Goal: Transaction & Acquisition: Register for event/course

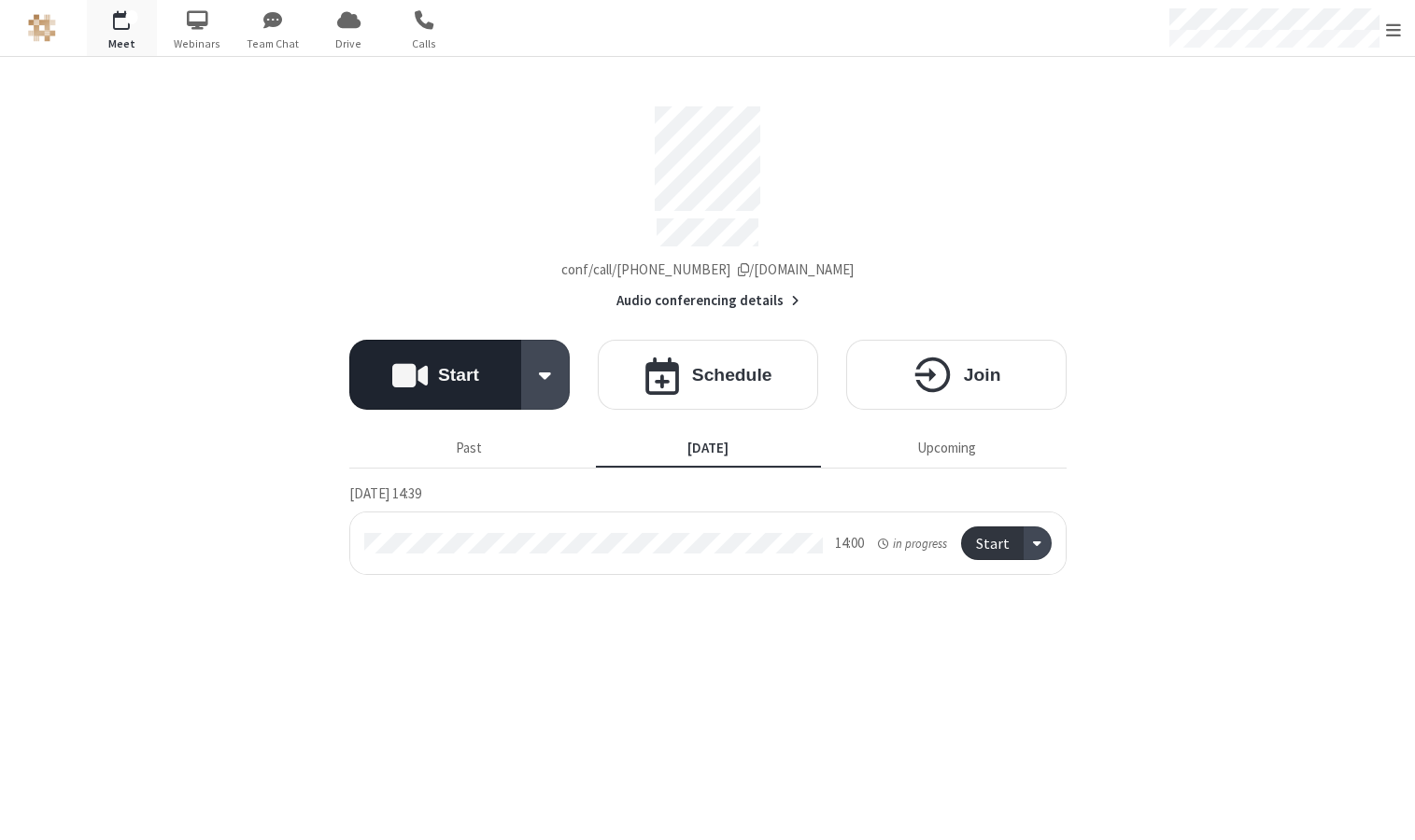
click at [443, 383] on button "Start" at bounding box center [435, 375] width 172 height 70
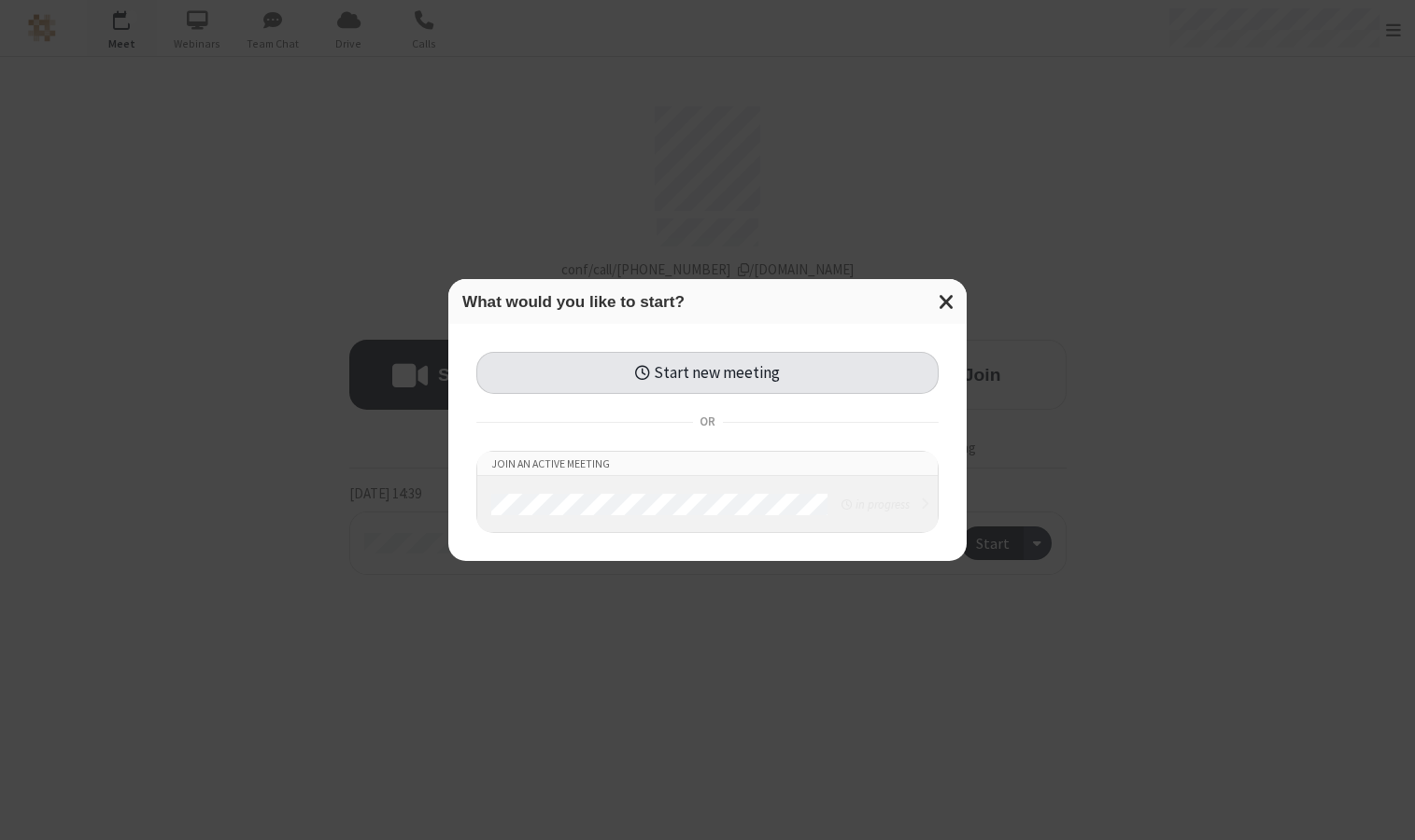
click at [652, 372] on button "Start new meeting" at bounding box center [708, 373] width 463 height 42
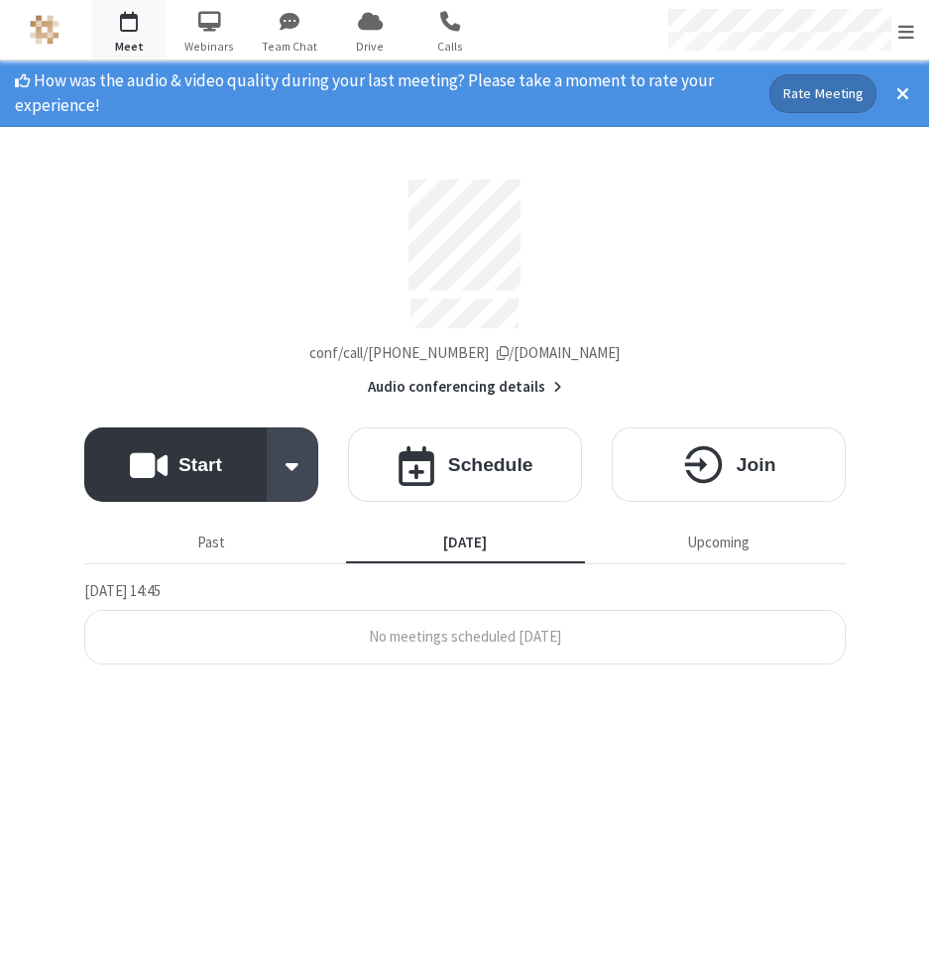
click at [909, 294] on section "How was the audio & video quality during your last meeting? Please take a momen…" at bounding box center [464, 510] width 929 height 900
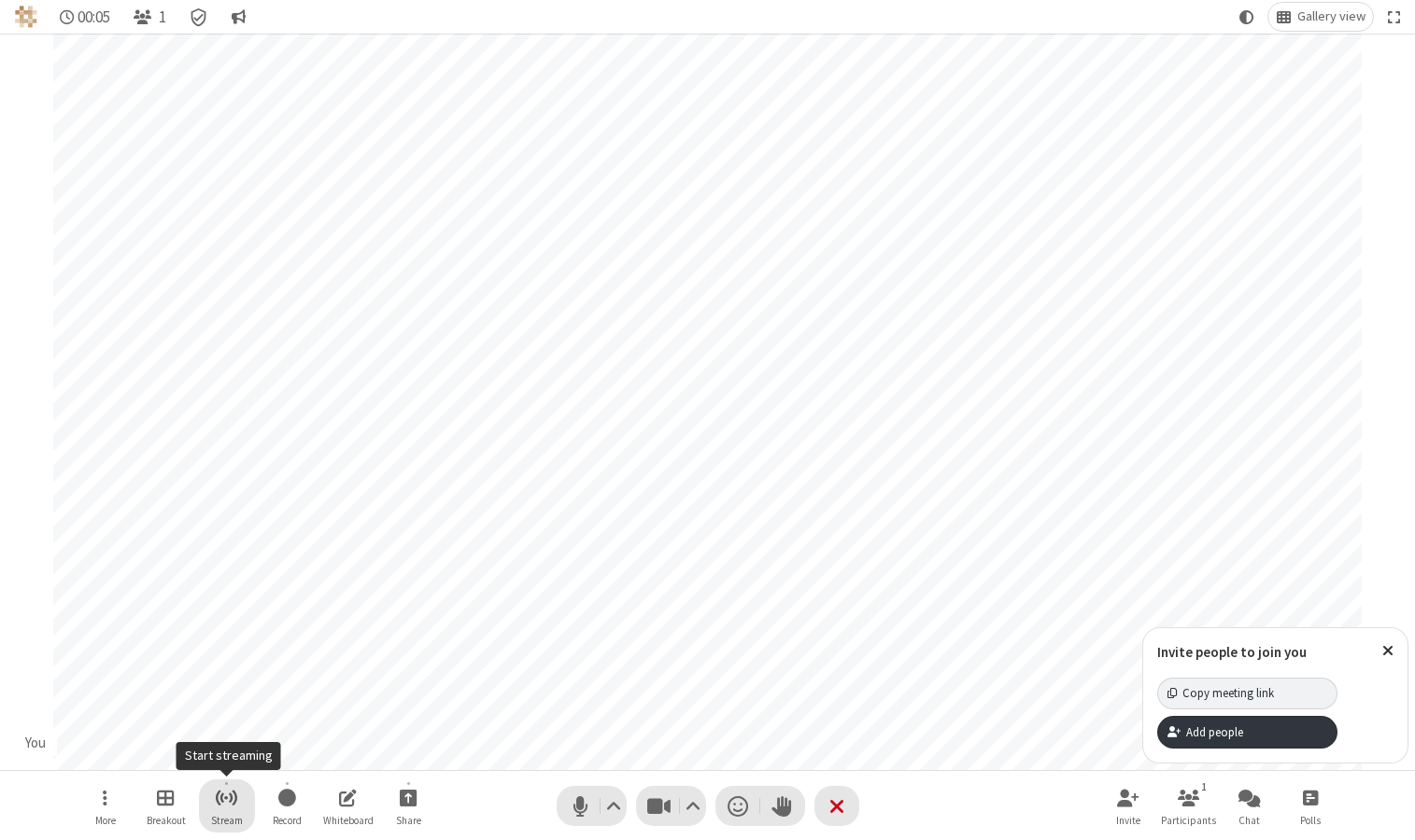
click at [239, 800] on button "Stream" at bounding box center [226, 806] width 56 height 54
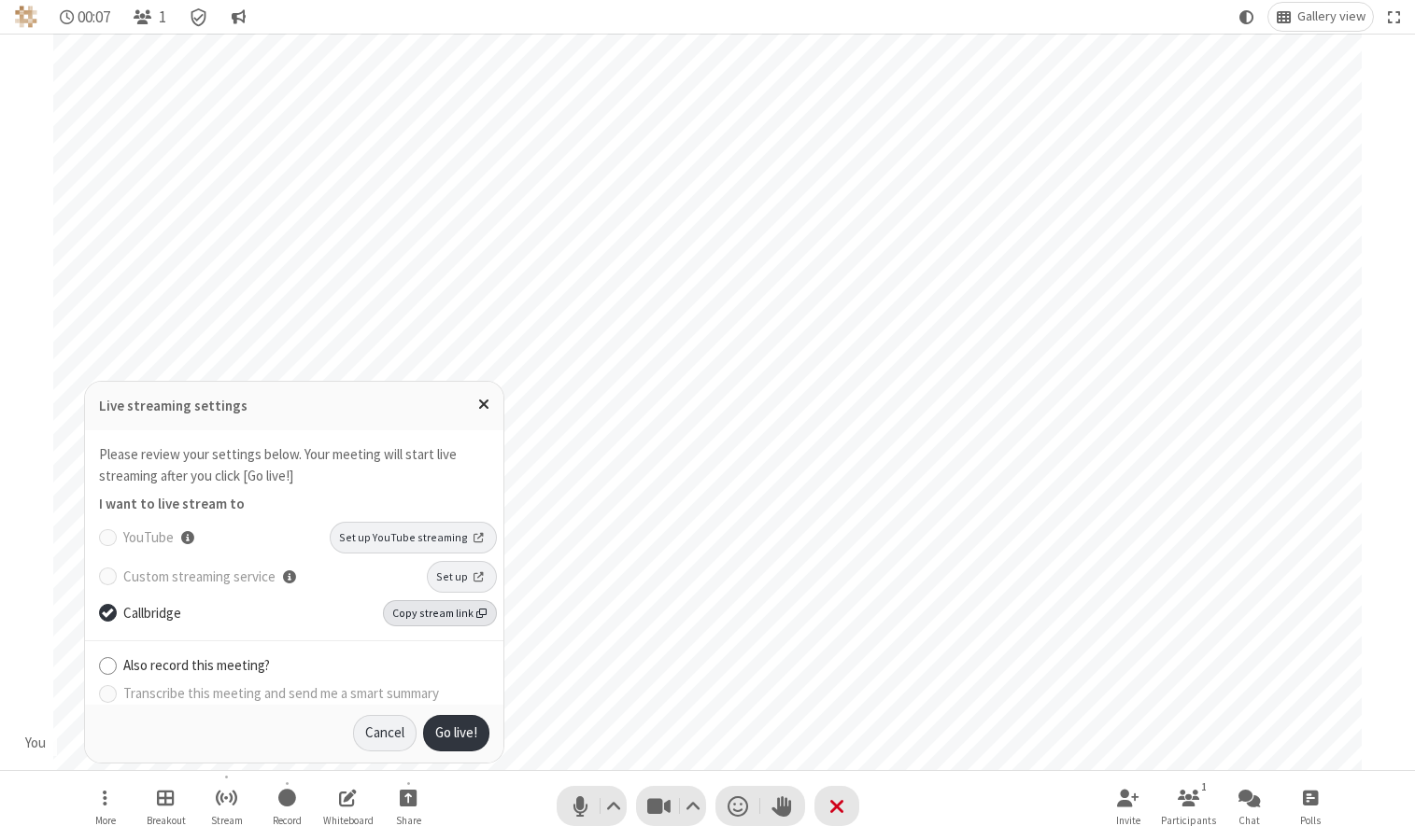
click at [447, 615] on span "Copy stream link" at bounding box center [439, 614] width 94 height 17
click at [470, 606] on span "Copy stream link" at bounding box center [439, 614] width 94 height 17
click at [116, 661] on input "Also record this meeting?" at bounding box center [107, 665] width 18 height 20
click at [116, 690] on input "Transcribe this meeting and send me a smart summary" at bounding box center [107, 693] width 18 height 20
click at [451, 731] on button "Go live!" at bounding box center [456, 735] width 66 height 38
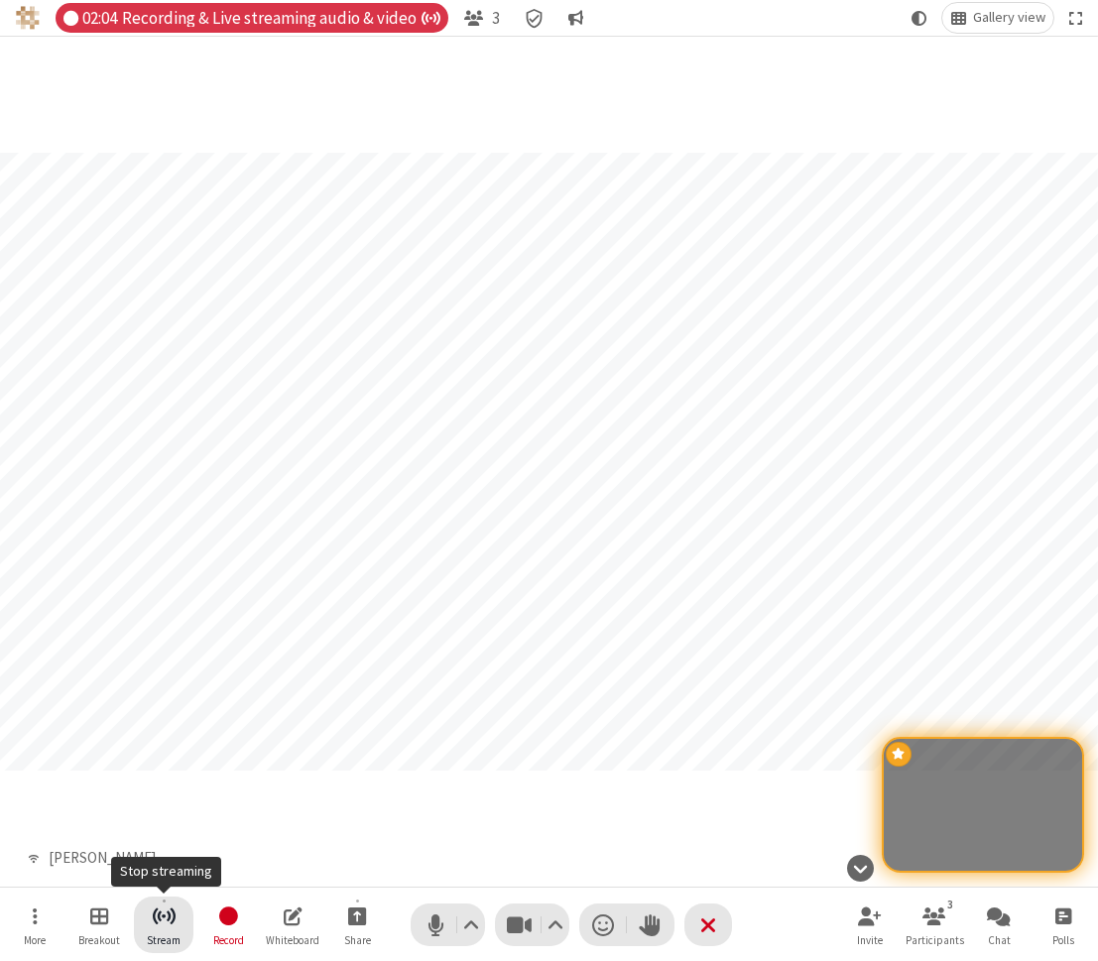
click at [144, 891] on button "Stream" at bounding box center [163, 924] width 59 height 57
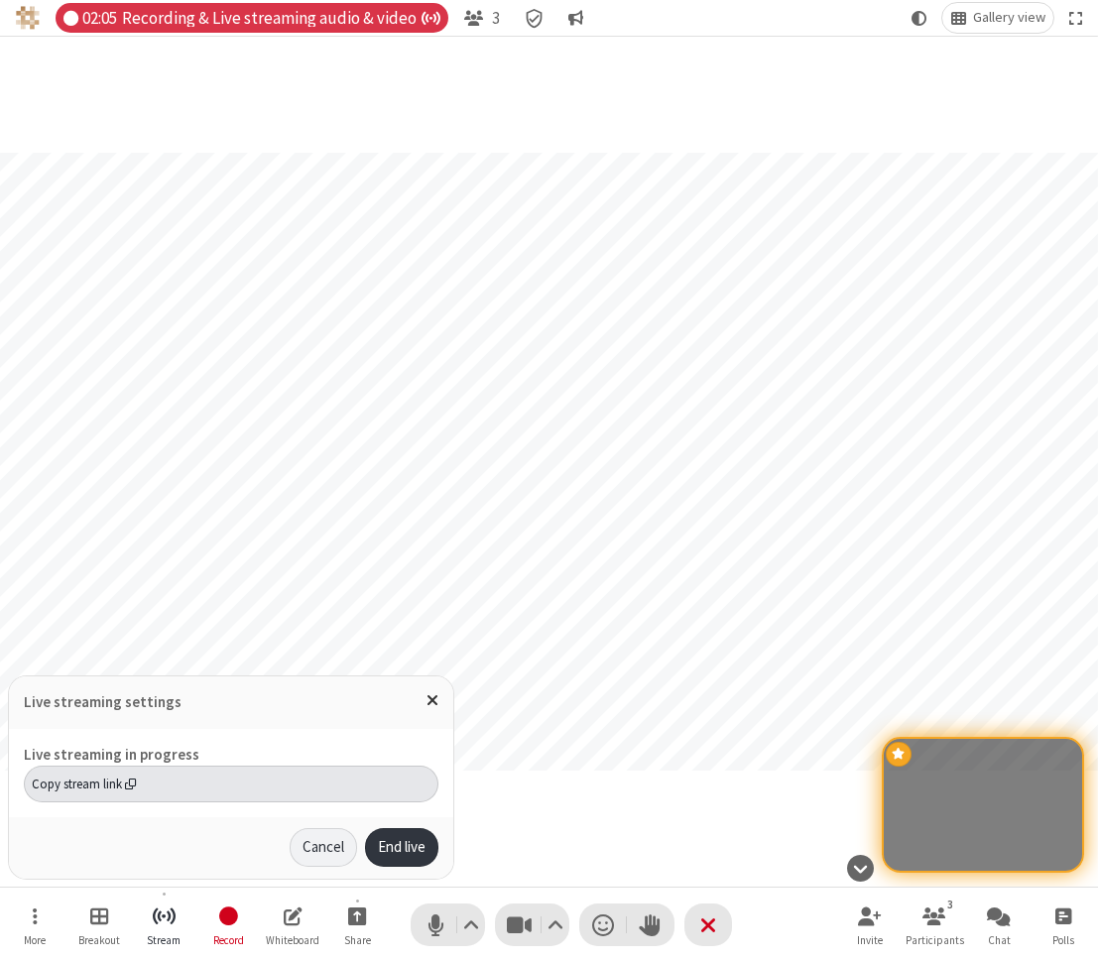
click at [119, 791] on span "Copy stream link" at bounding box center [84, 783] width 105 height 19
click at [433, 704] on span "Close popover" at bounding box center [432, 699] width 12 height 17
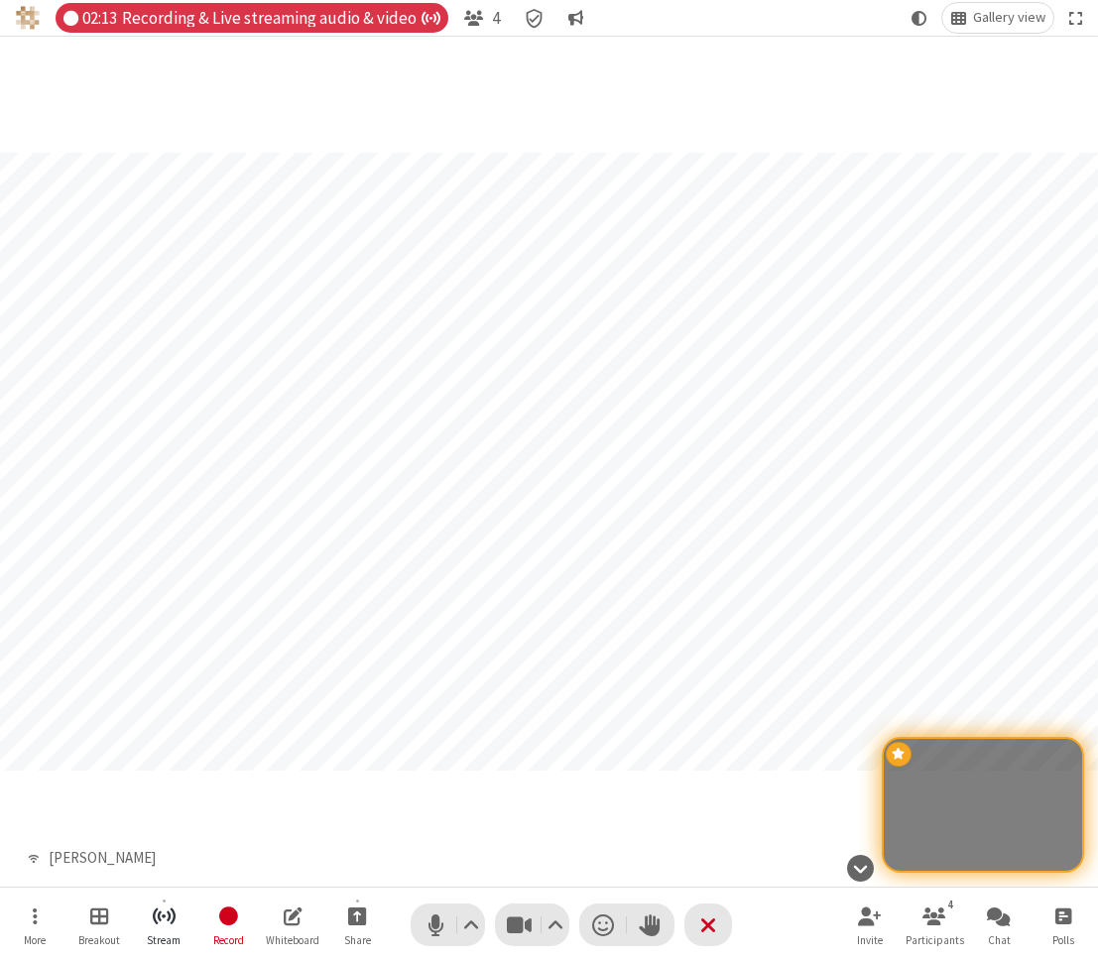
click at [646, 851] on div "Participant" at bounding box center [549, 461] width 1098 height 851
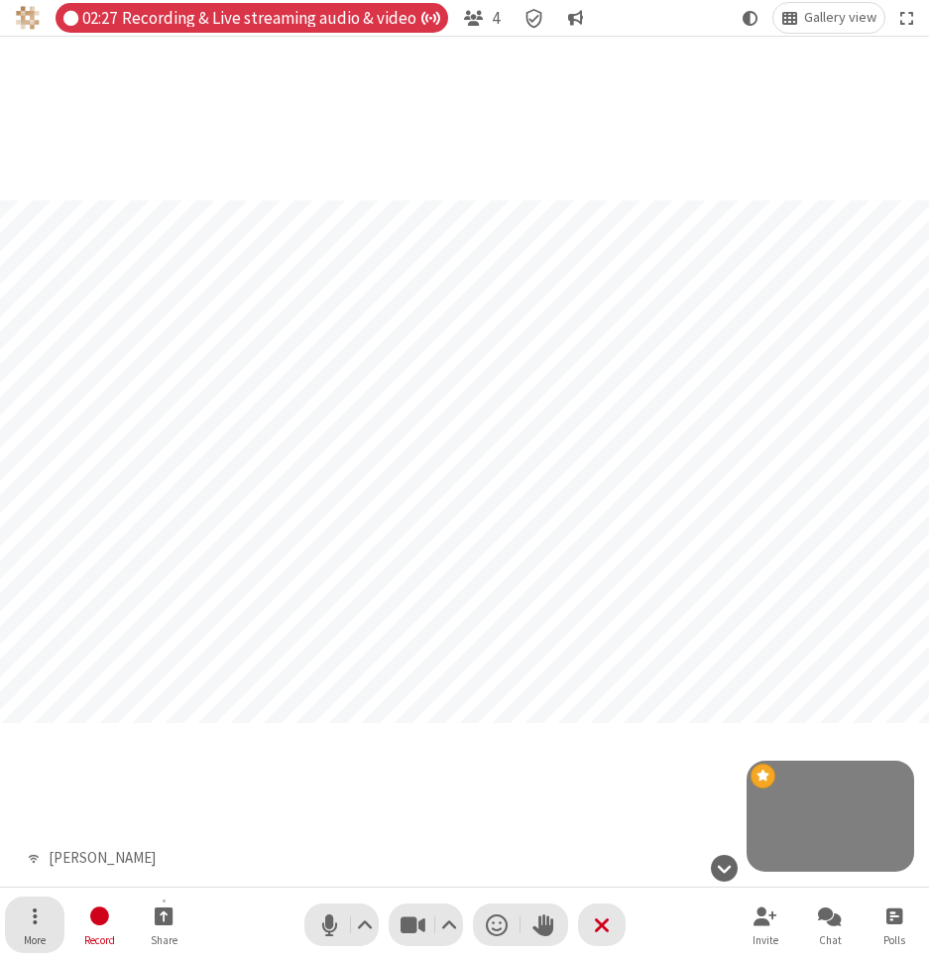
click at [39, 891] on button "More" at bounding box center [34, 924] width 59 height 57
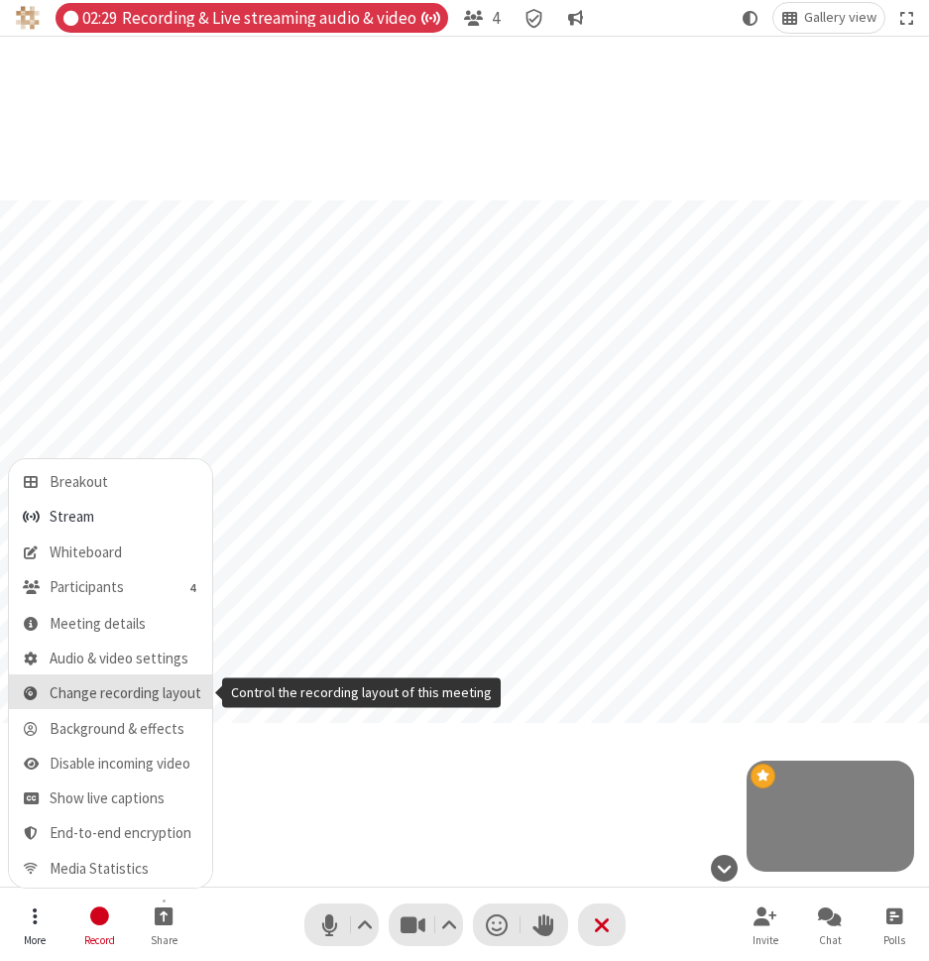
click at [117, 683] on button "Change recording layout" at bounding box center [111, 691] width 204 height 35
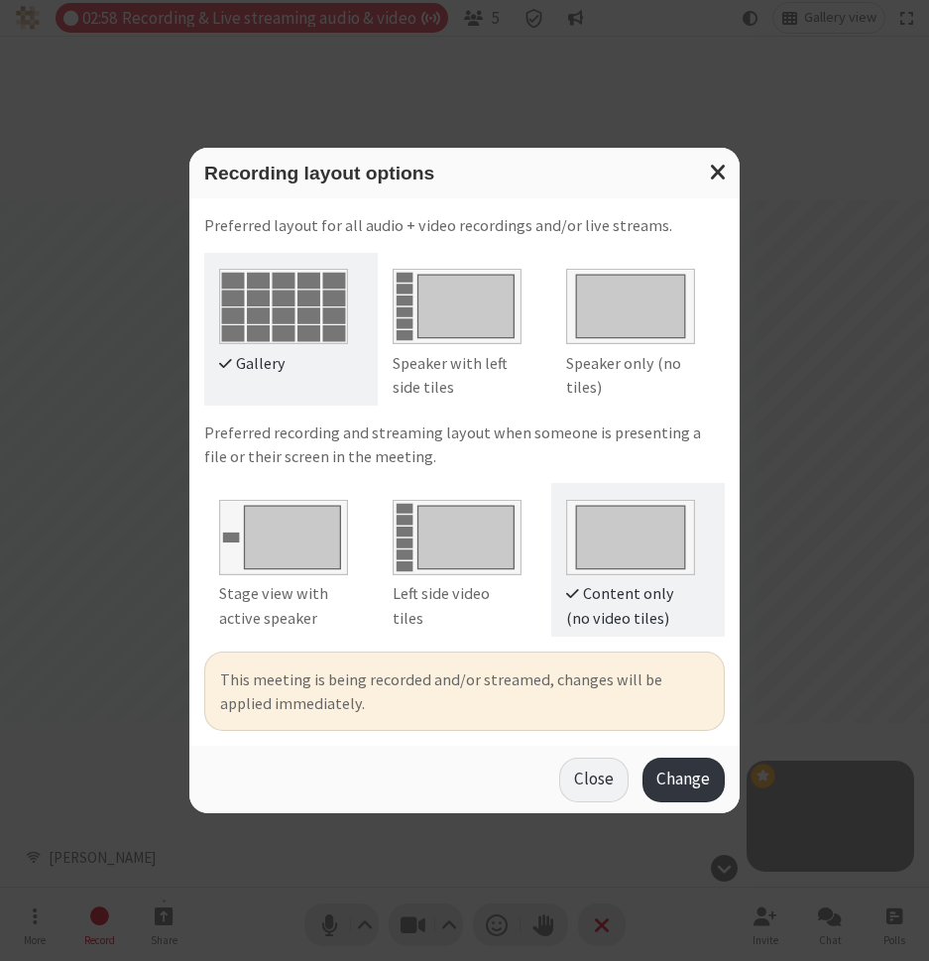
click at [866, 246] on div "Recording layout options Preferred layout for all audio + video recordings and/…" at bounding box center [464, 480] width 929 height 961
click at [591, 809] on div "Close Change" at bounding box center [464, 779] width 550 height 66
click at [591, 780] on button "Close" at bounding box center [593, 780] width 68 height 45
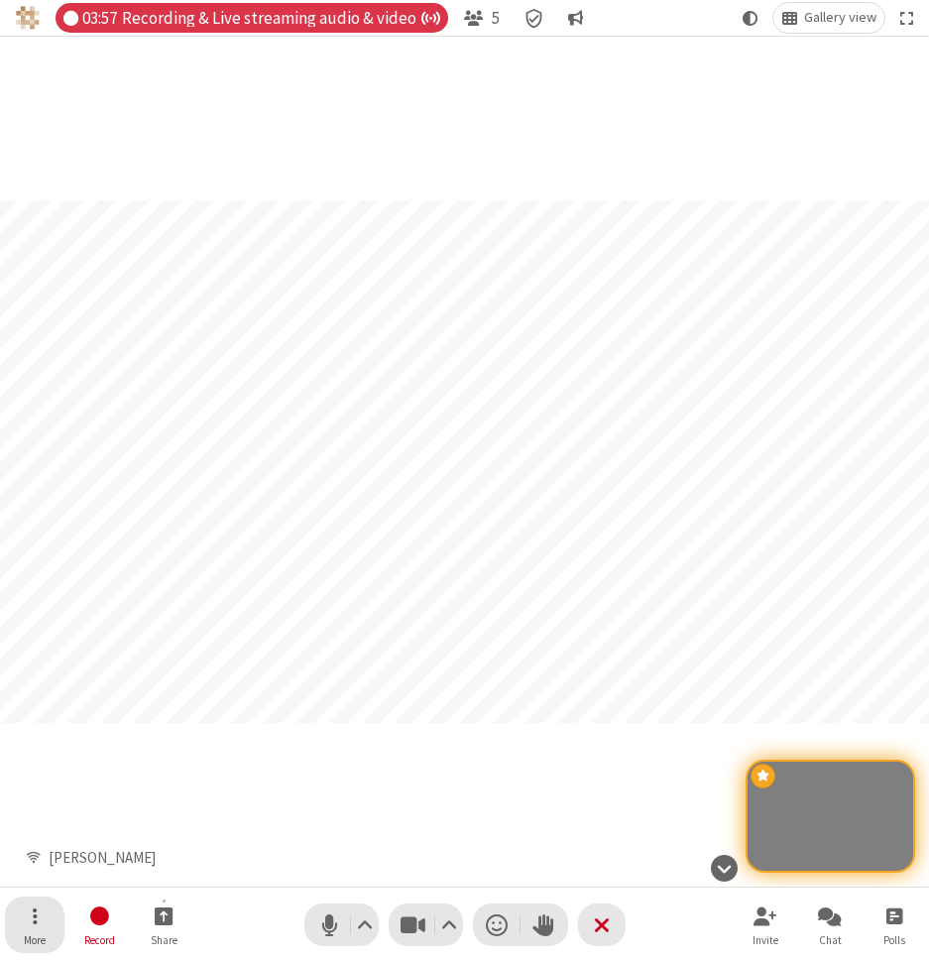
click at [34, 891] on span "Open menu" at bounding box center [35, 915] width 5 height 25
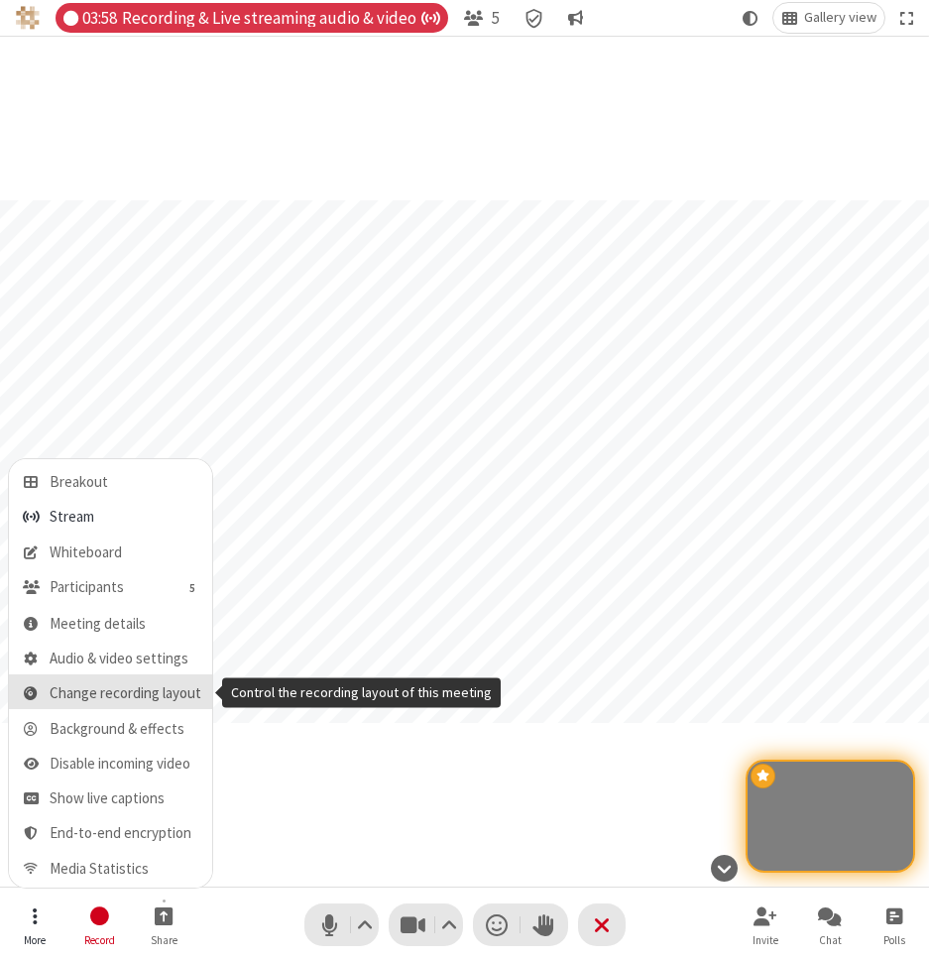
click at [89, 693] on span "Change recording layout" at bounding box center [126, 693] width 152 height 17
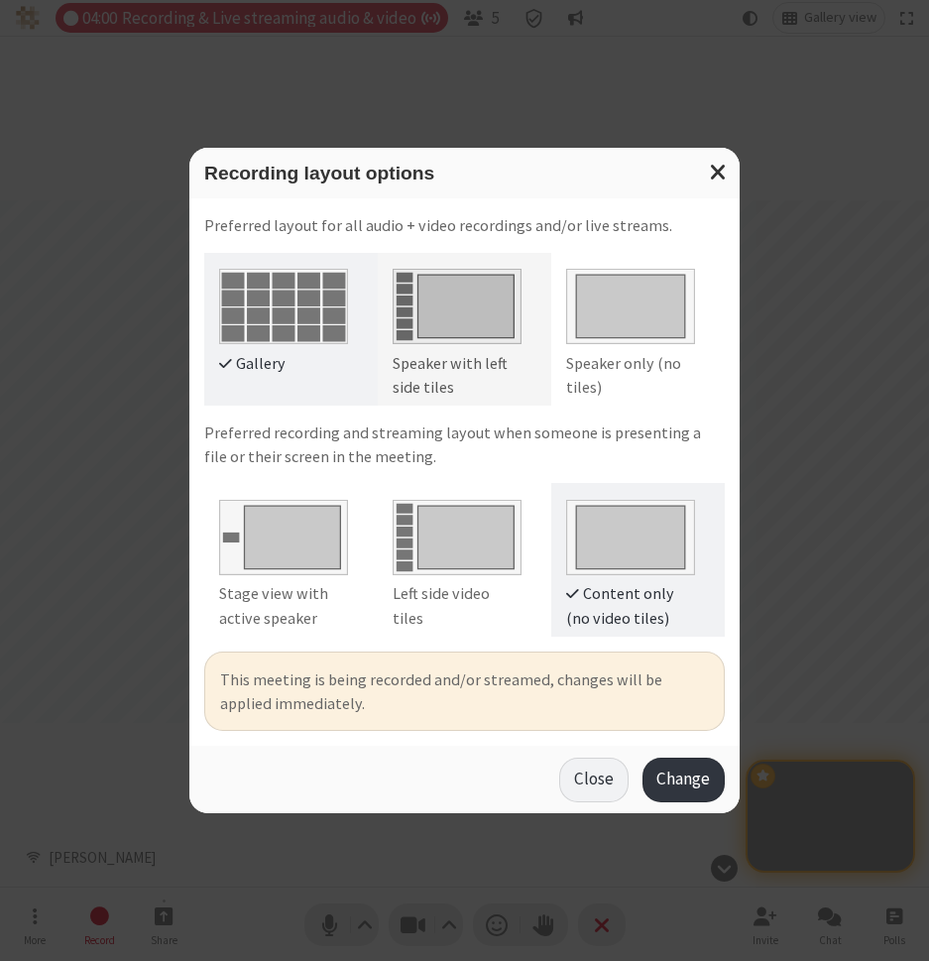
click at [462, 308] on img at bounding box center [457, 302] width 129 height 84
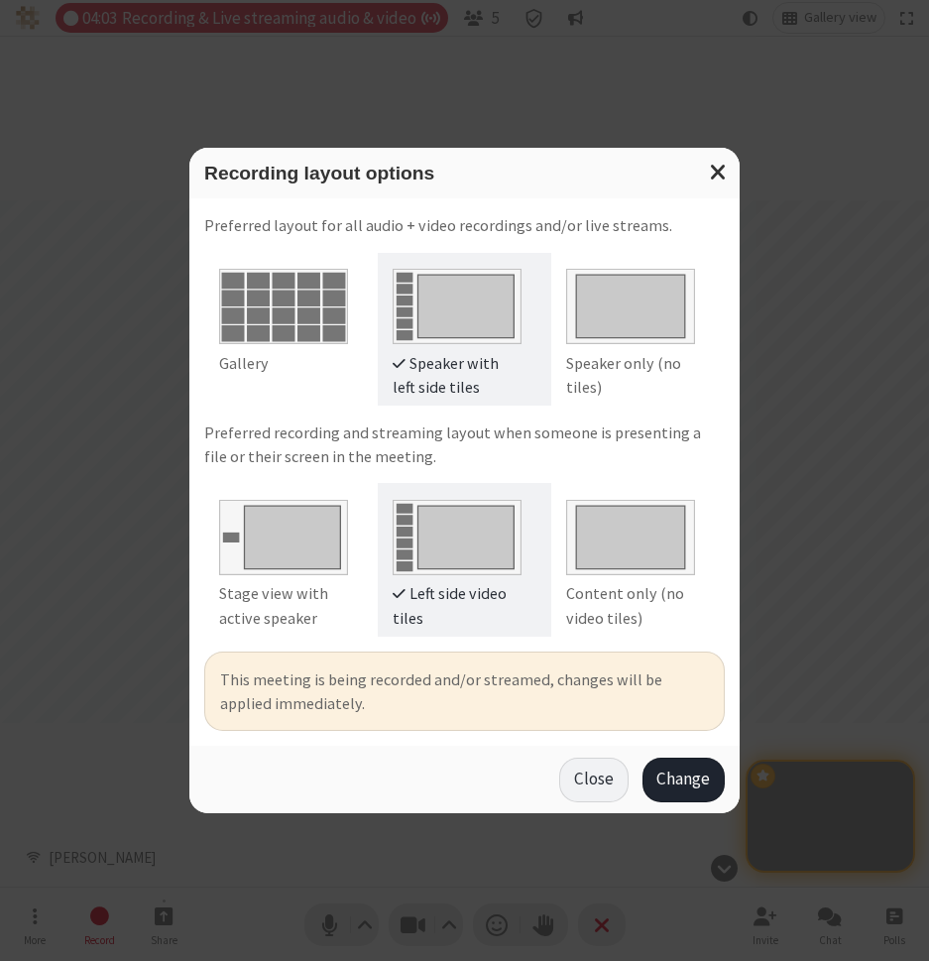
click at [687, 771] on button "Change" at bounding box center [684, 780] width 82 height 45
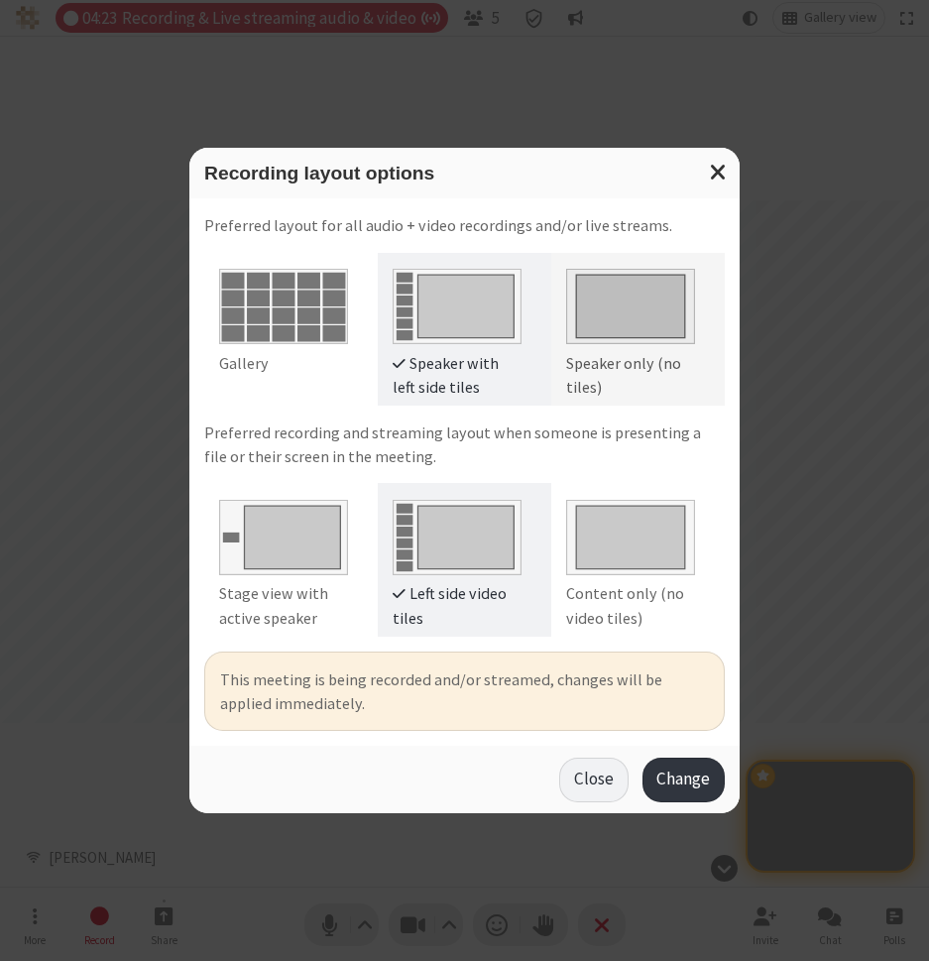
click at [634, 310] on img at bounding box center [630, 302] width 129 height 84
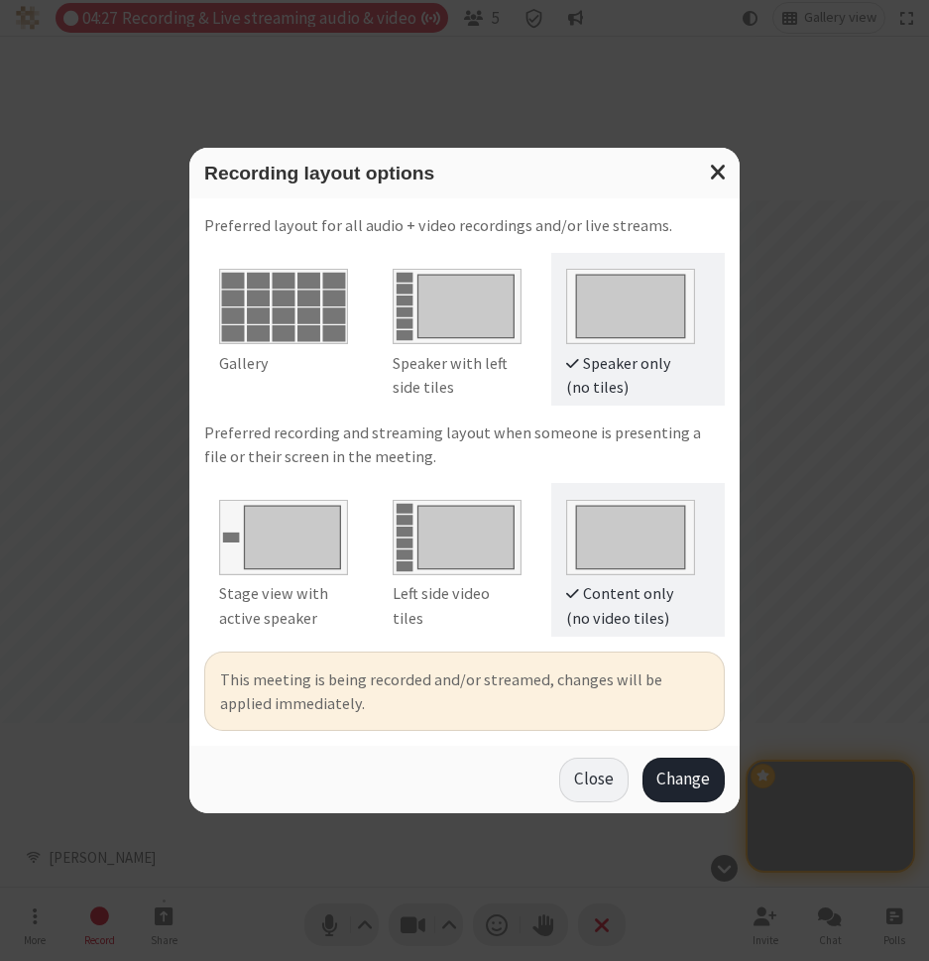
click at [658, 781] on button "Change" at bounding box center [684, 780] width 82 height 45
click at [603, 786] on button "Close" at bounding box center [593, 780] width 68 height 45
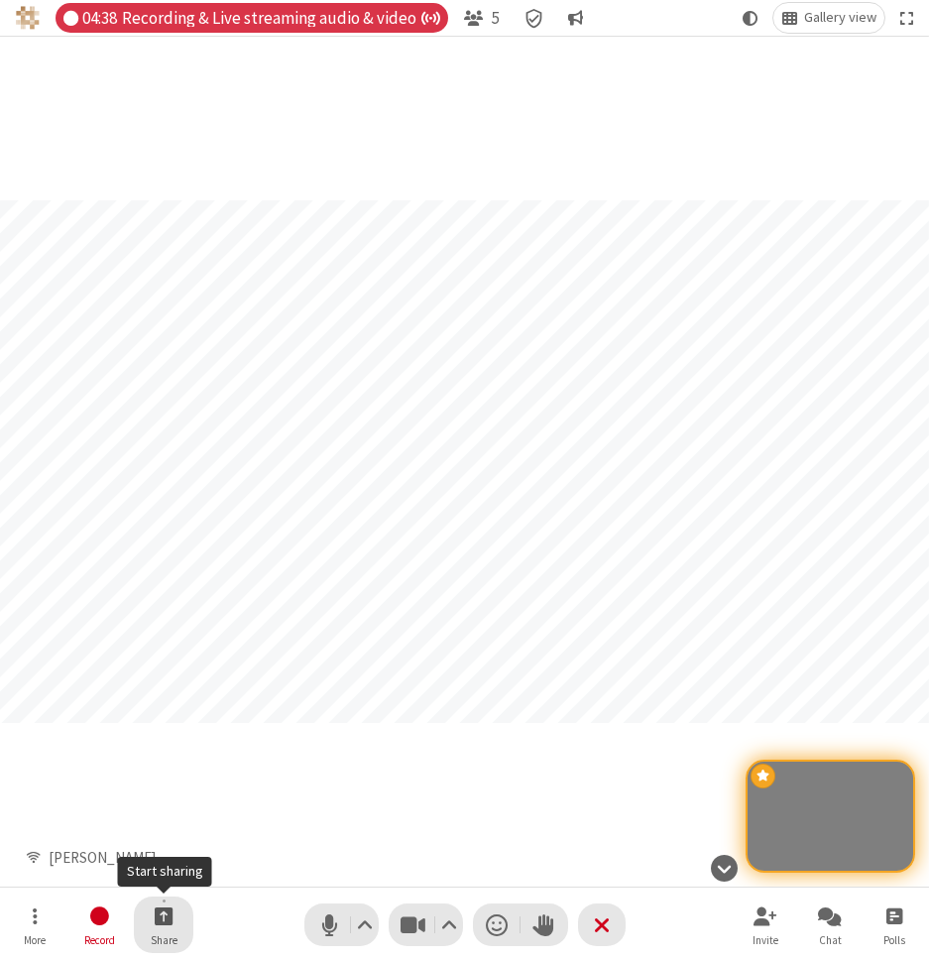
click at [166, 891] on span "Start sharing" at bounding box center [164, 915] width 19 height 25
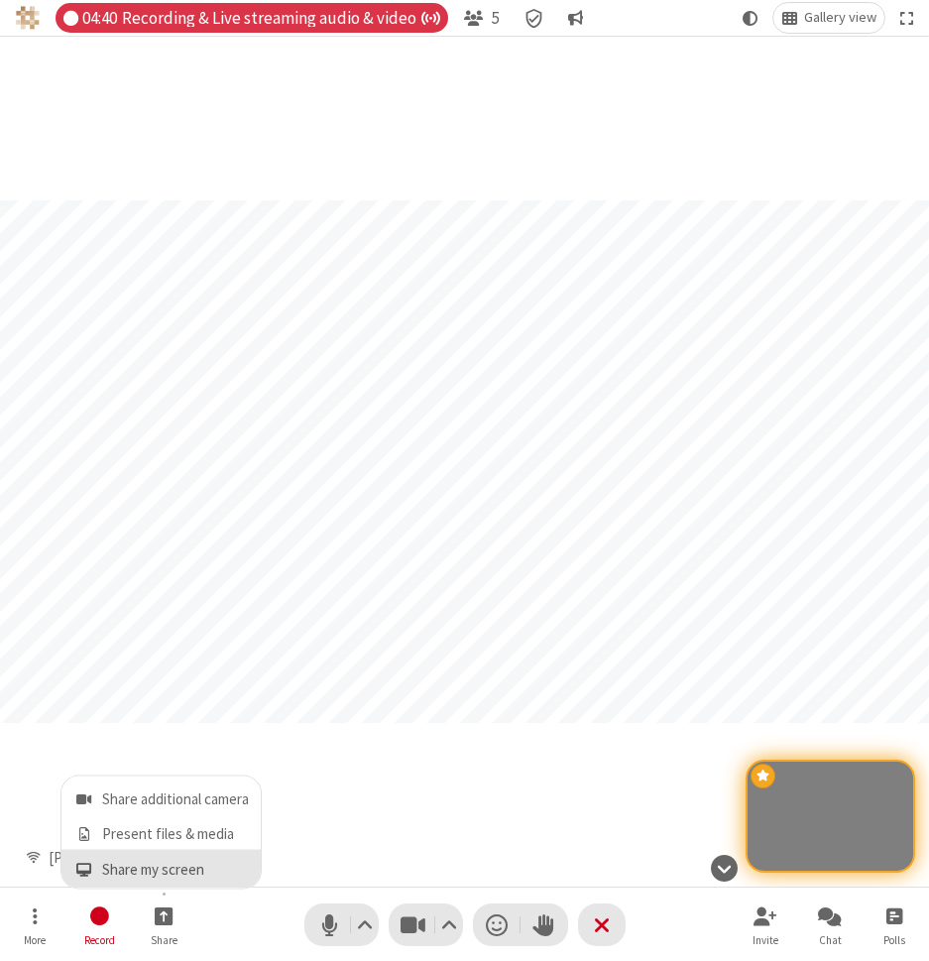
click at [161, 869] on span "Share my screen" at bounding box center [175, 869] width 147 height 17
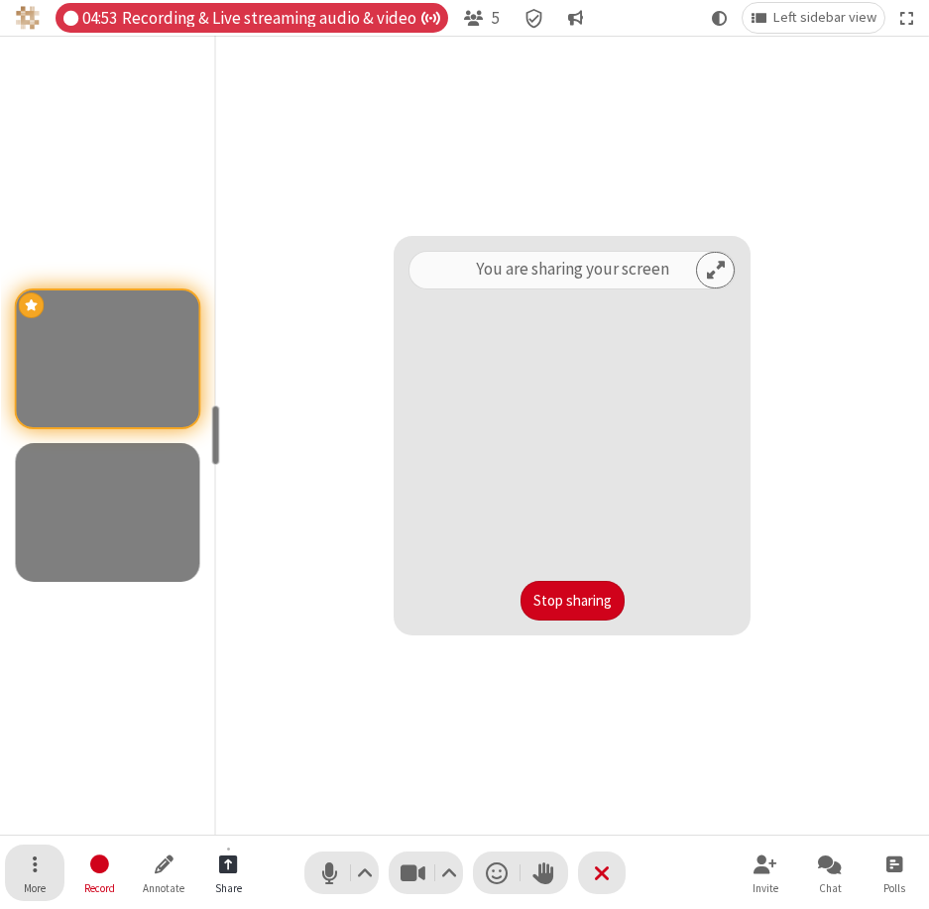
click at [40, 882] on span "More" at bounding box center [35, 888] width 22 height 12
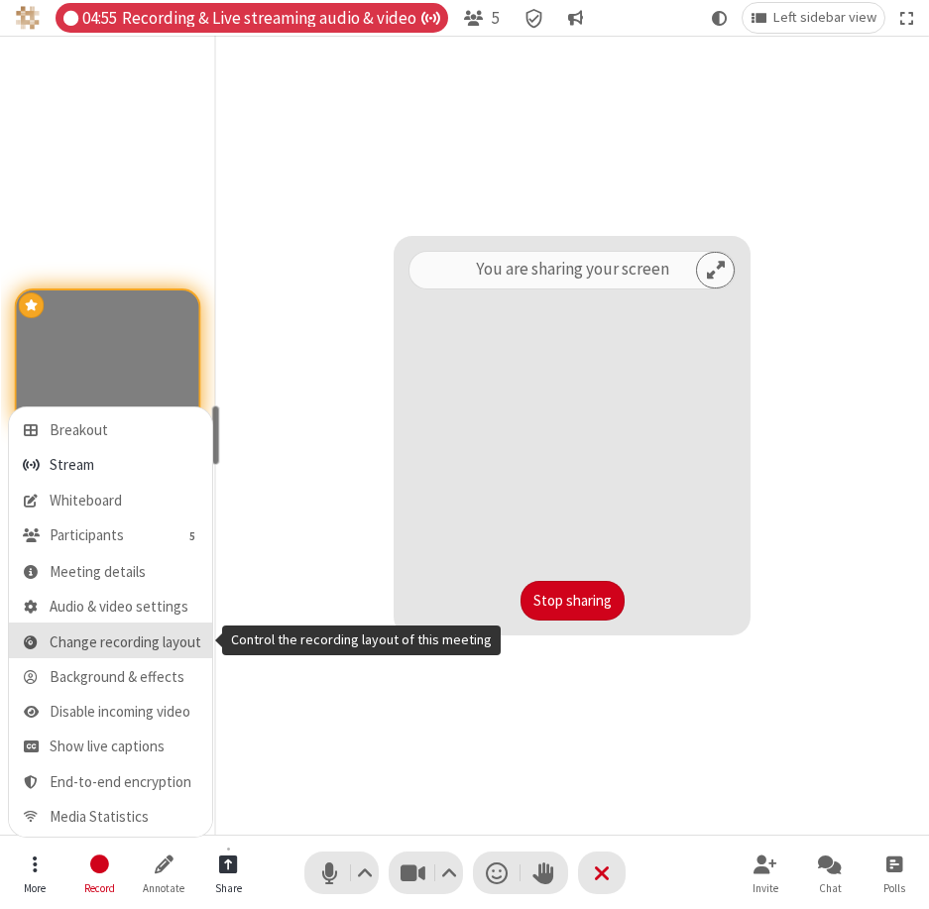
click at [93, 638] on span "Change recording layout" at bounding box center [126, 643] width 152 height 17
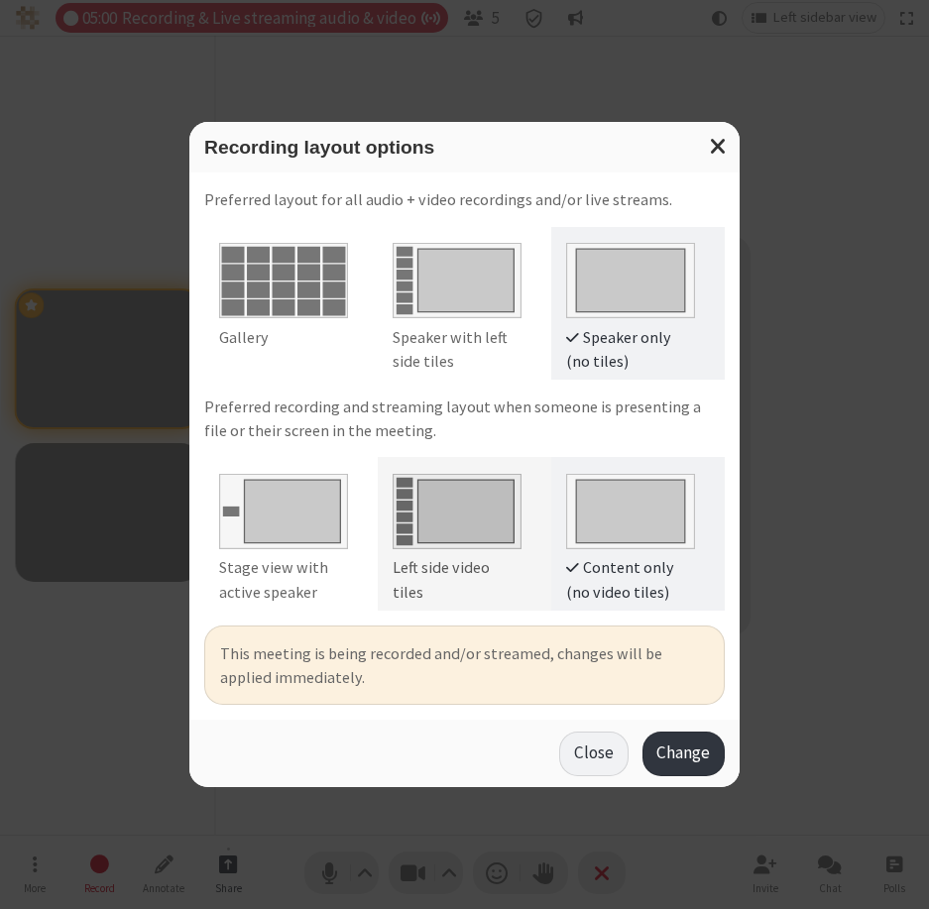
click at [440, 505] on img at bounding box center [457, 507] width 129 height 84
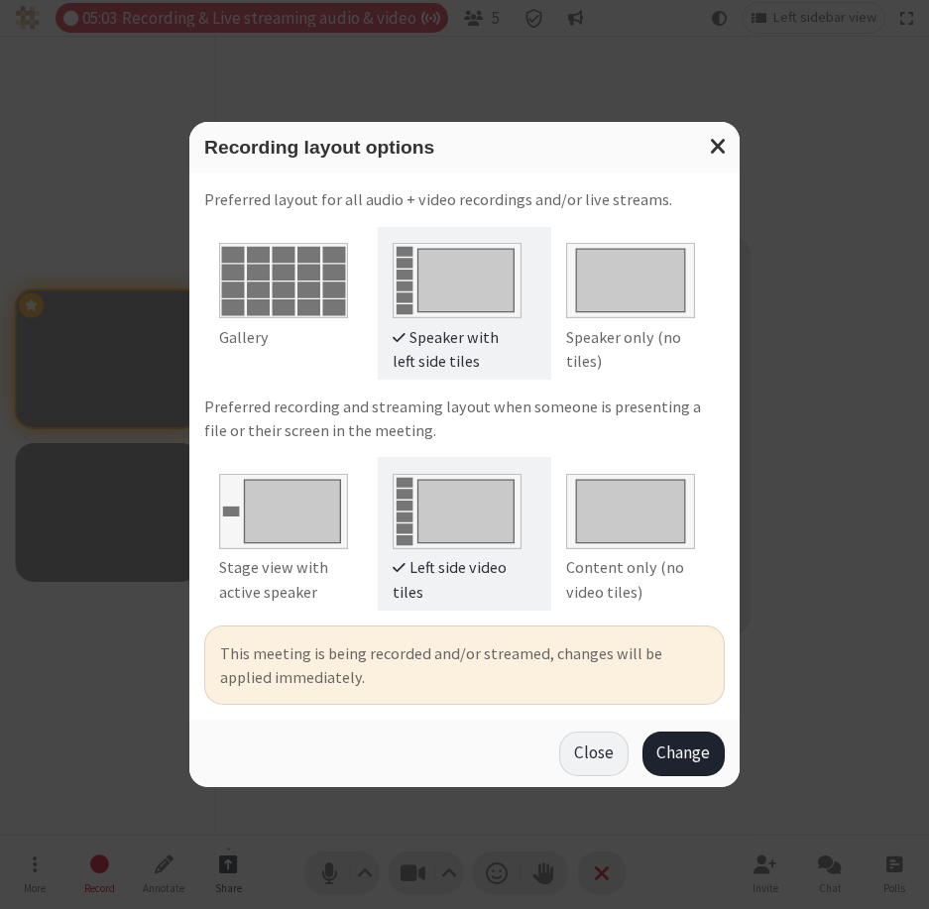
click at [694, 752] on button "Change" at bounding box center [684, 754] width 82 height 45
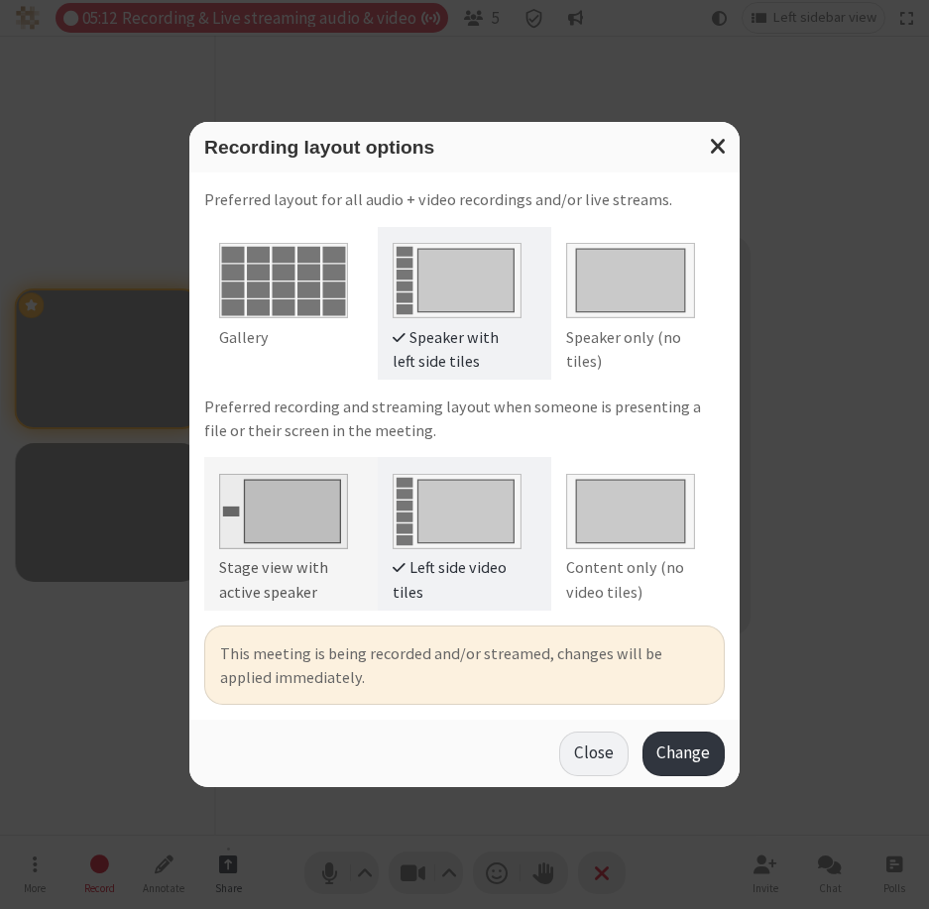
click at [316, 503] on img at bounding box center [283, 507] width 129 height 84
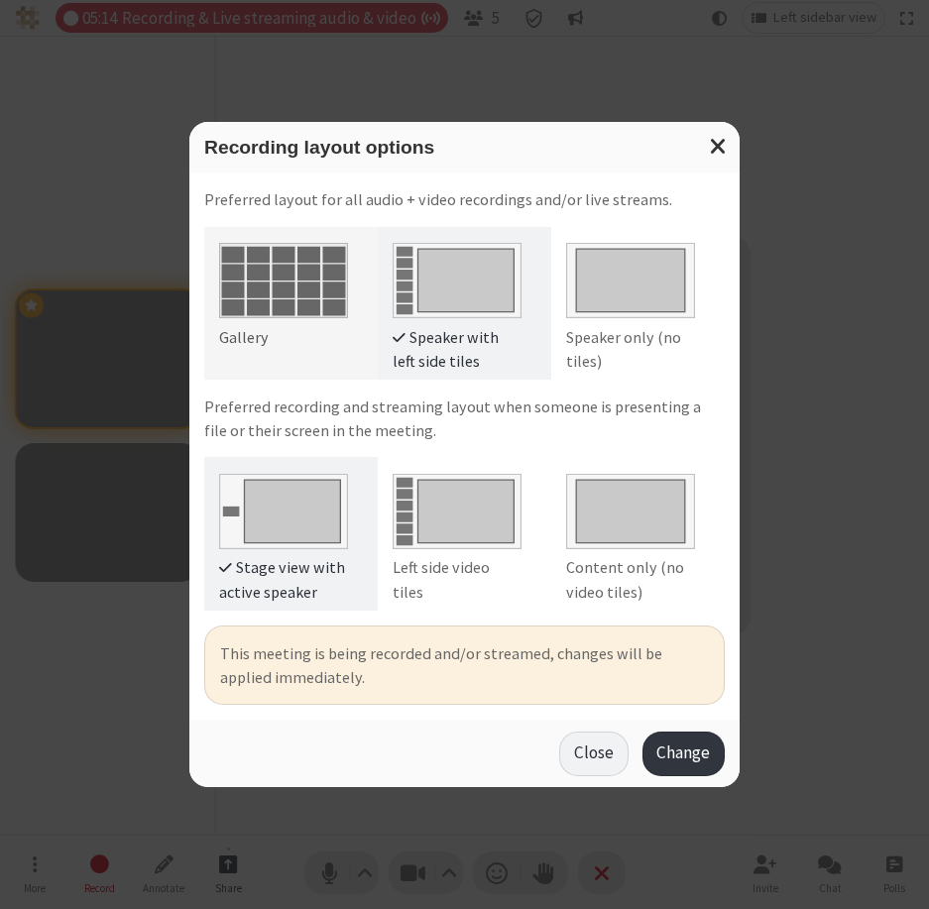
click at [291, 287] on img at bounding box center [283, 276] width 129 height 84
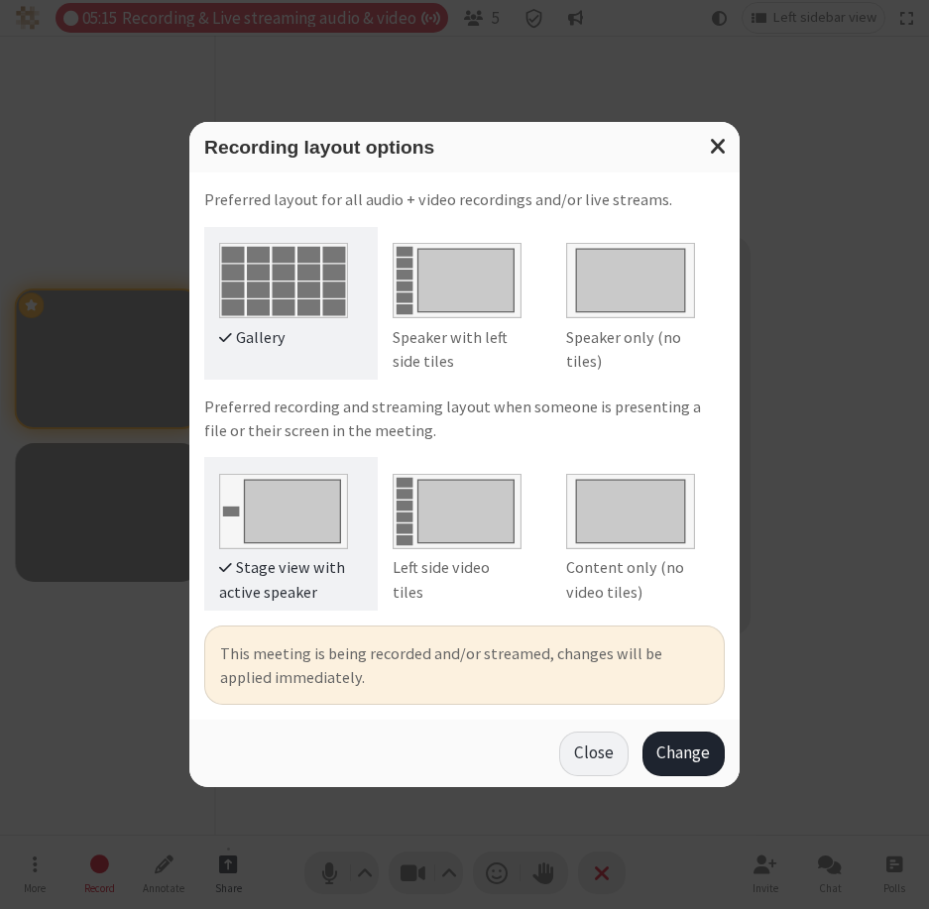
click at [682, 747] on button "Change" at bounding box center [684, 754] width 82 height 45
click at [665, 740] on button "Change" at bounding box center [684, 754] width 82 height 45
click at [583, 763] on button "Close" at bounding box center [593, 754] width 68 height 45
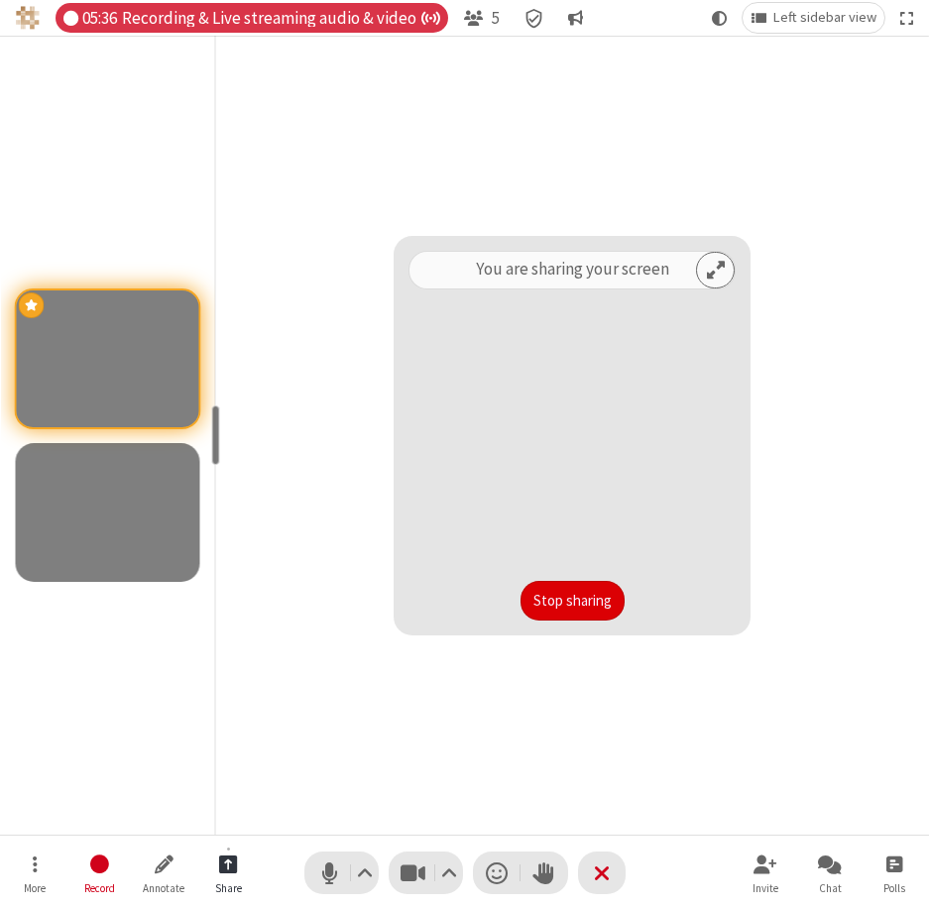
click at [580, 602] on button "Stop sharing" at bounding box center [573, 601] width 104 height 40
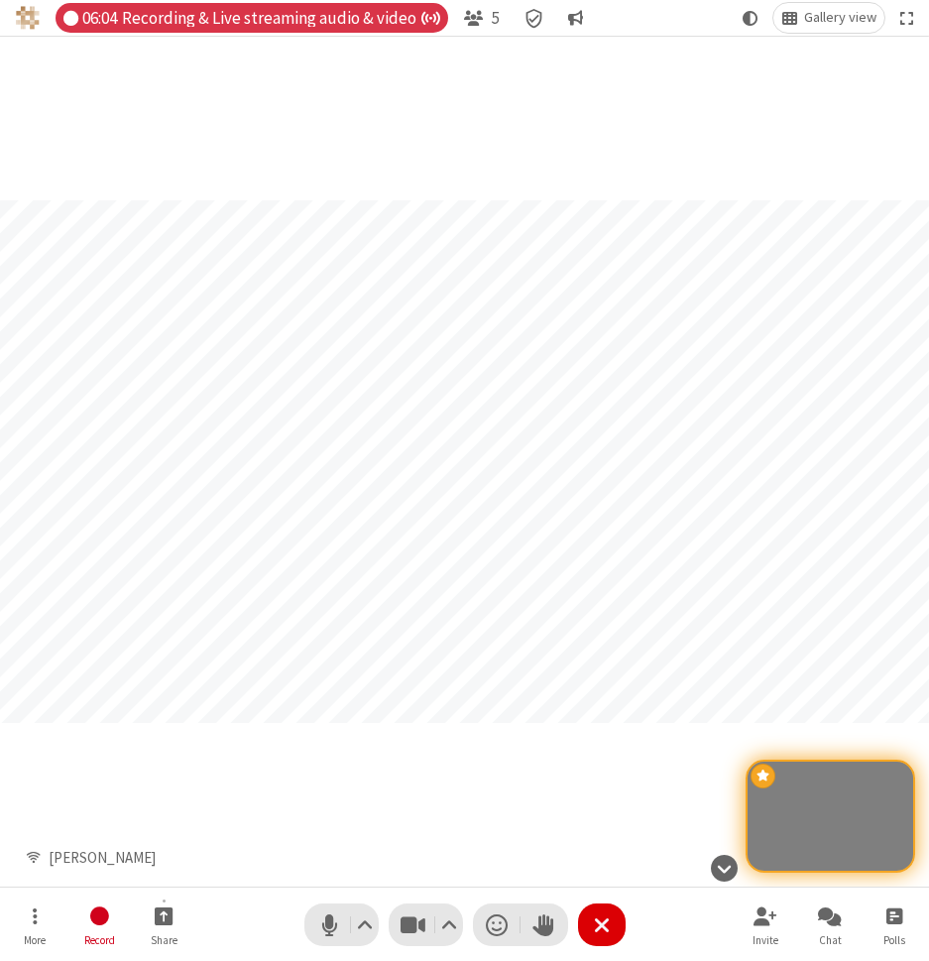
click at [603, 891] on span "End or leave meeting" at bounding box center [602, 924] width 16 height 29
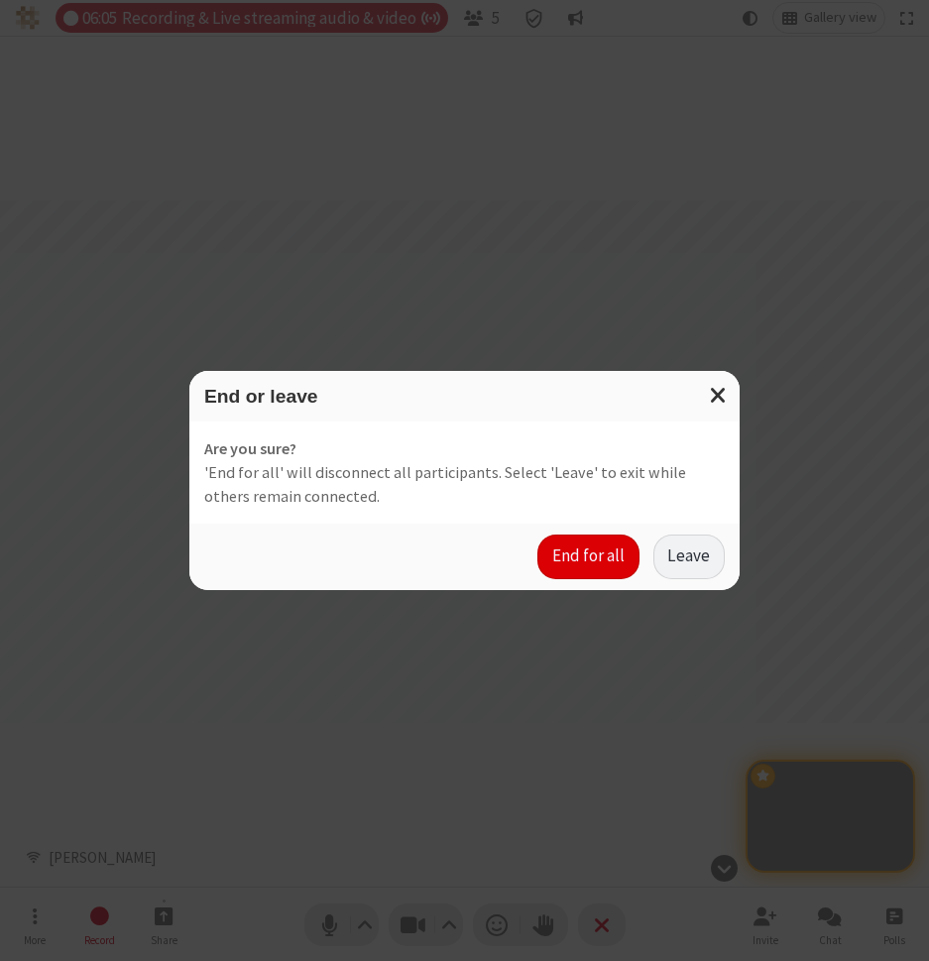
click at [591, 557] on button "End for all" at bounding box center [587, 556] width 101 height 45
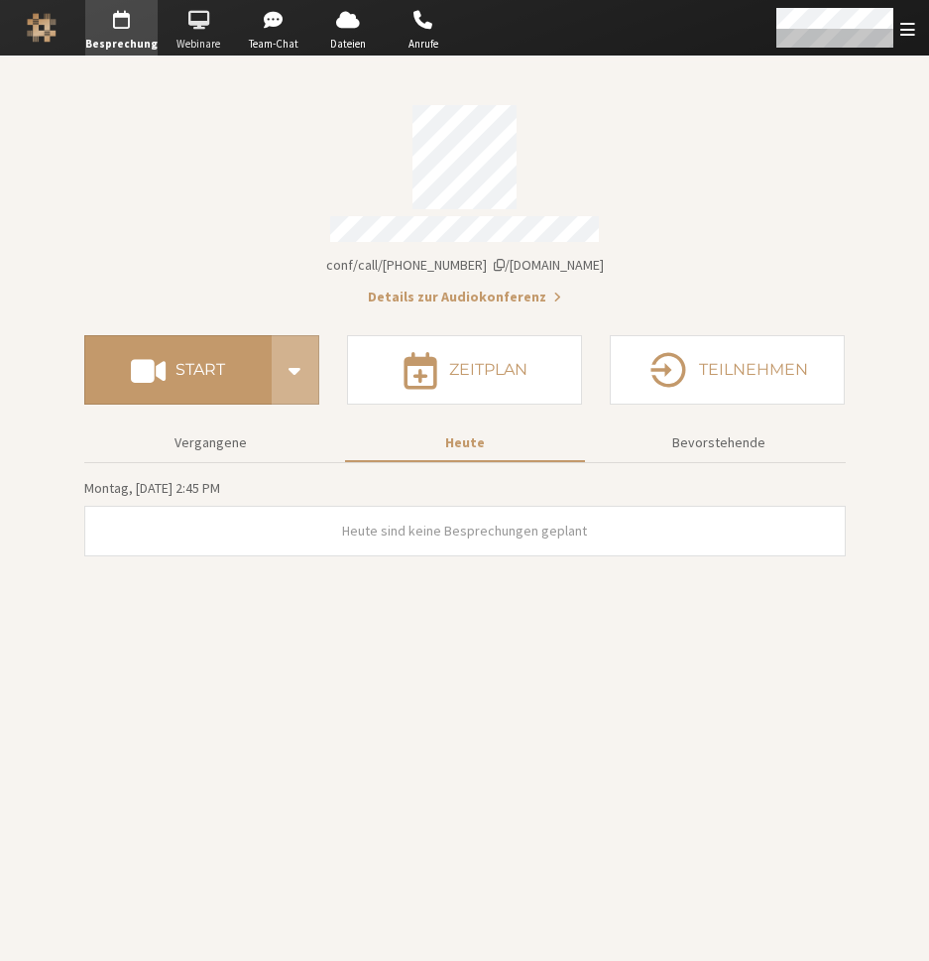
click at [206, 37] on span "Webinare" at bounding box center [198, 44] width 69 height 17
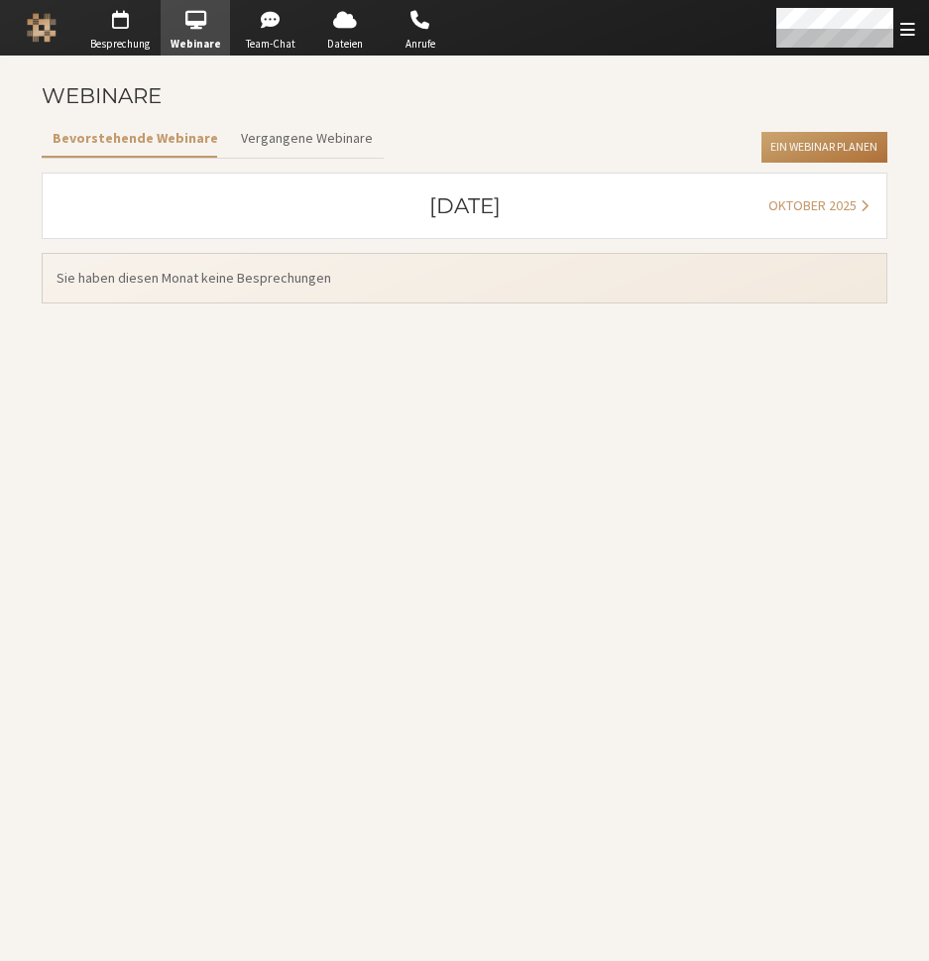
click at [805, 146] on button "Ein Webinar planen" at bounding box center [825, 148] width 126 height 32
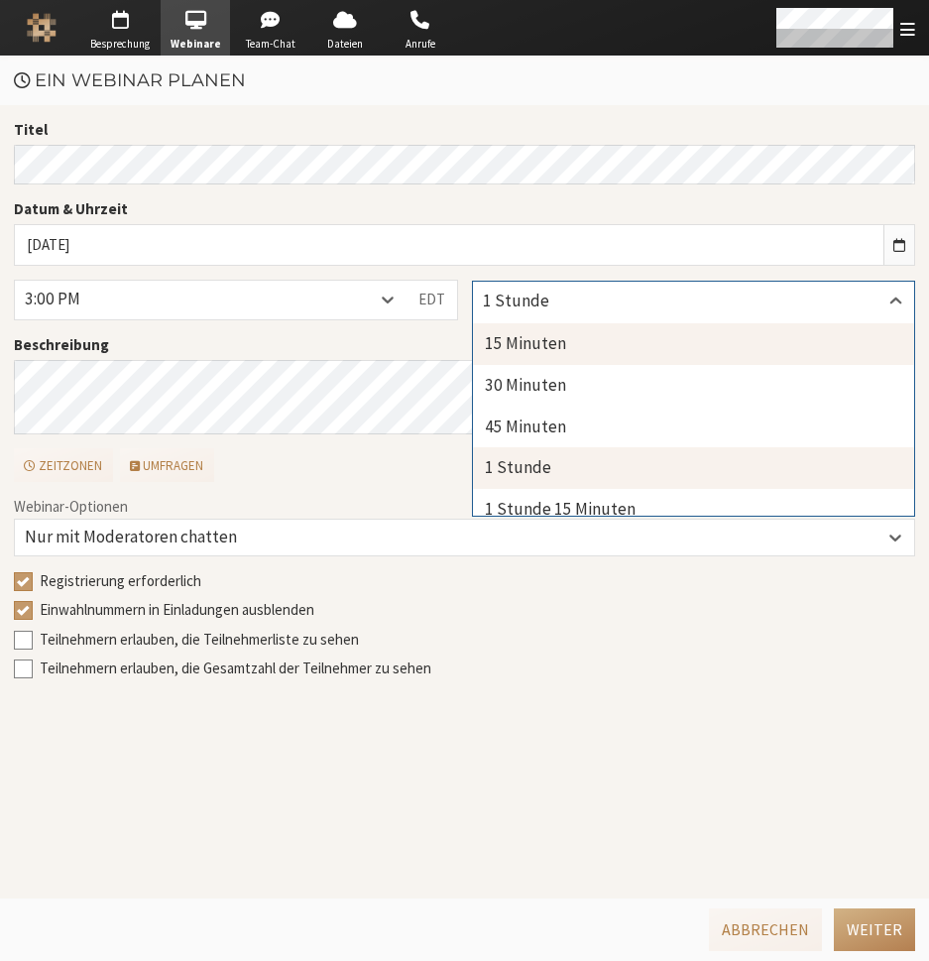
click at [544, 346] on div "15 Minuten" at bounding box center [694, 344] width 442 height 42
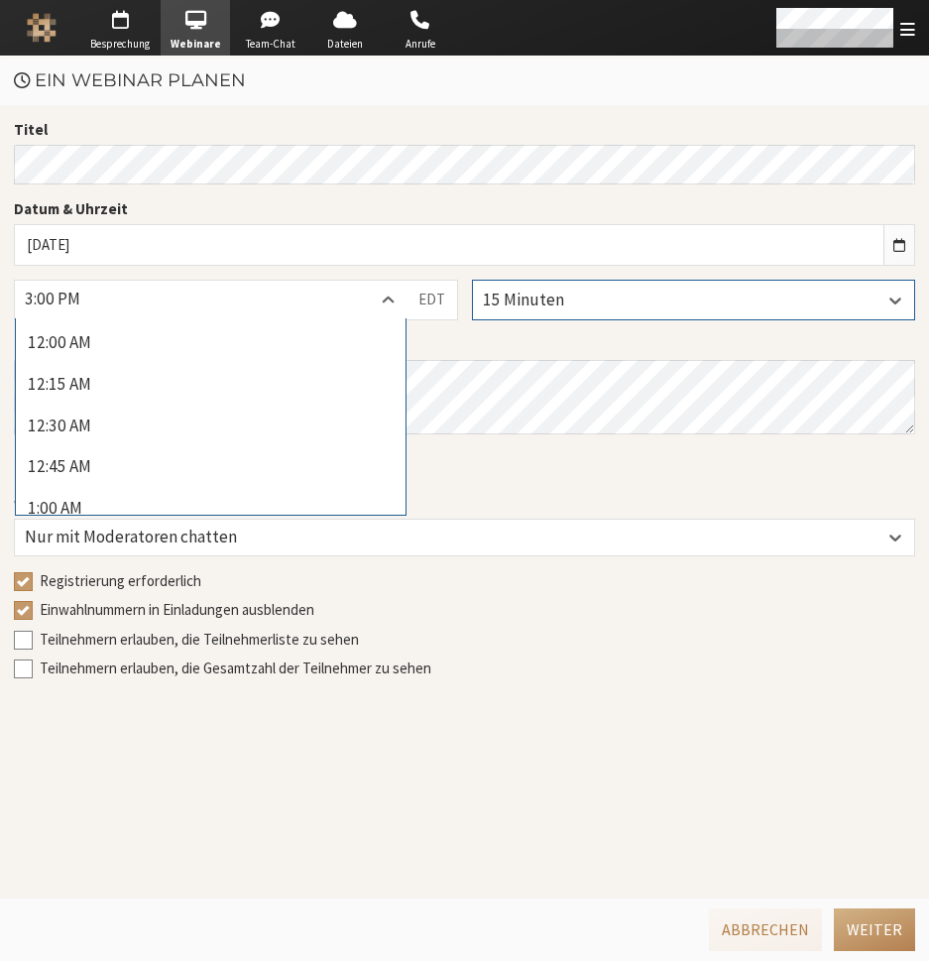
click at [294, 304] on div "3:00 PM" at bounding box center [211, 301] width 392 height 40
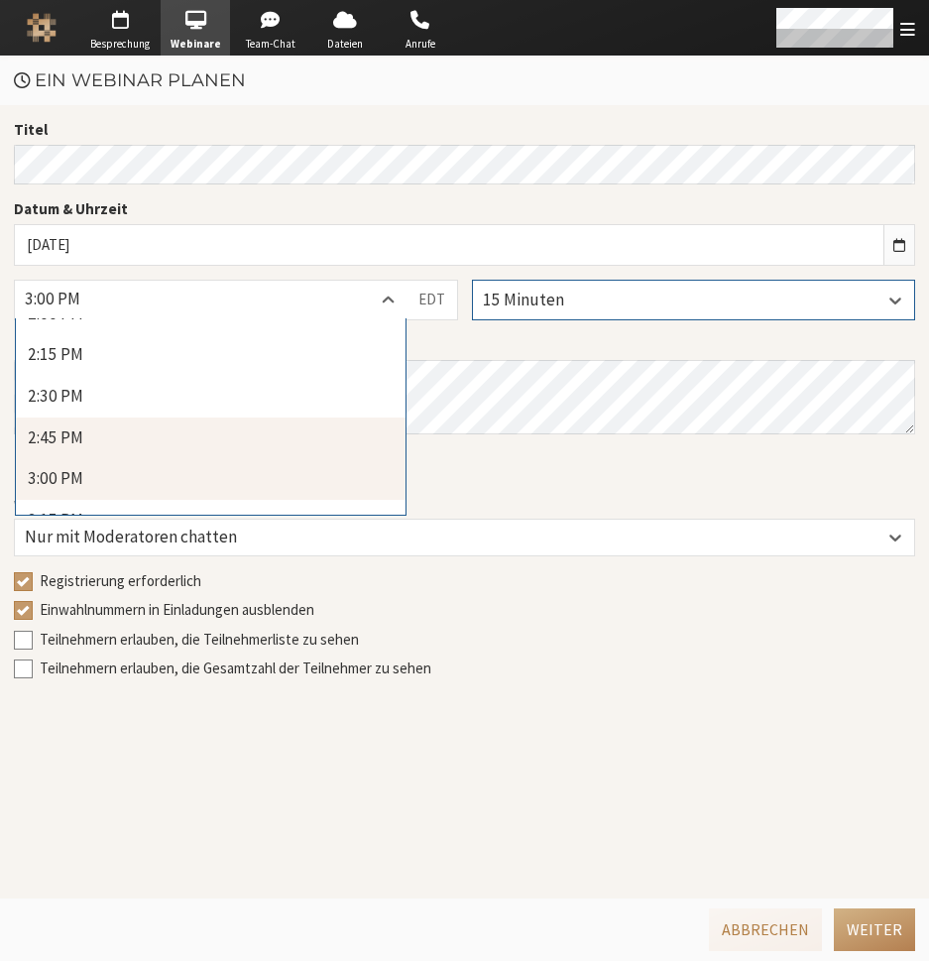
click at [247, 443] on div "2:45 PM" at bounding box center [211, 438] width 390 height 42
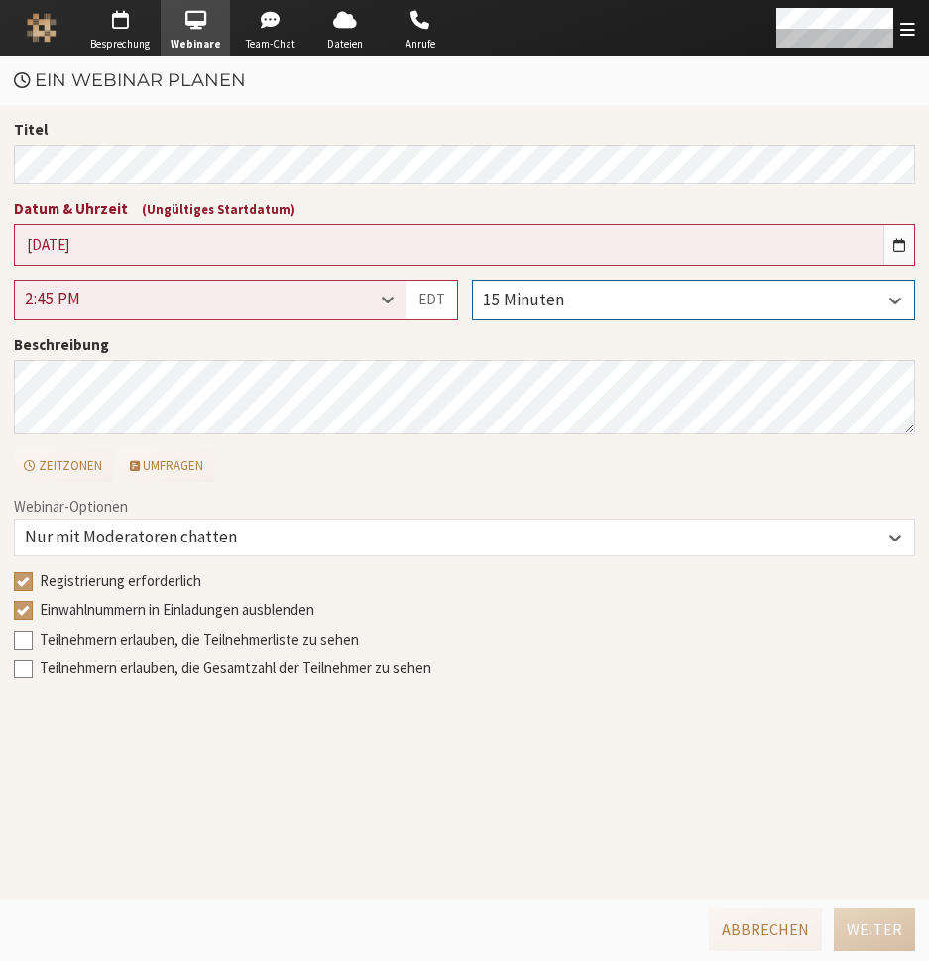
click at [285, 302] on div "2:45 PM" at bounding box center [211, 301] width 392 height 40
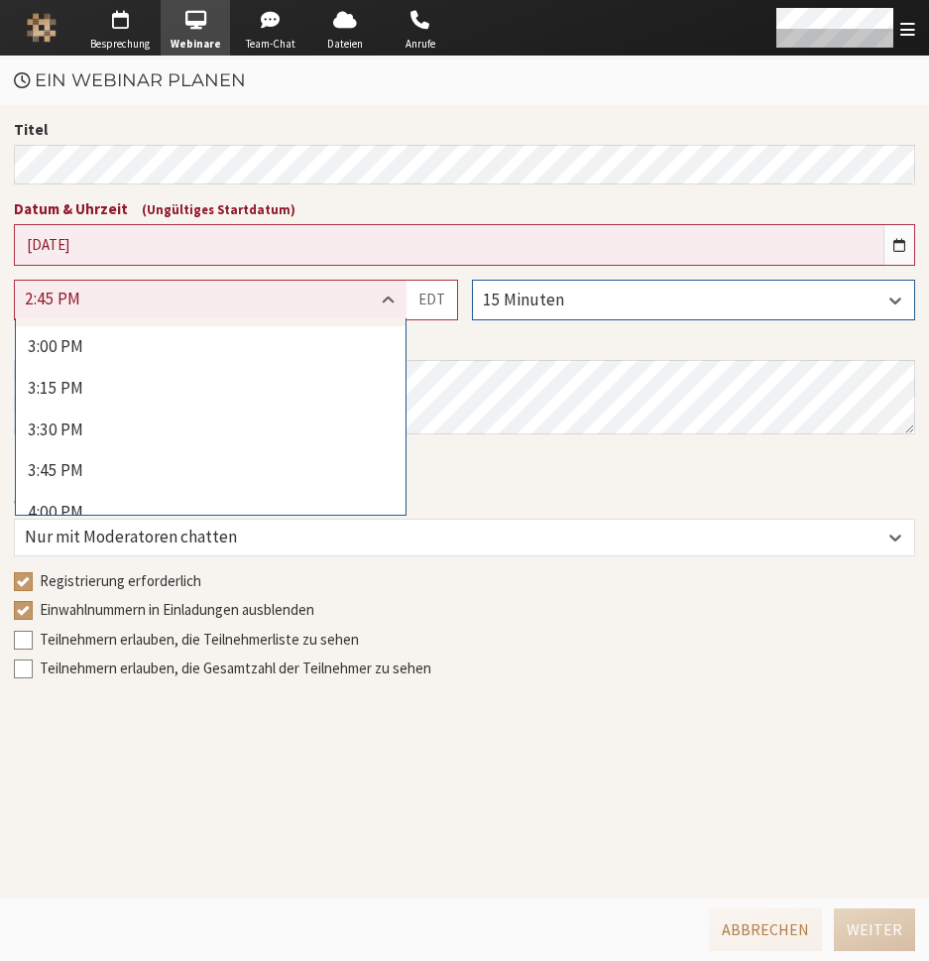
scroll to position [2477, 0]
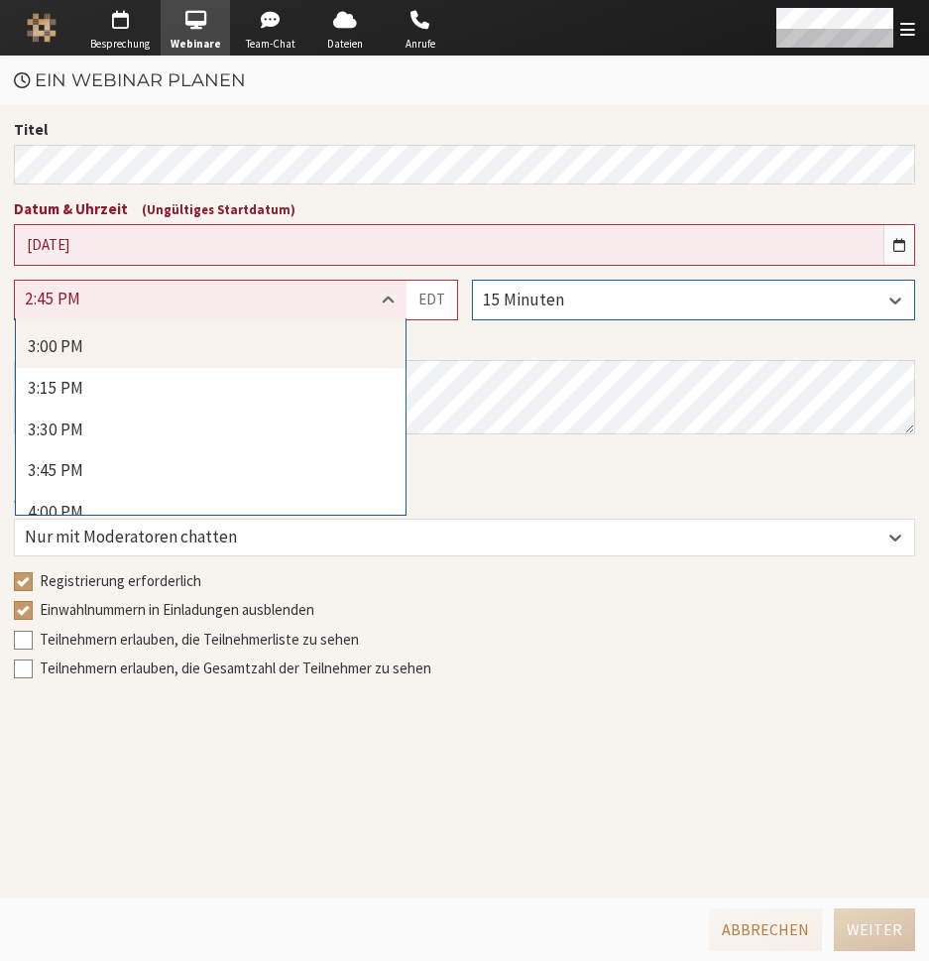
click at [179, 357] on div "3:00 PM" at bounding box center [211, 347] width 390 height 42
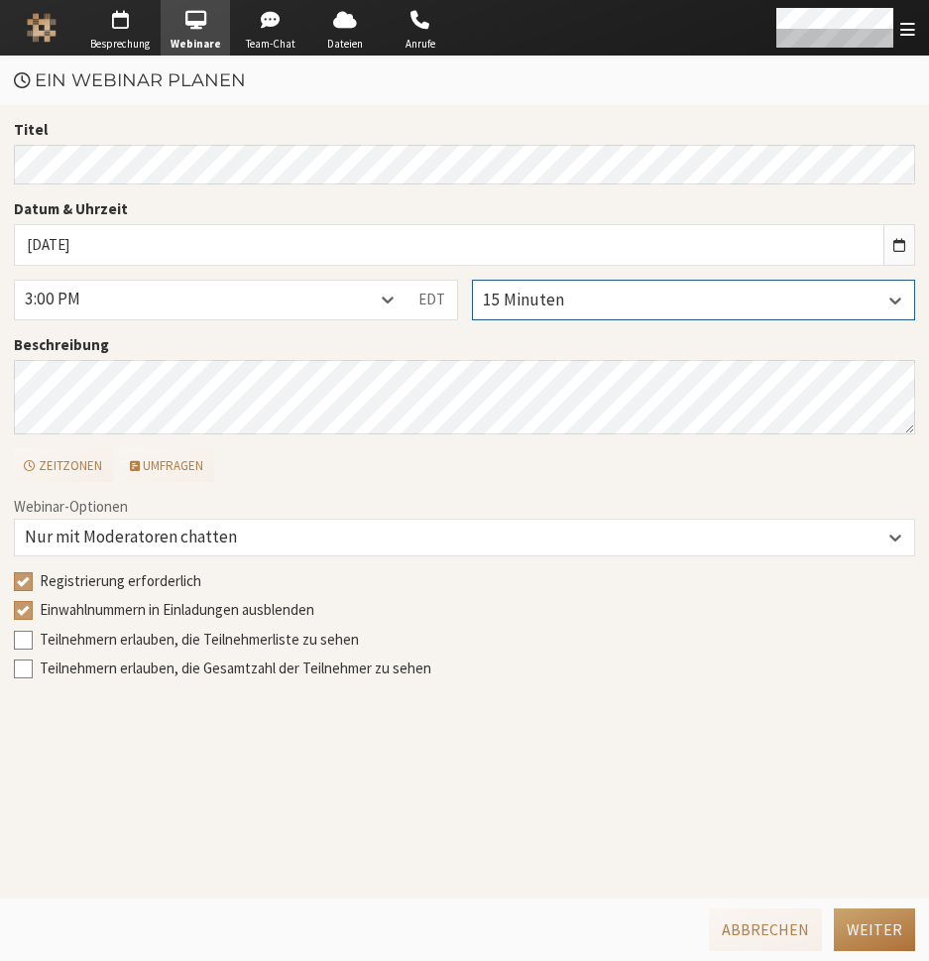
click at [855, 924] on button "Weiter" at bounding box center [874, 929] width 81 height 42
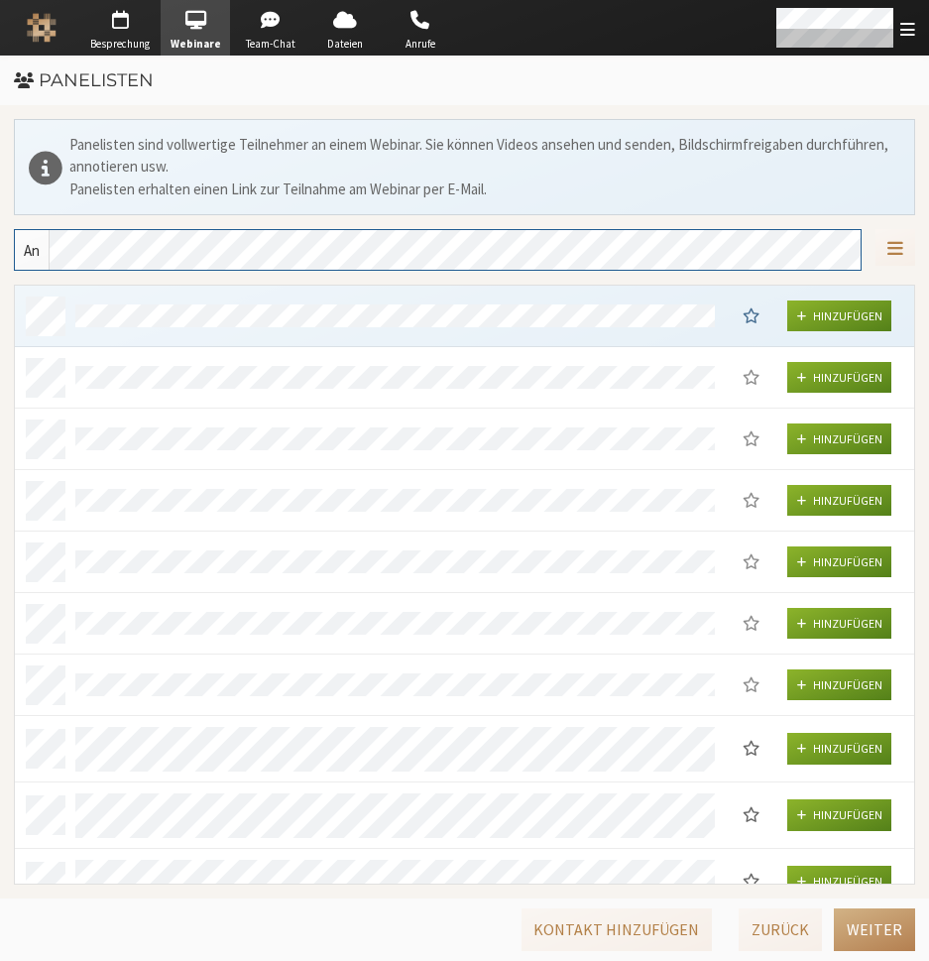
scroll to position [583, 884]
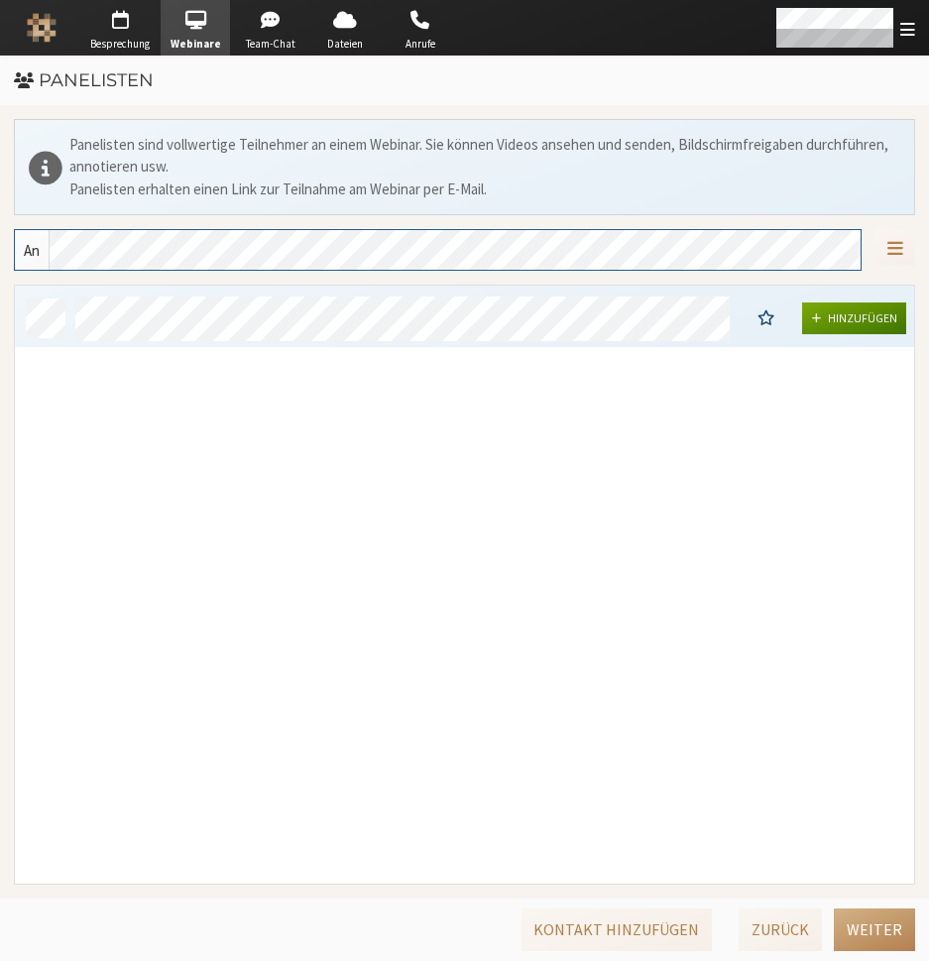
click at [852, 316] on span "Hinzufügen" at bounding box center [862, 317] width 69 height 15
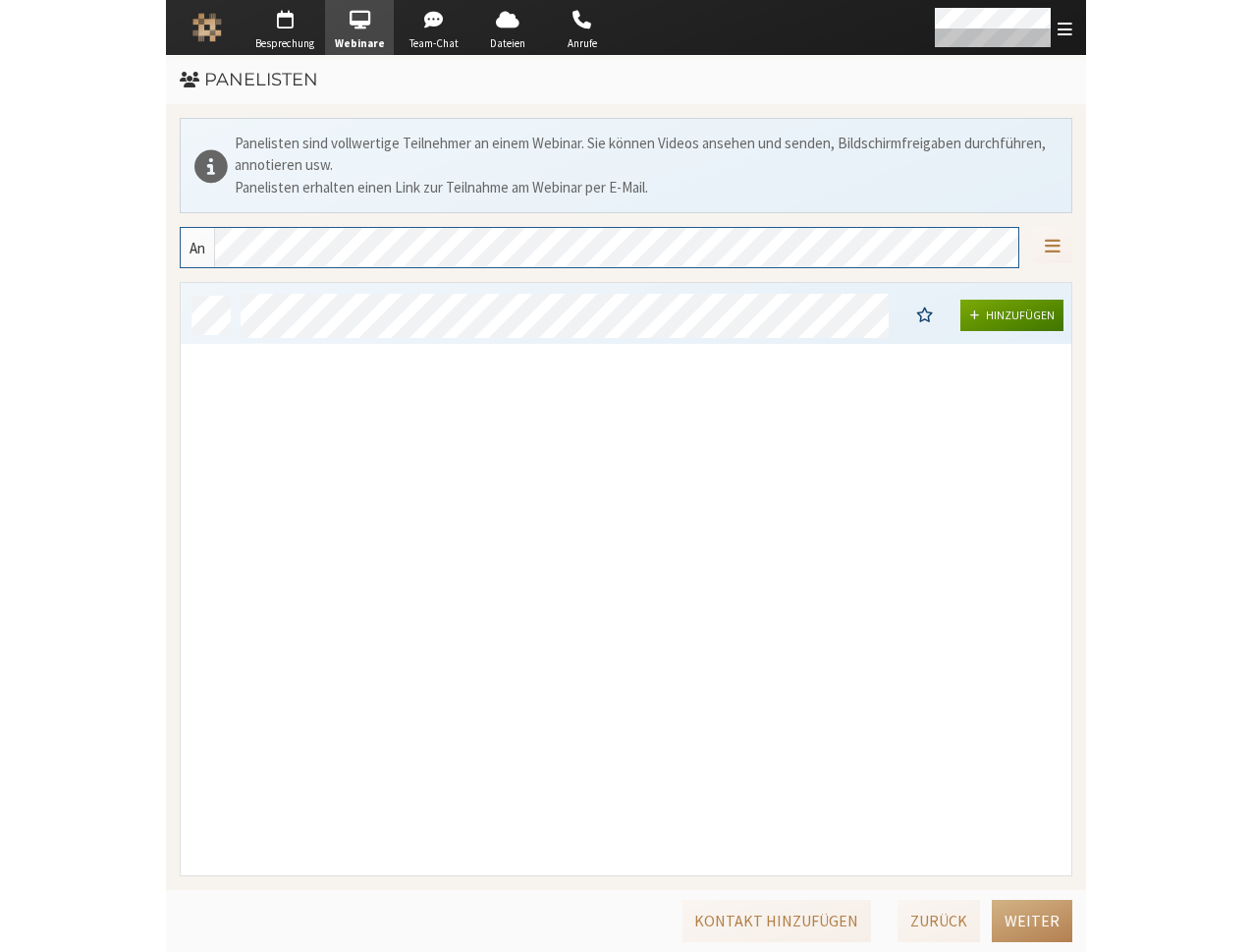
scroll to position [15, 16]
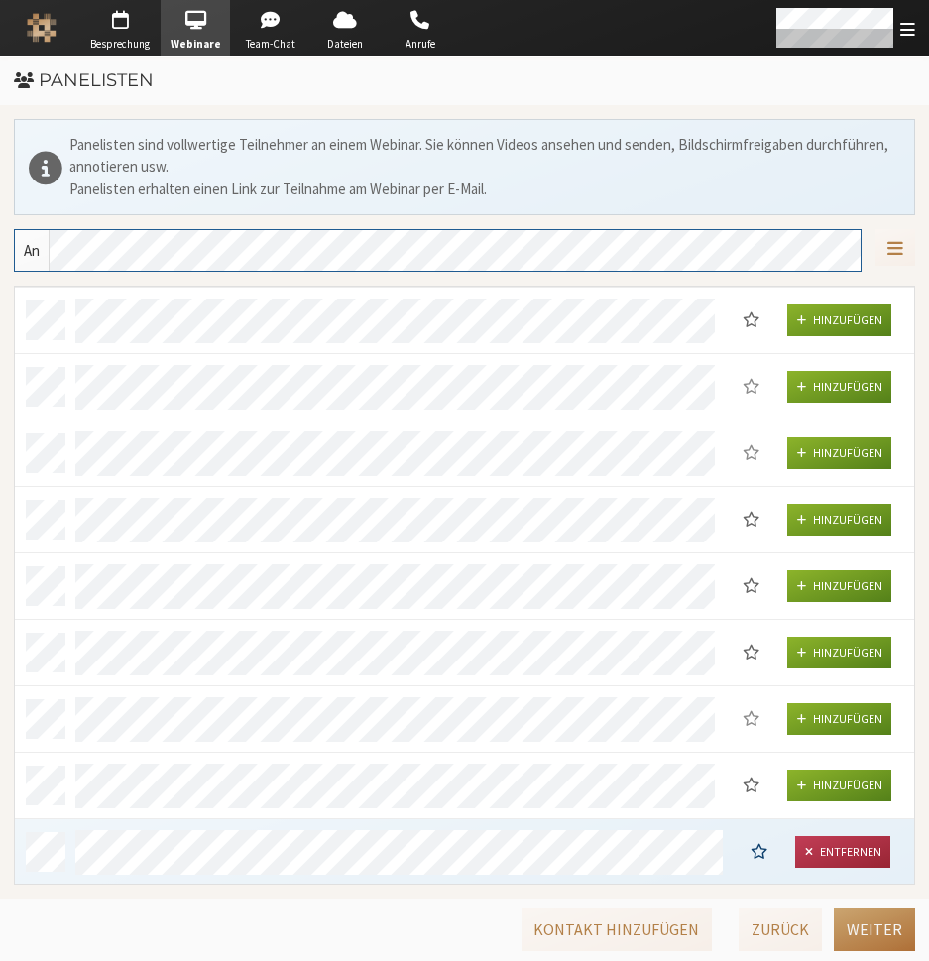
click at [852, 937] on button "Weiter" at bounding box center [874, 929] width 81 height 42
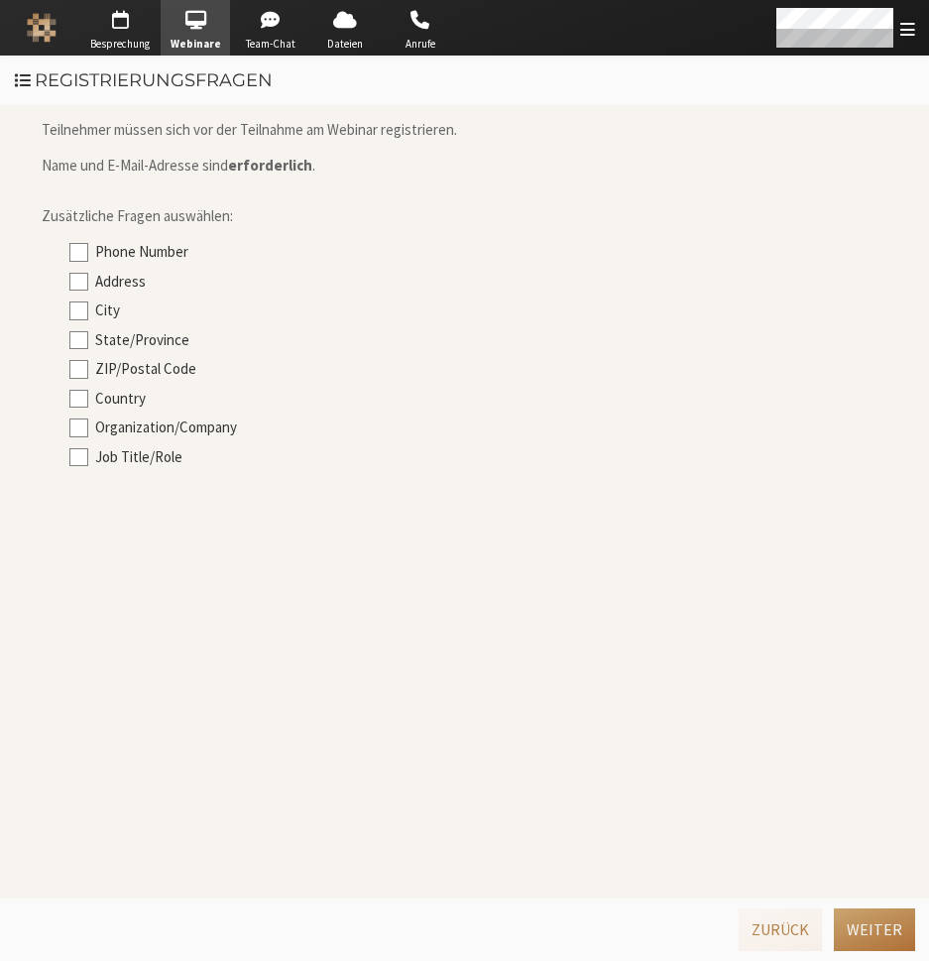
click at [852, 935] on button "Weiter" at bounding box center [874, 929] width 81 height 42
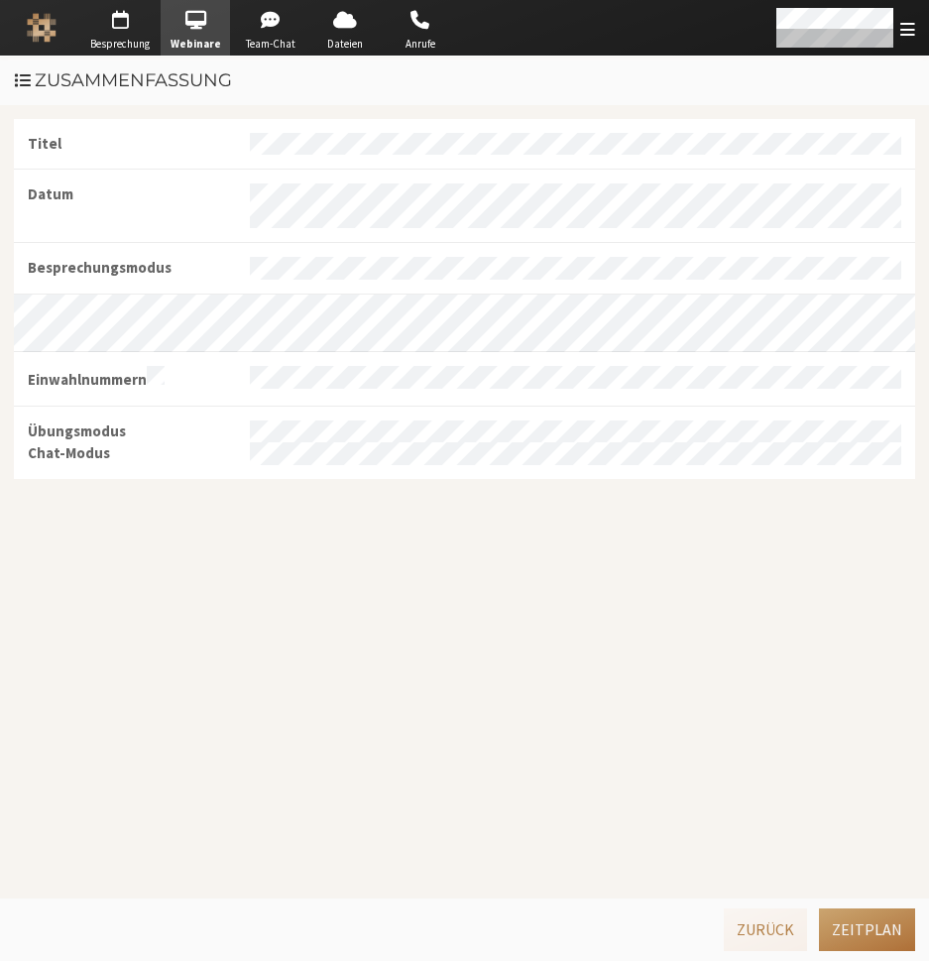
click at [852, 936] on button "Zeitplan" at bounding box center [867, 929] width 96 height 42
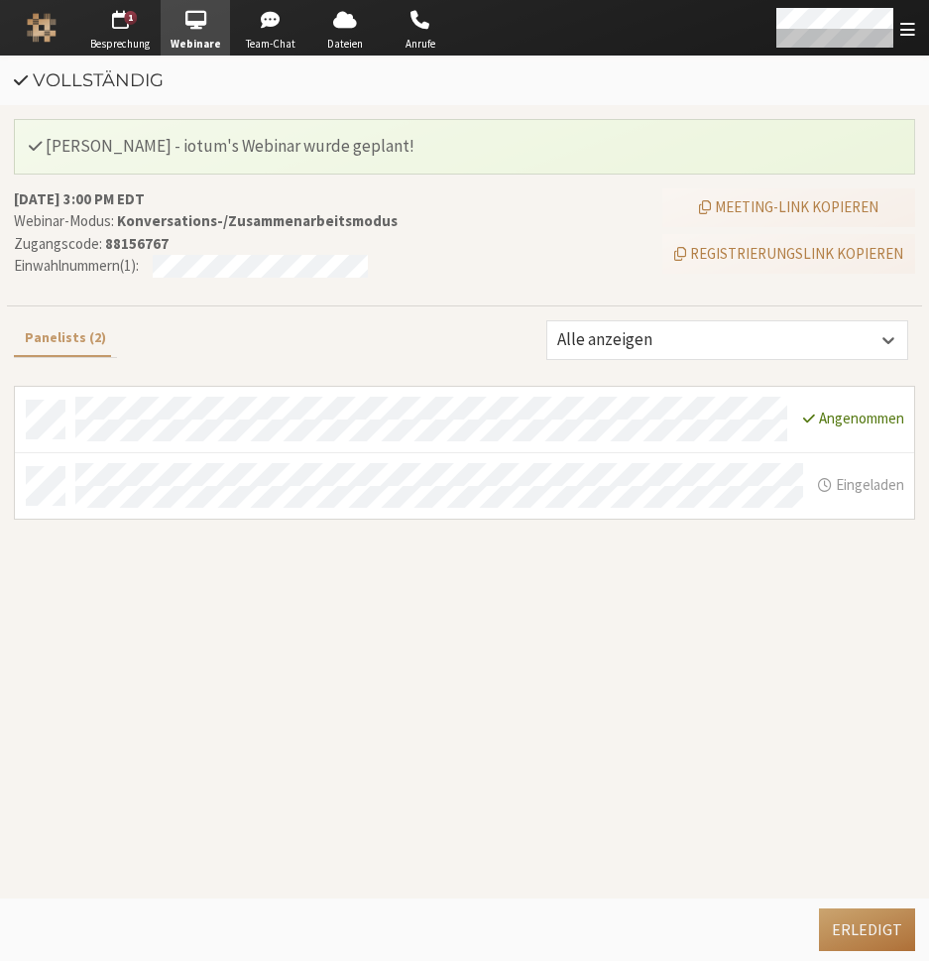
click at [854, 936] on button "Erledigt" at bounding box center [867, 929] width 96 height 42
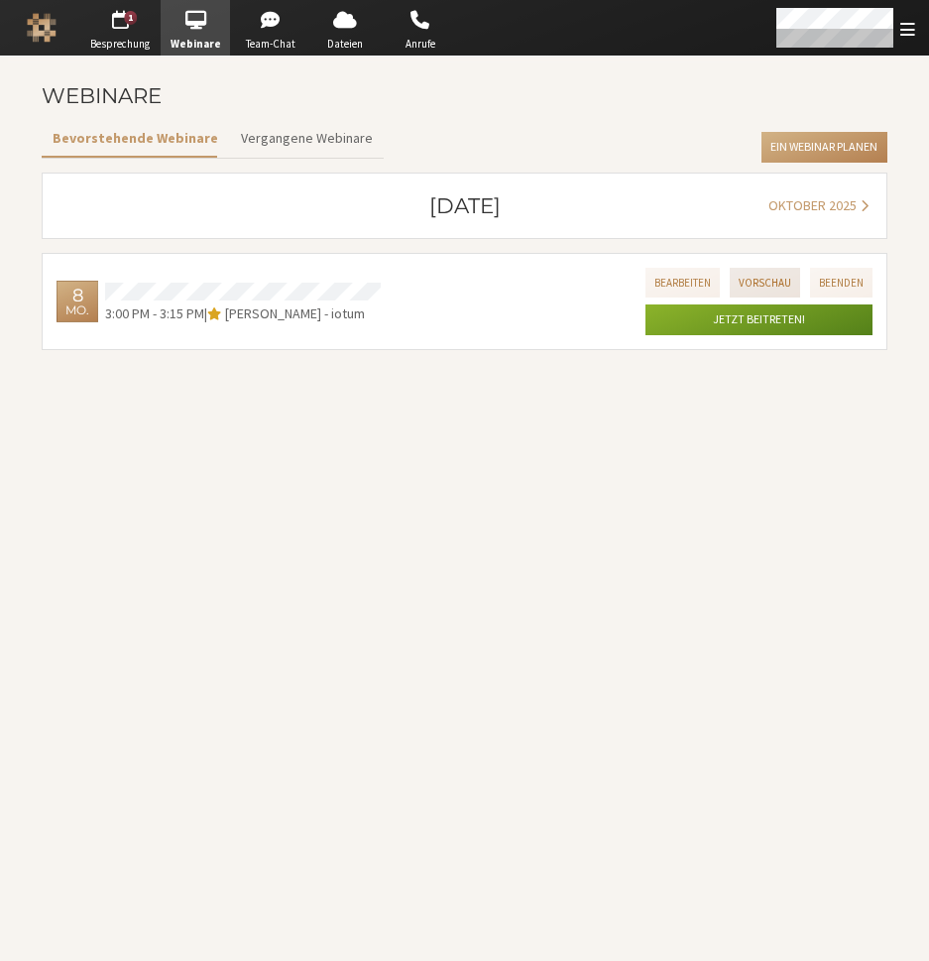
click at [772, 283] on button "Vorschau" at bounding box center [765, 282] width 70 height 29
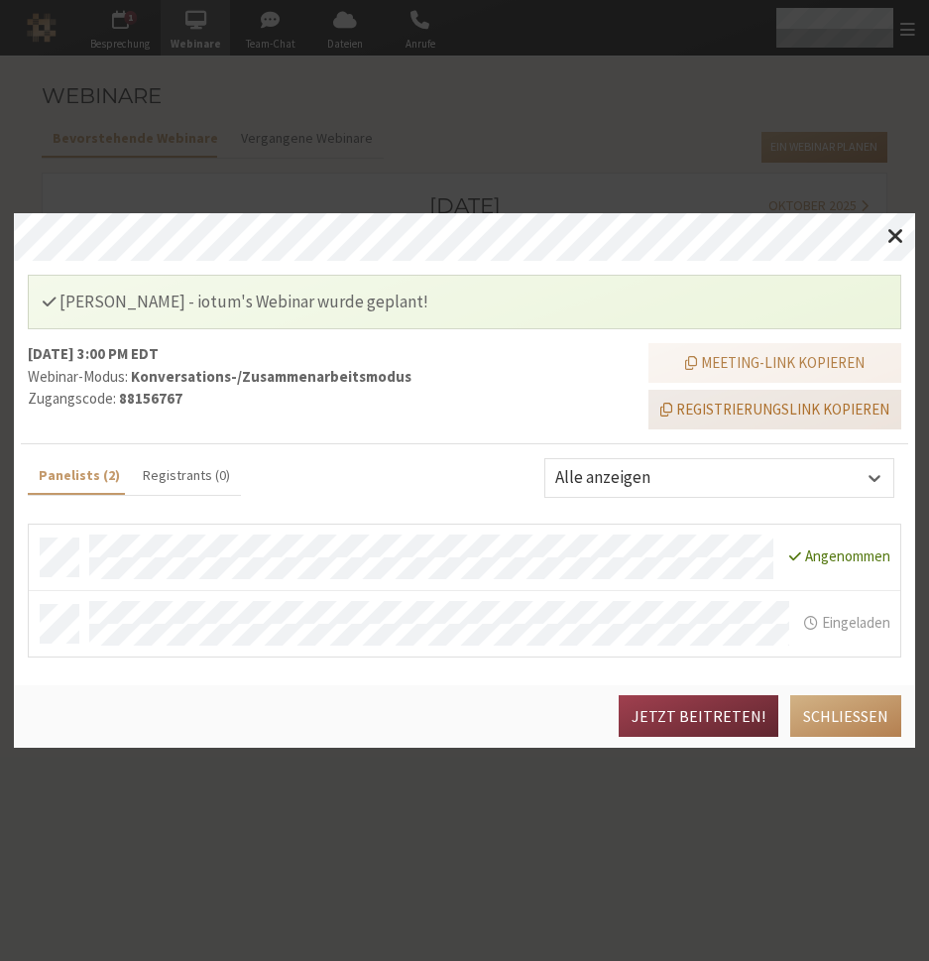
click at [790, 413] on button "Registrierungslink kopieren" at bounding box center [774, 410] width 253 height 40
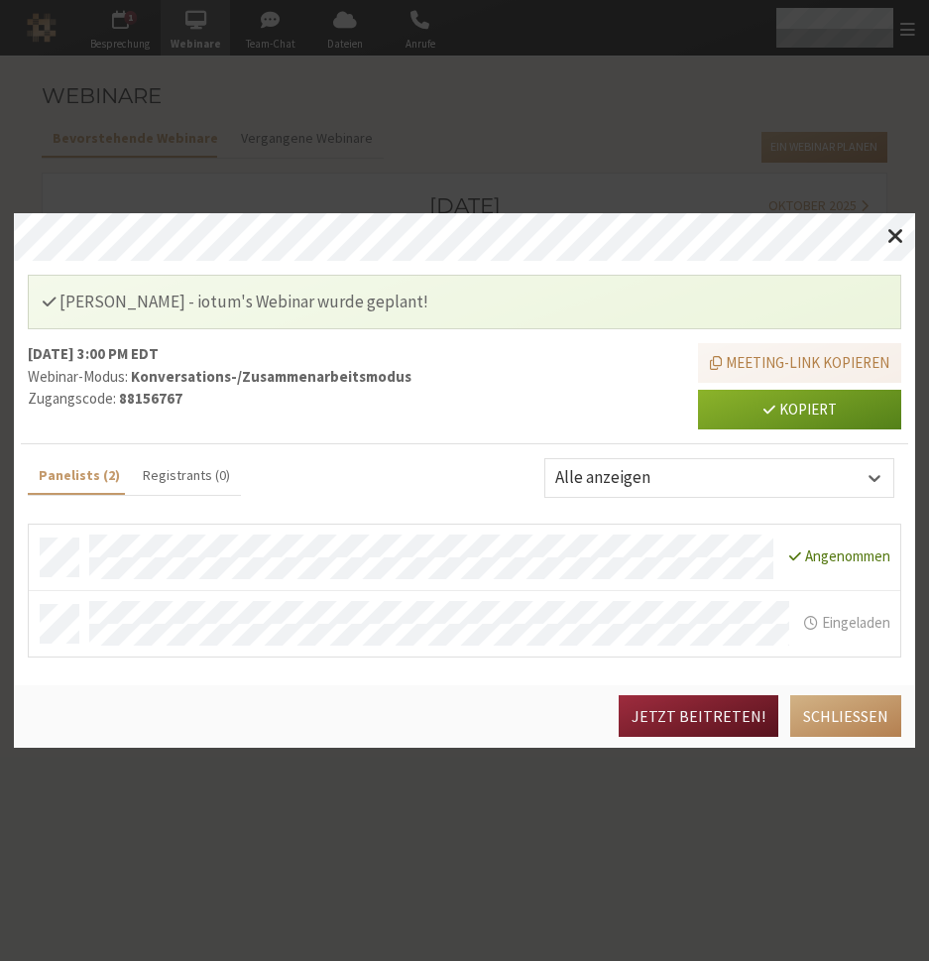
click at [734, 715] on button "Jetzt beitreten!" at bounding box center [699, 716] width 160 height 42
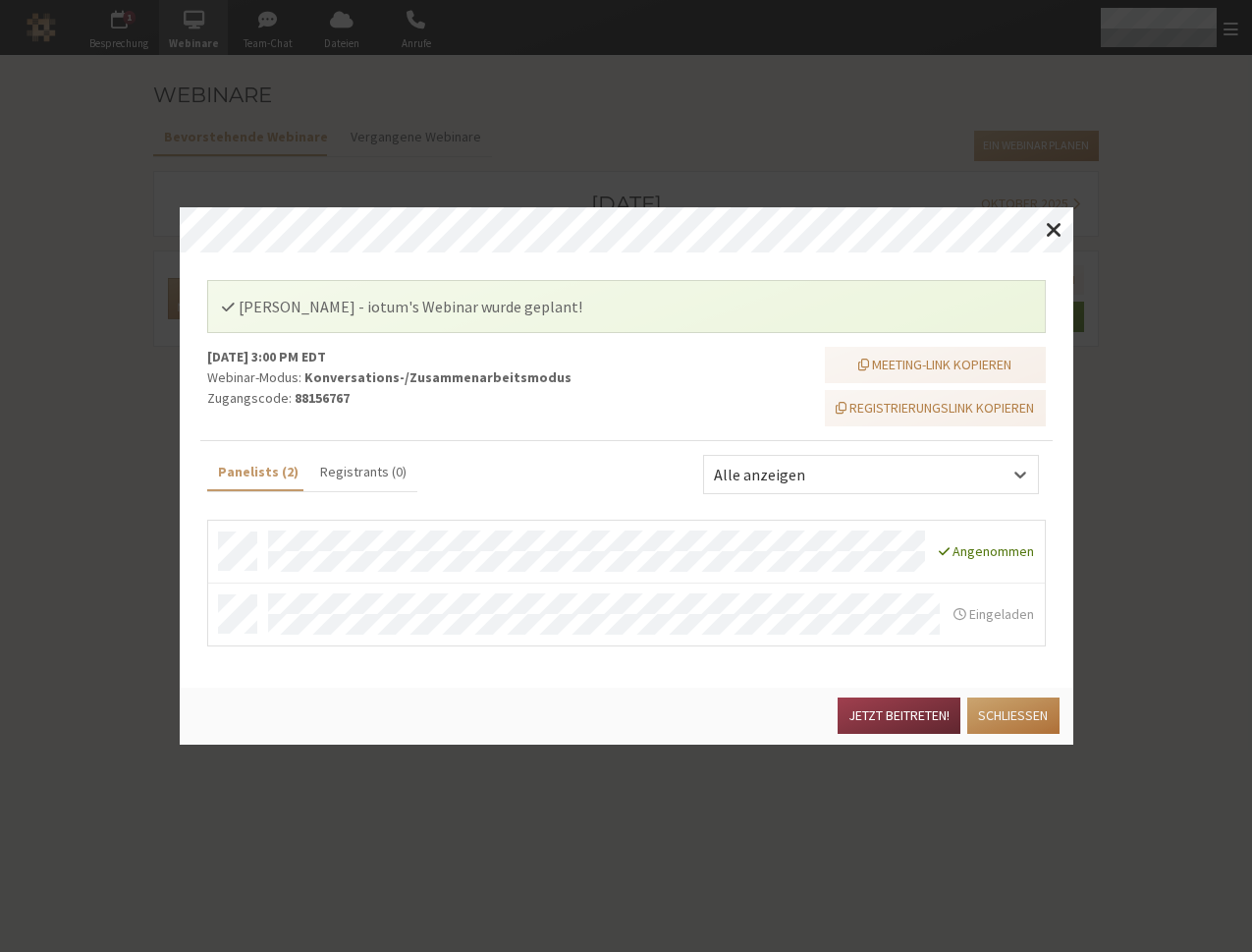
click at [919, 715] on button "Schließen" at bounding box center [1013, 715] width 91 height 37
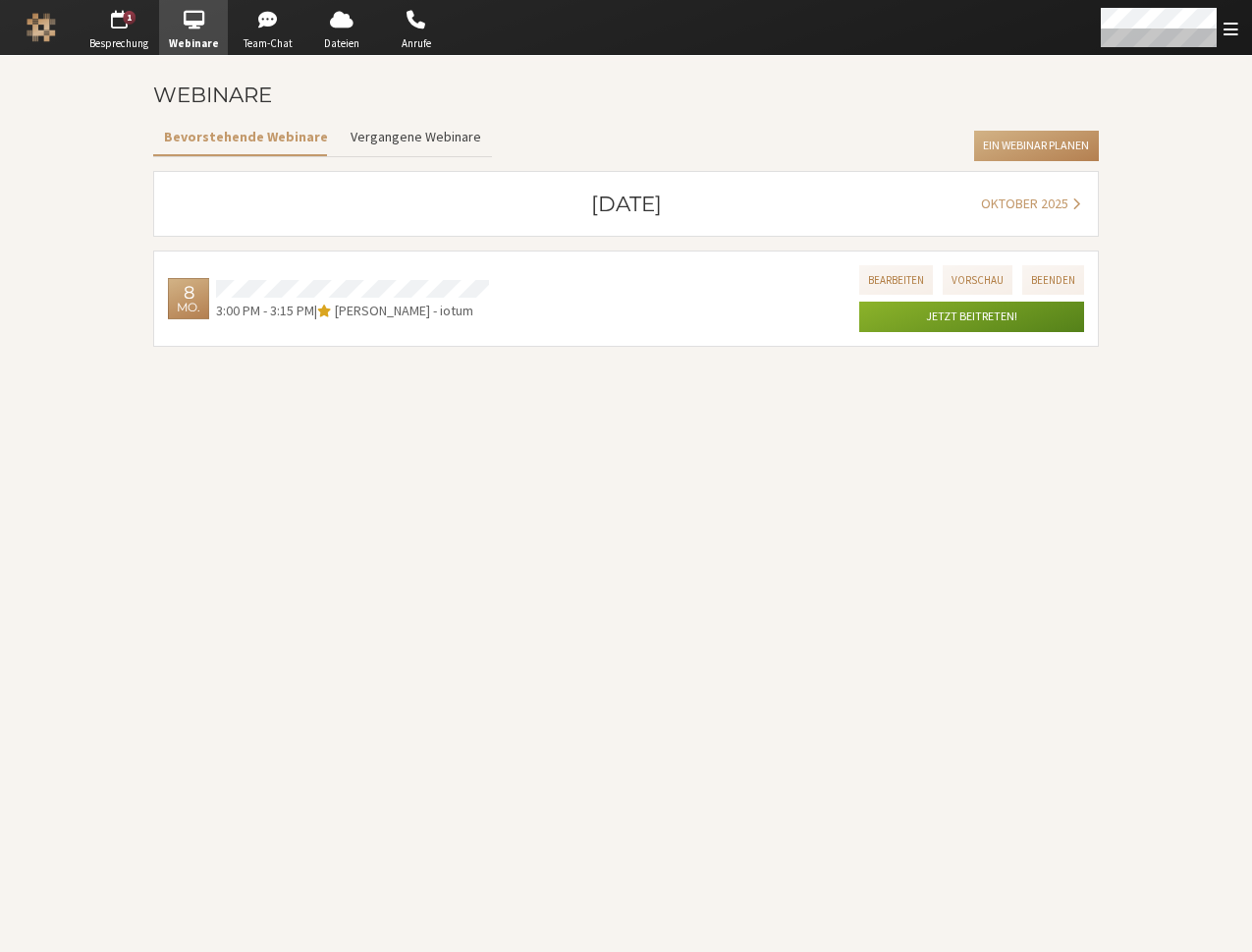
click at [413, 139] on button "Vergangene Webinare" at bounding box center [415, 137] width 153 height 35
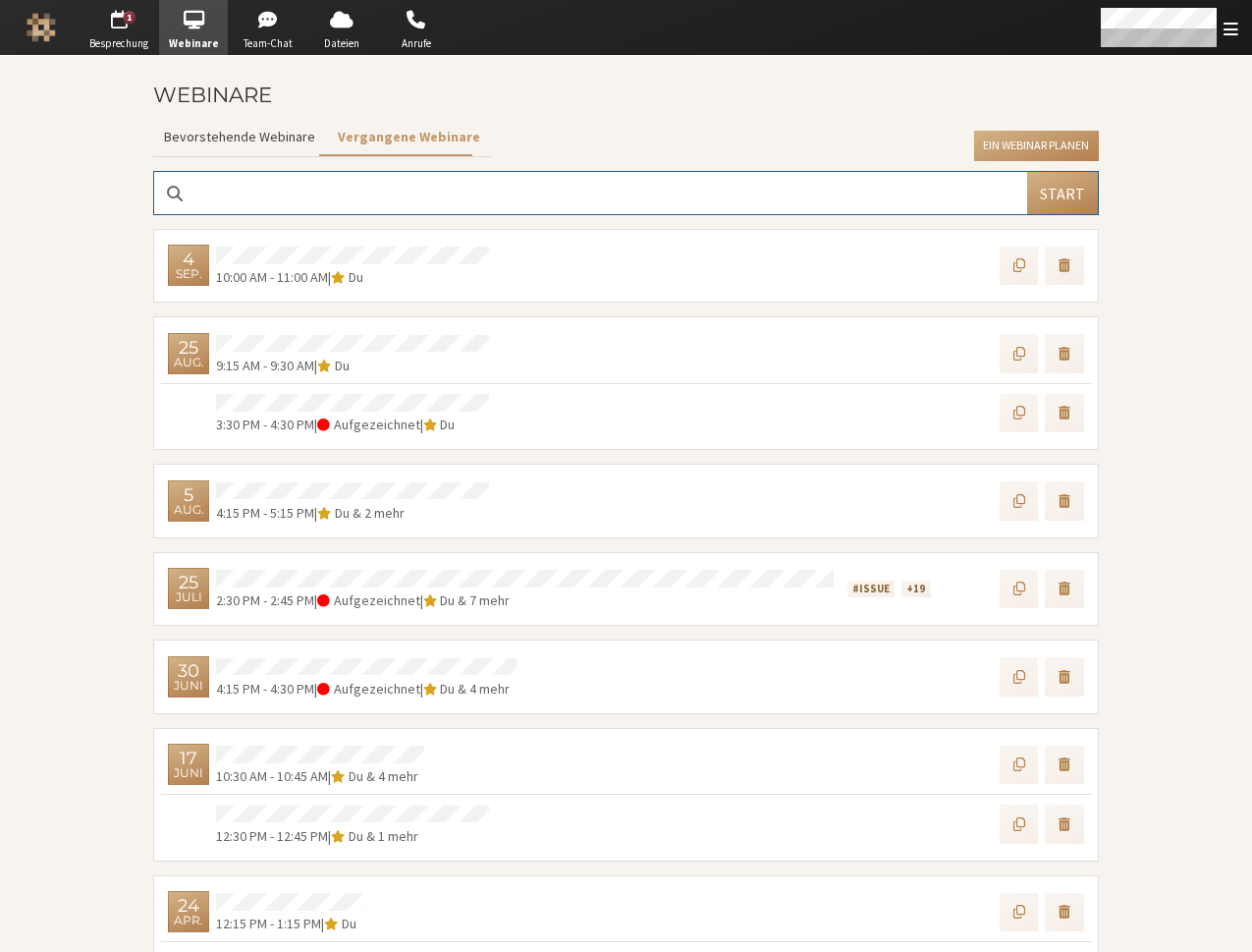
click at [278, 142] on button "Bevorstehende Webinare" at bounding box center [240, 137] width 173 height 35
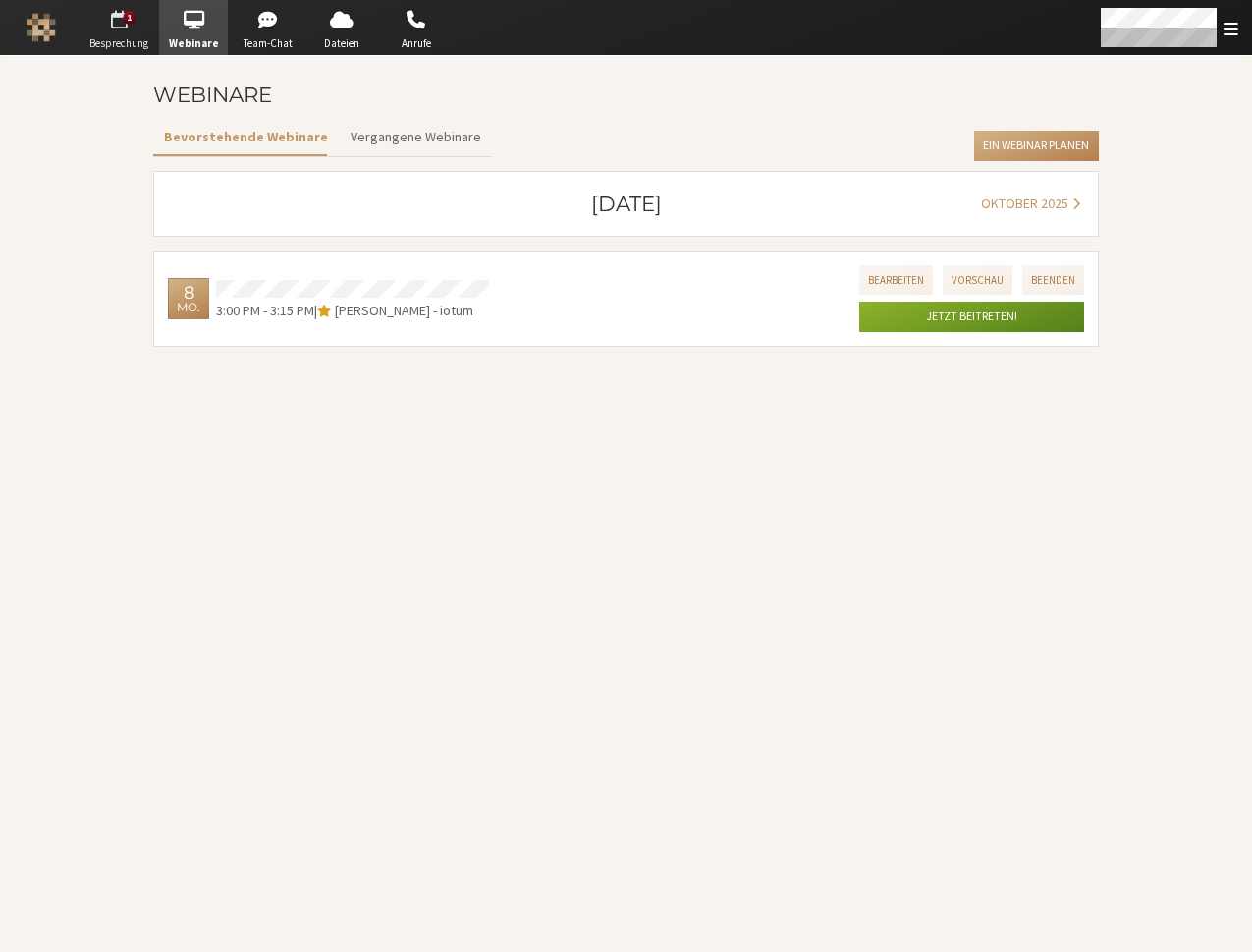
click at [132, 28] on span "button" at bounding box center [118, 20] width 68 height 32
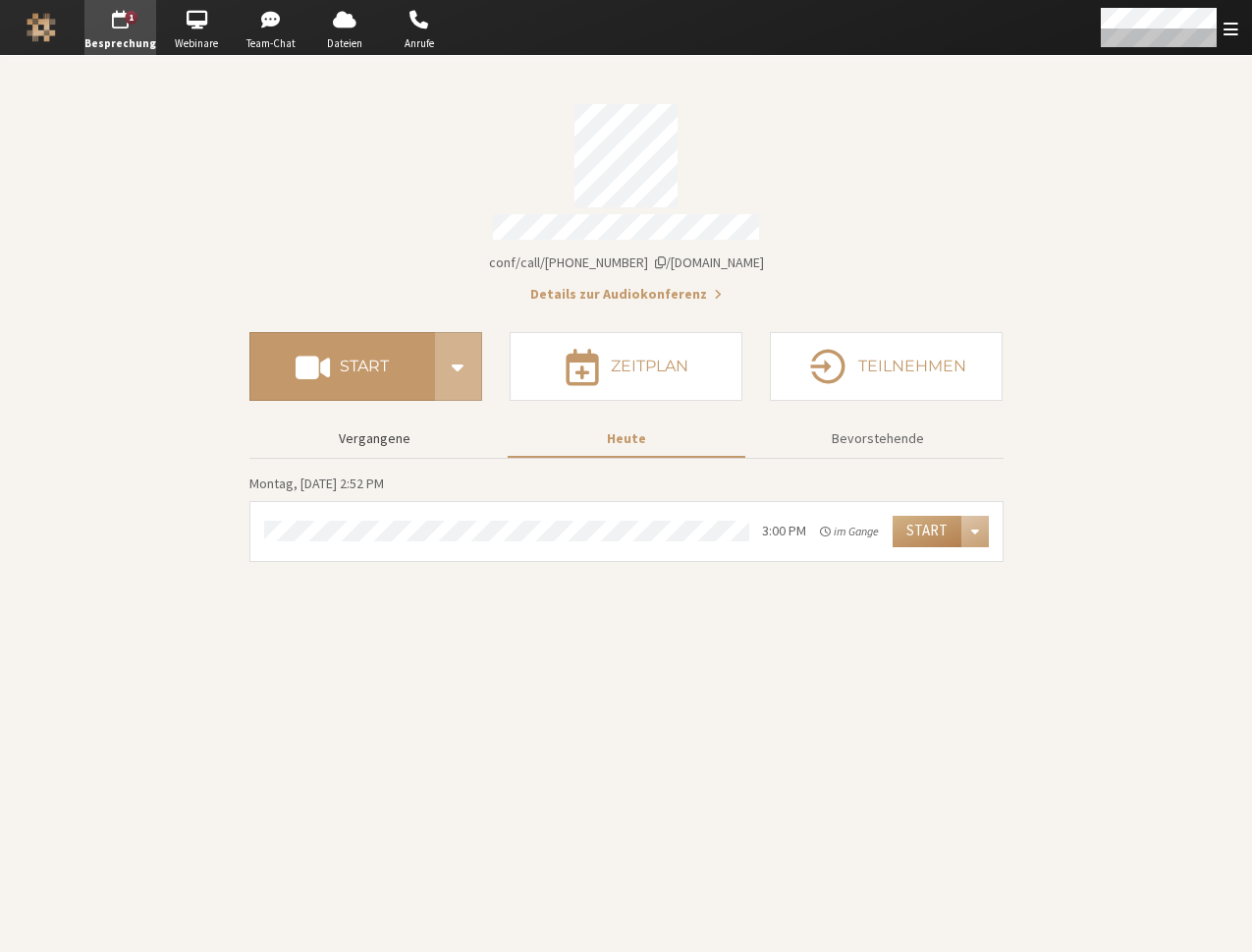
click at [376, 421] on button "Vergangene" at bounding box center [375, 438] width 238 height 35
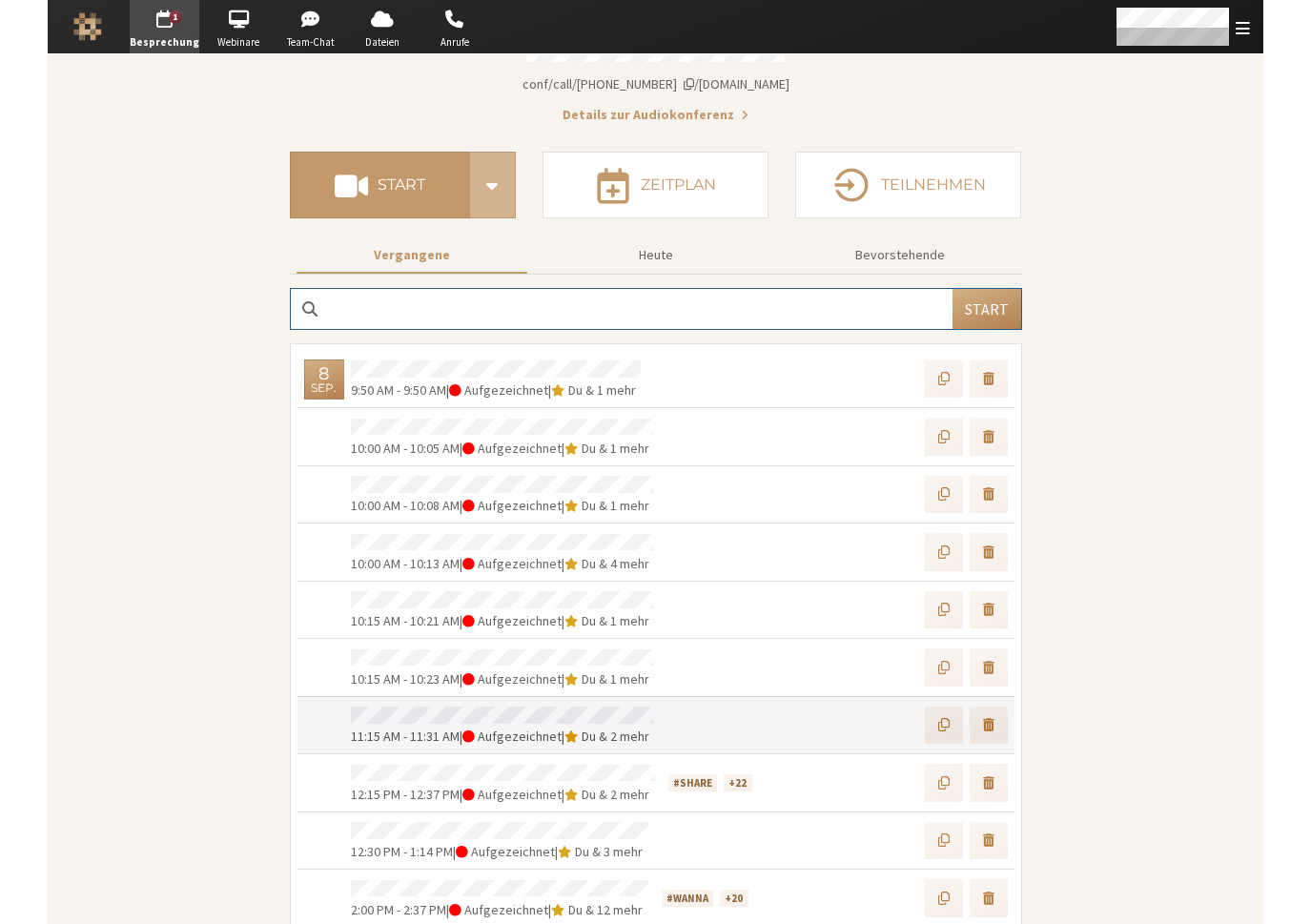
scroll to position [383, 0]
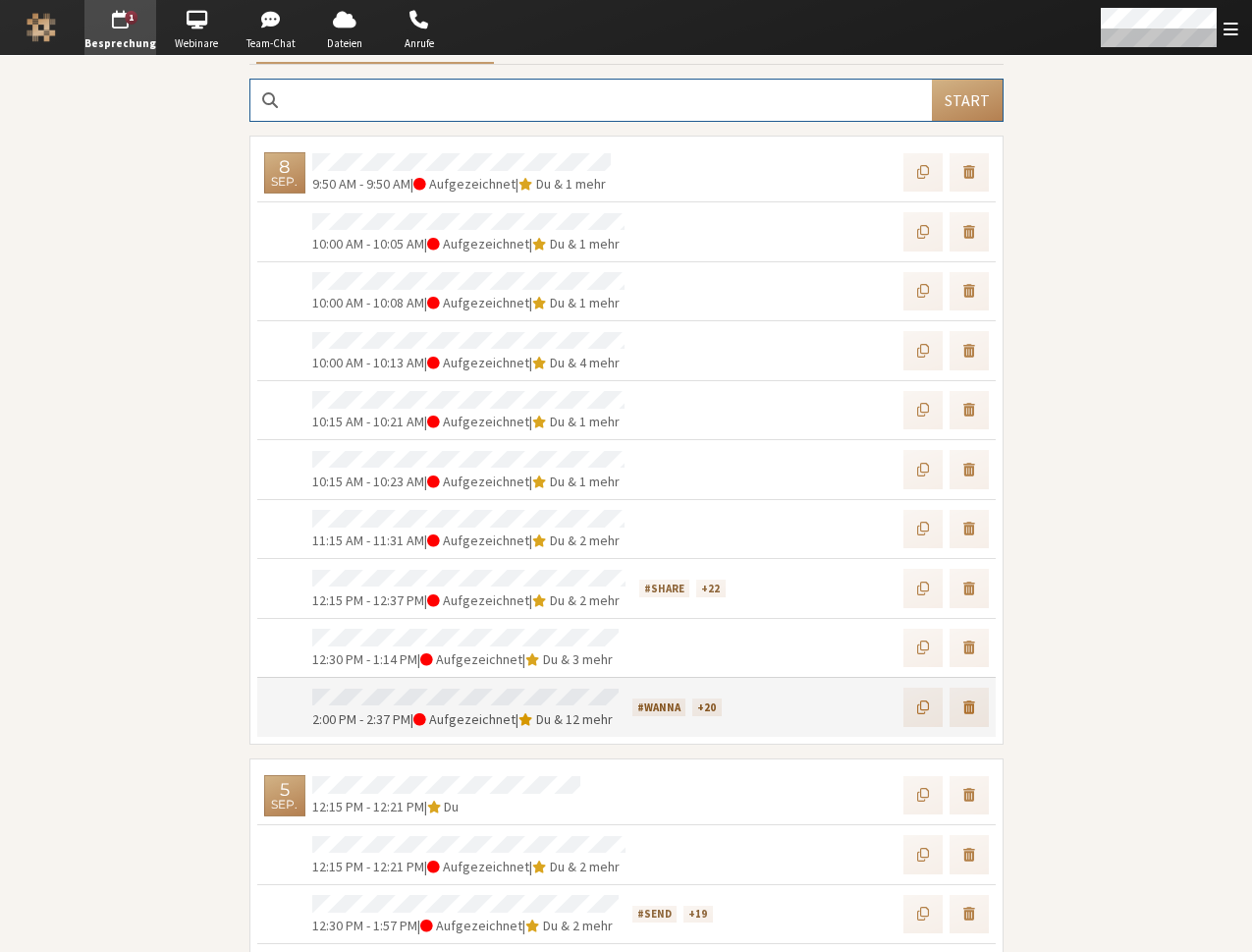
click at [779, 709] on div at bounding box center [870, 707] width 240 height 46
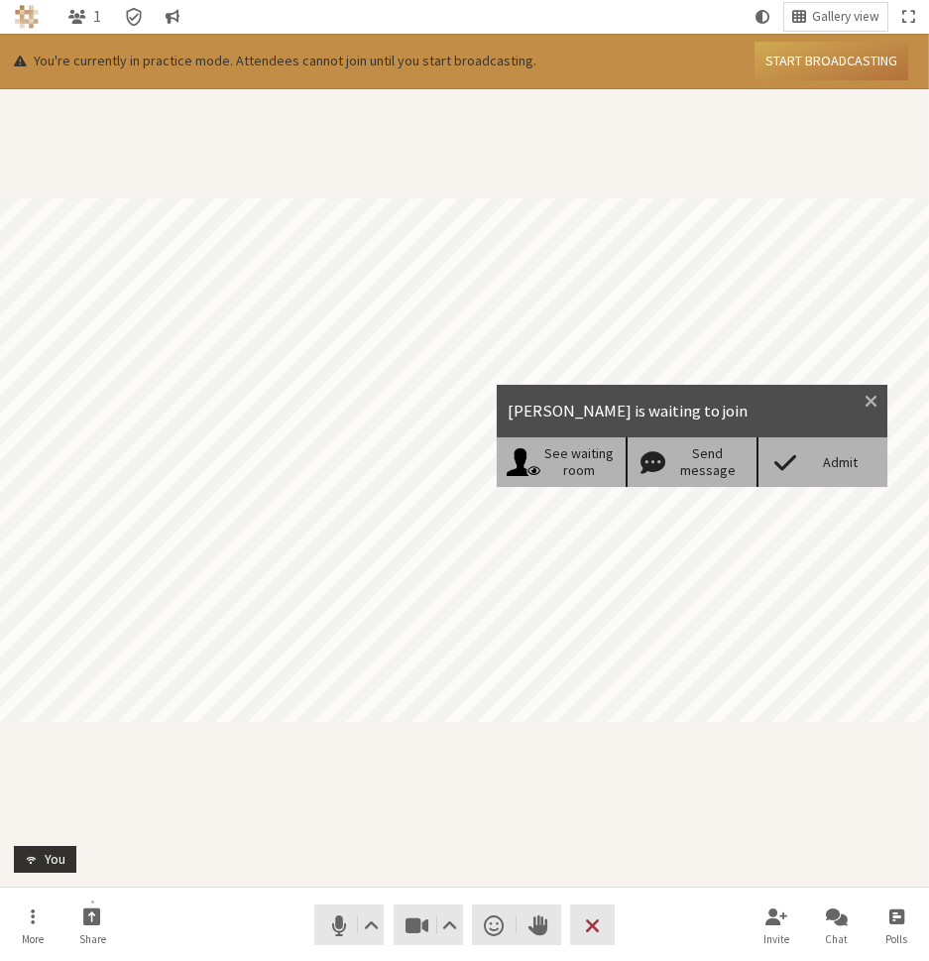
click at [856, 468] on div "Admit" at bounding box center [840, 462] width 76 height 17
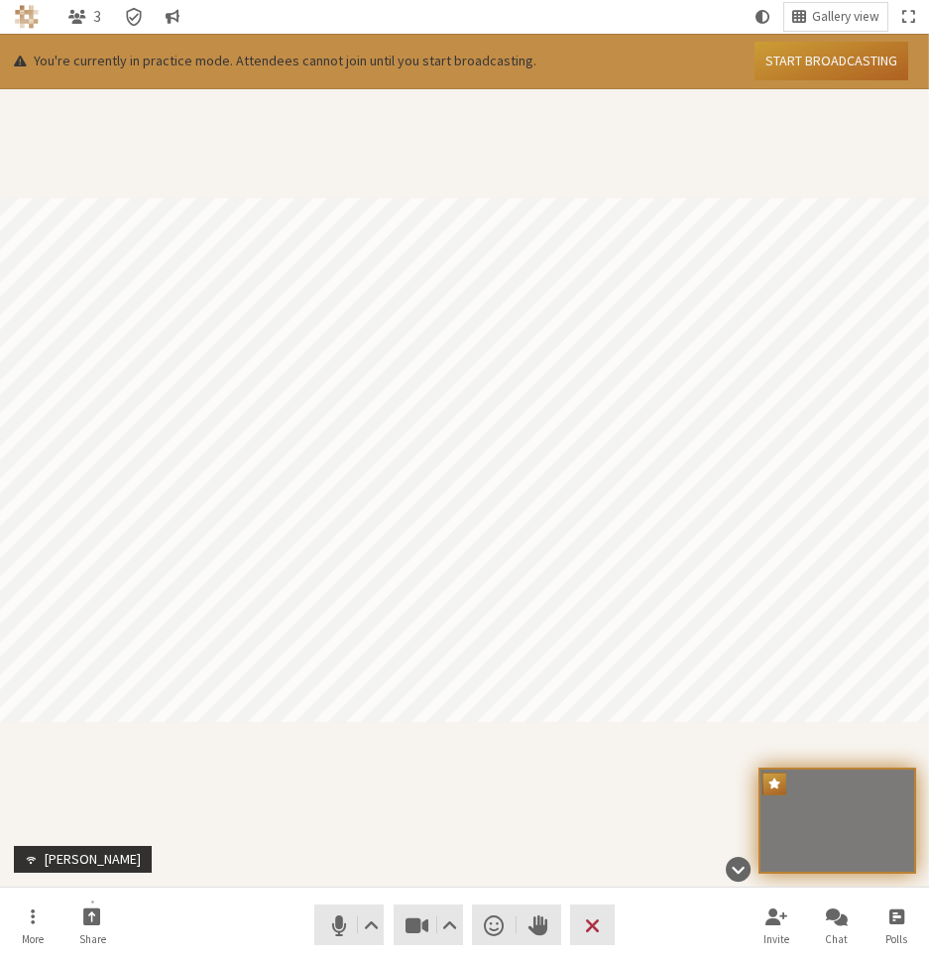
click at [837, 67] on button "Start broadcasting" at bounding box center [832, 61] width 154 height 39
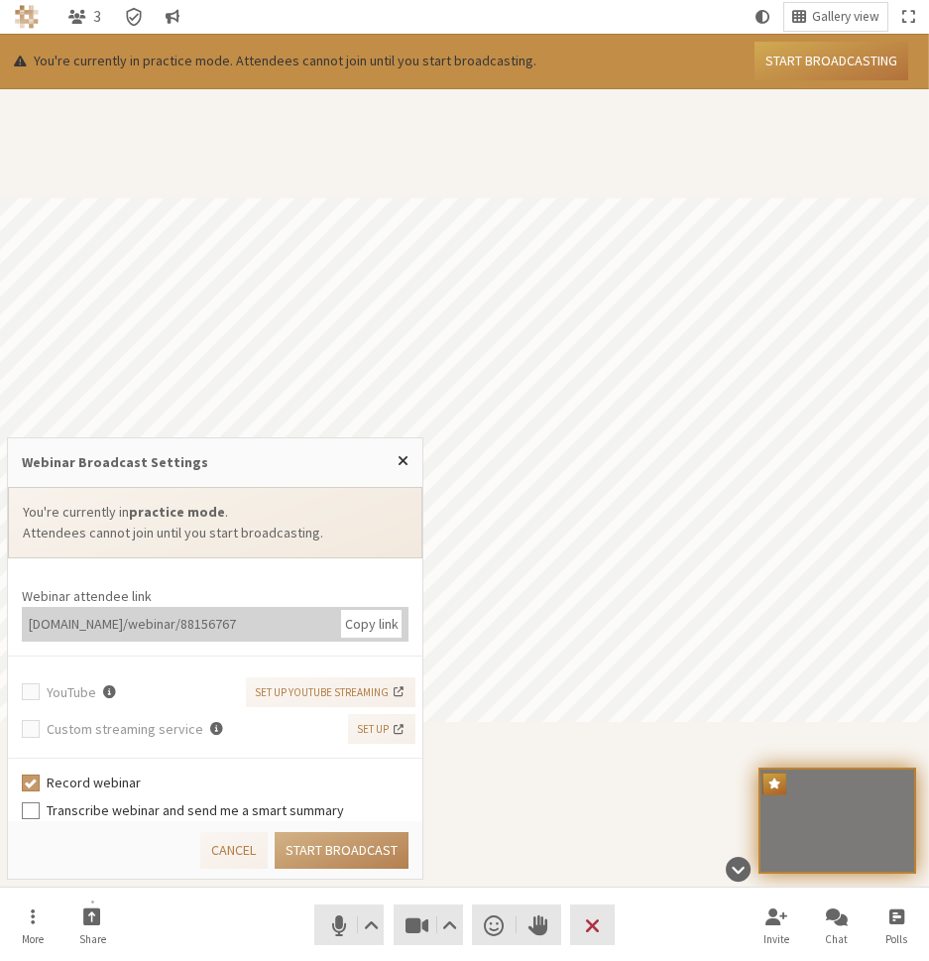
click at [110, 808] on label "Transcribe webinar and send me a smart summary" at bounding box center [228, 810] width 363 height 21
click at [40, 808] on input "Transcribe webinar and send me a smart summary" at bounding box center [31, 810] width 18 height 20
click at [387, 624] on div "Copy link" at bounding box center [371, 624] width 60 height 28
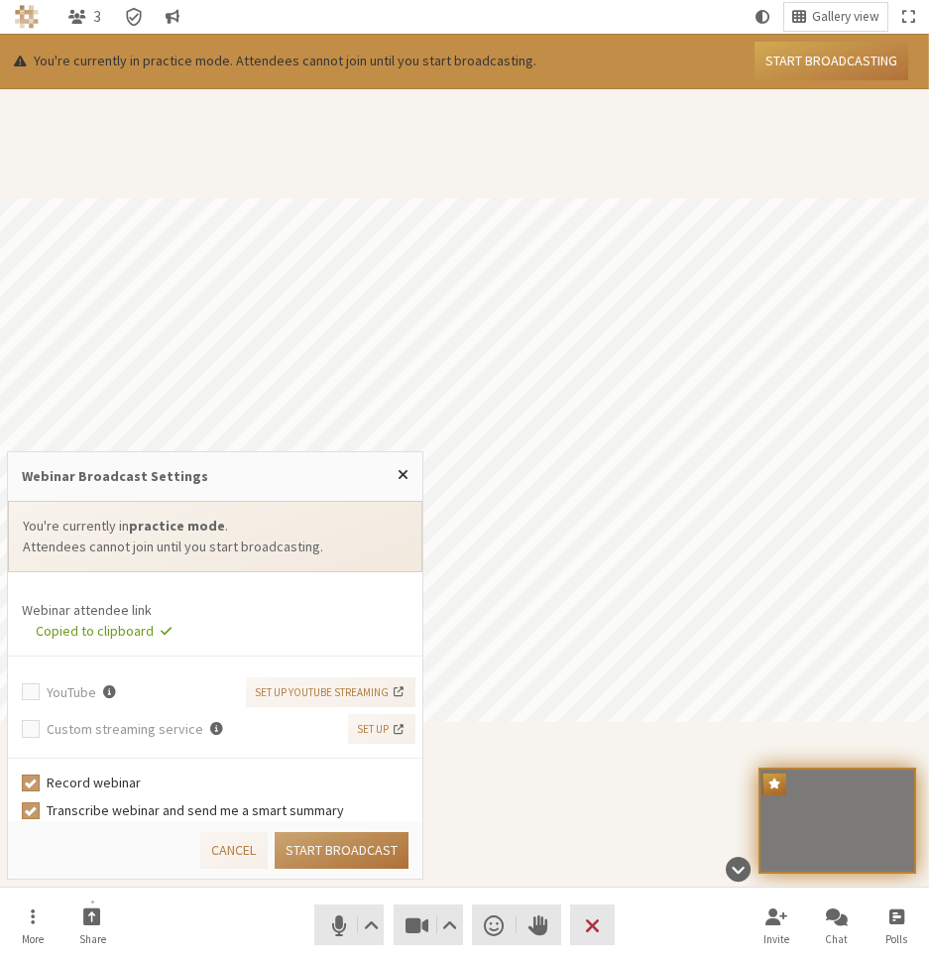
click at [358, 842] on button "Start broadcast" at bounding box center [342, 850] width 134 height 37
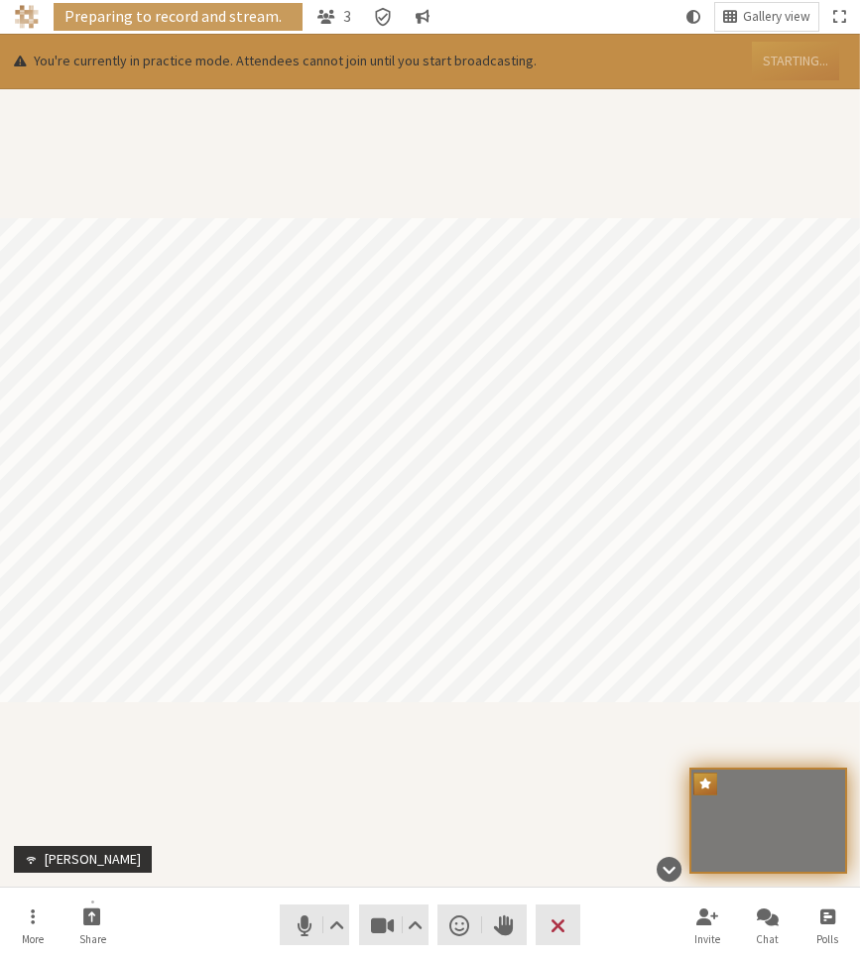
drag, startPoint x: 474, startPoint y: 819, endPoint x: 498, endPoint y: 831, distance: 26.6
click at [477, 817] on div "Participant" at bounding box center [430, 460] width 860 height 853
click at [767, 927] on button "Chat" at bounding box center [768, 925] width 56 height 54
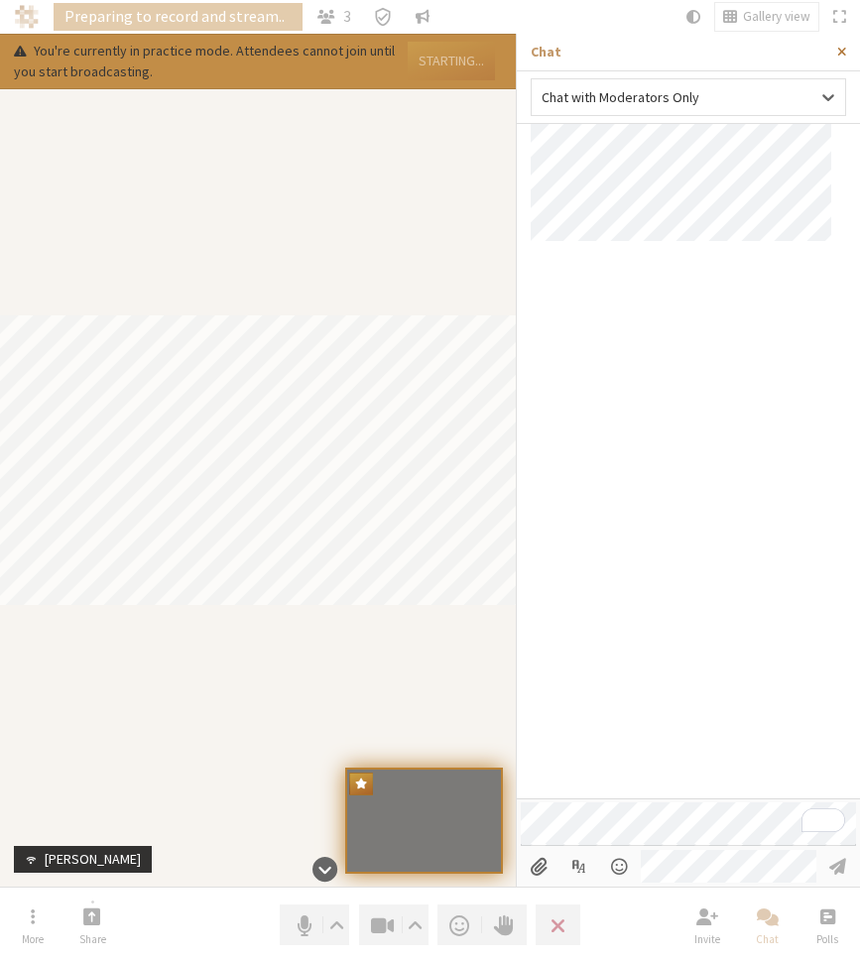
click at [838, 56] on span "Close sidebar" at bounding box center [841, 52] width 9 height 15
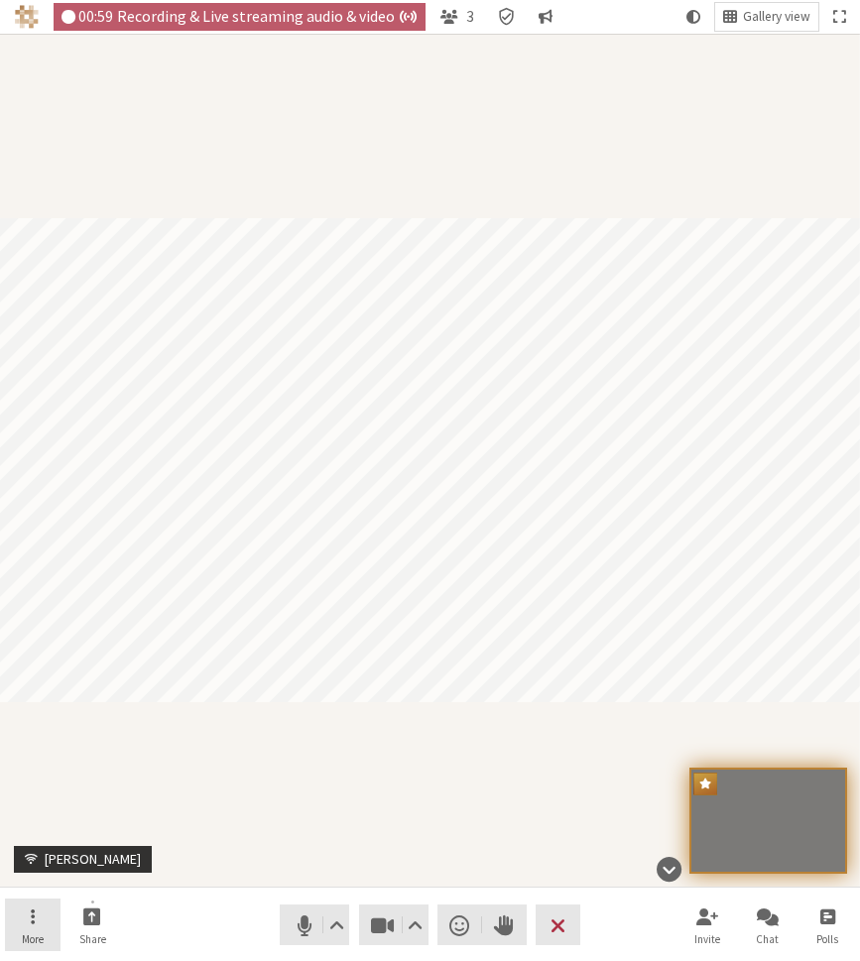
click at [42, 916] on button "More" at bounding box center [33, 925] width 56 height 54
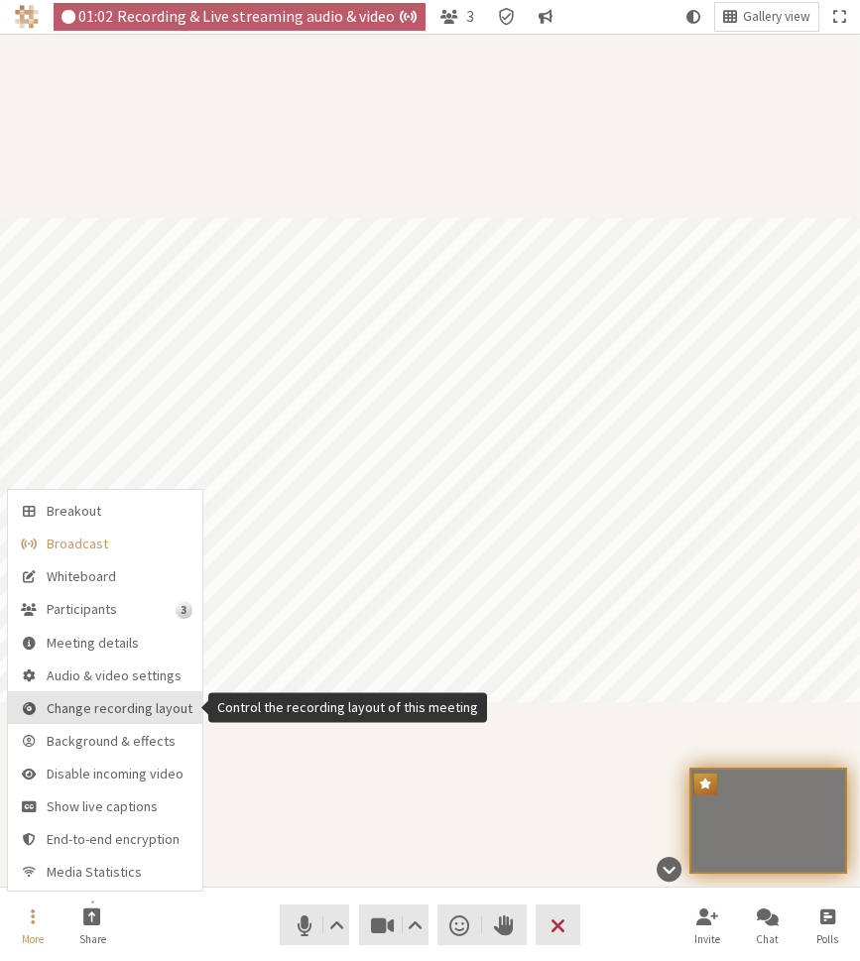
click at [87, 706] on span "Change recording layout" at bounding box center [120, 708] width 146 height 15
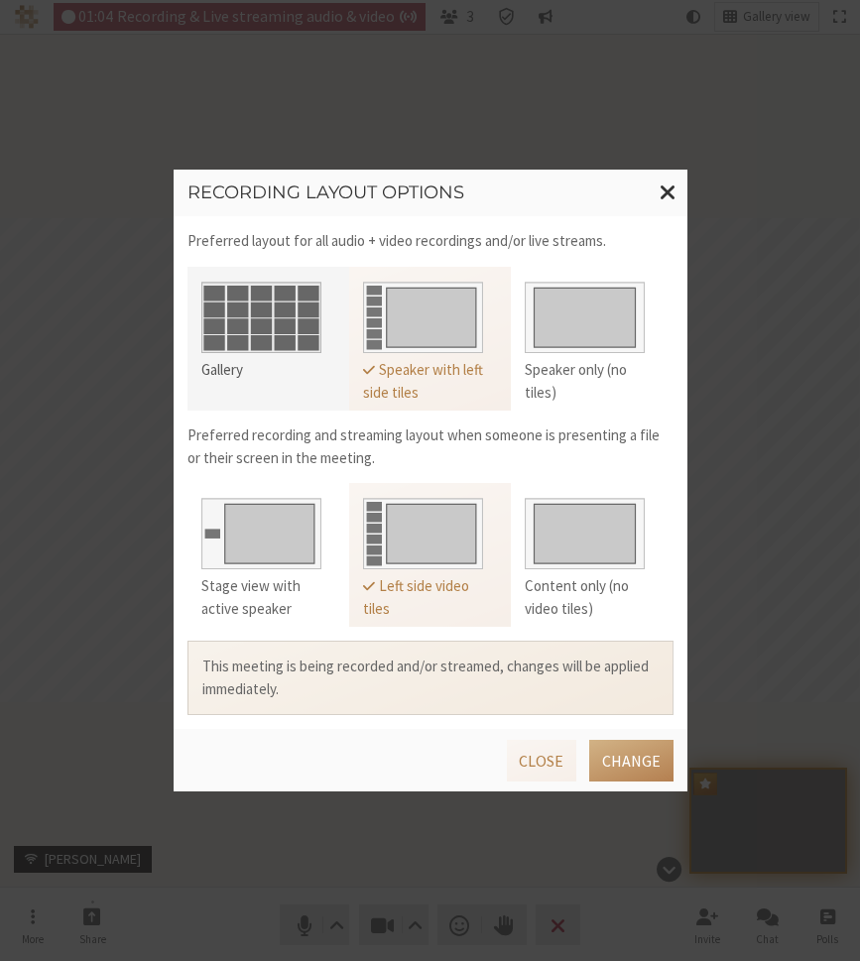
click at [271, 316] on img at bounding box center [261, 313] width 120 height 79
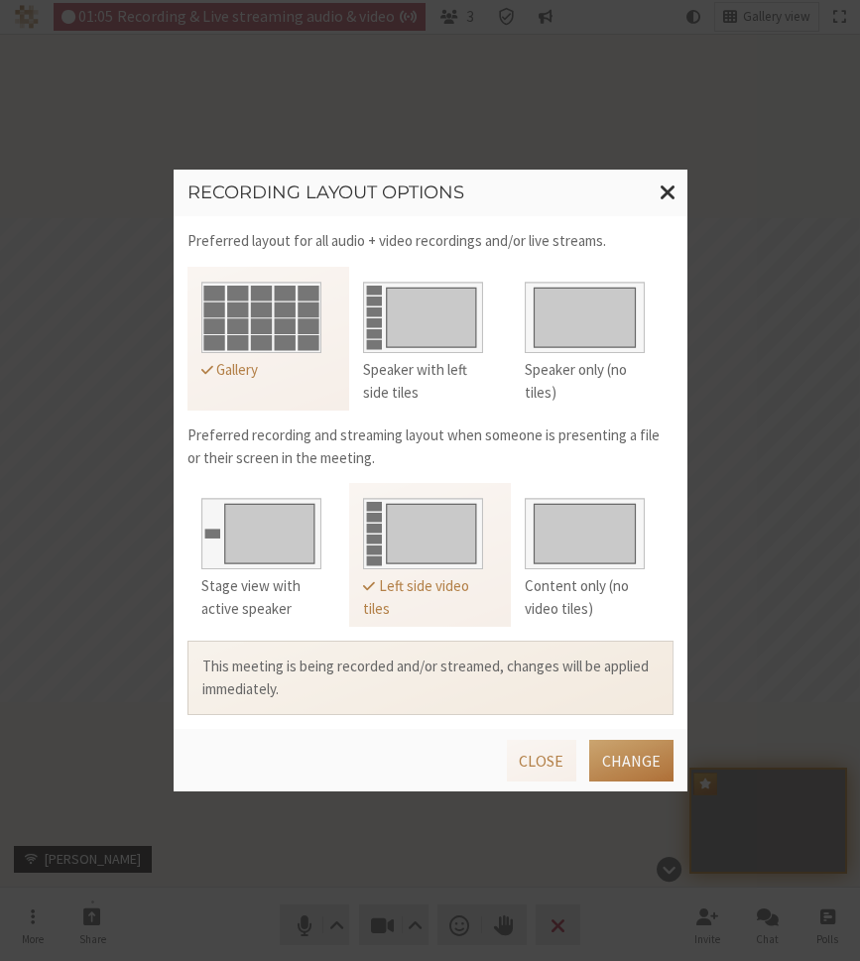
click at [634, 754] on button "Change" at bounding box center [631, 761] width 84 height 42
click at [534, 748] on button "Close" at bounding box center [542, 761] width 70 height 42
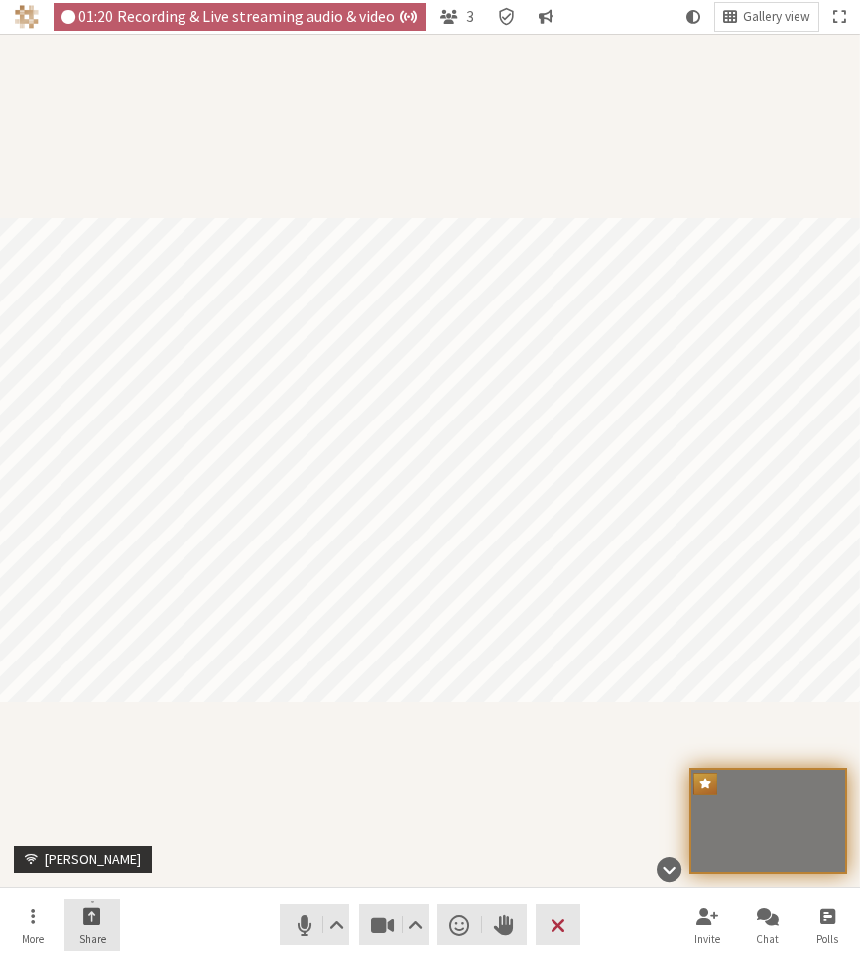
click at [101, 928] on button "Share" at bounding box center [92, 925] width 56 height 54
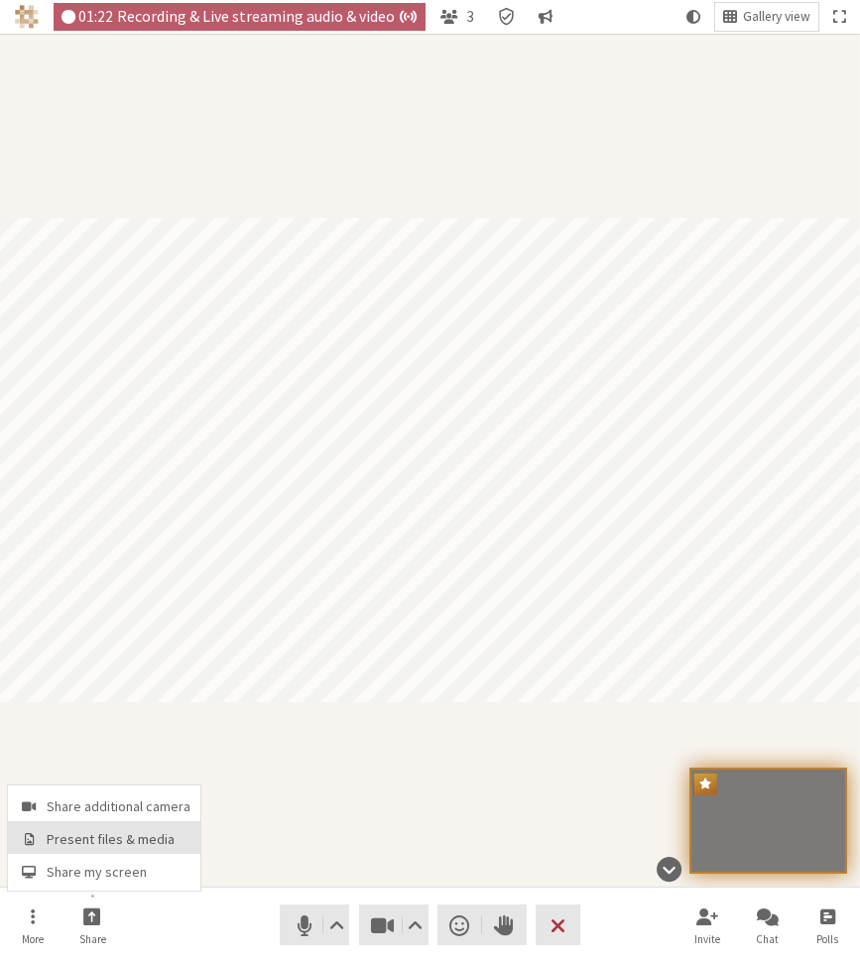
click at [160, 841] on span "Present files & media" at bounding box center [119, 839] width 144 height 15
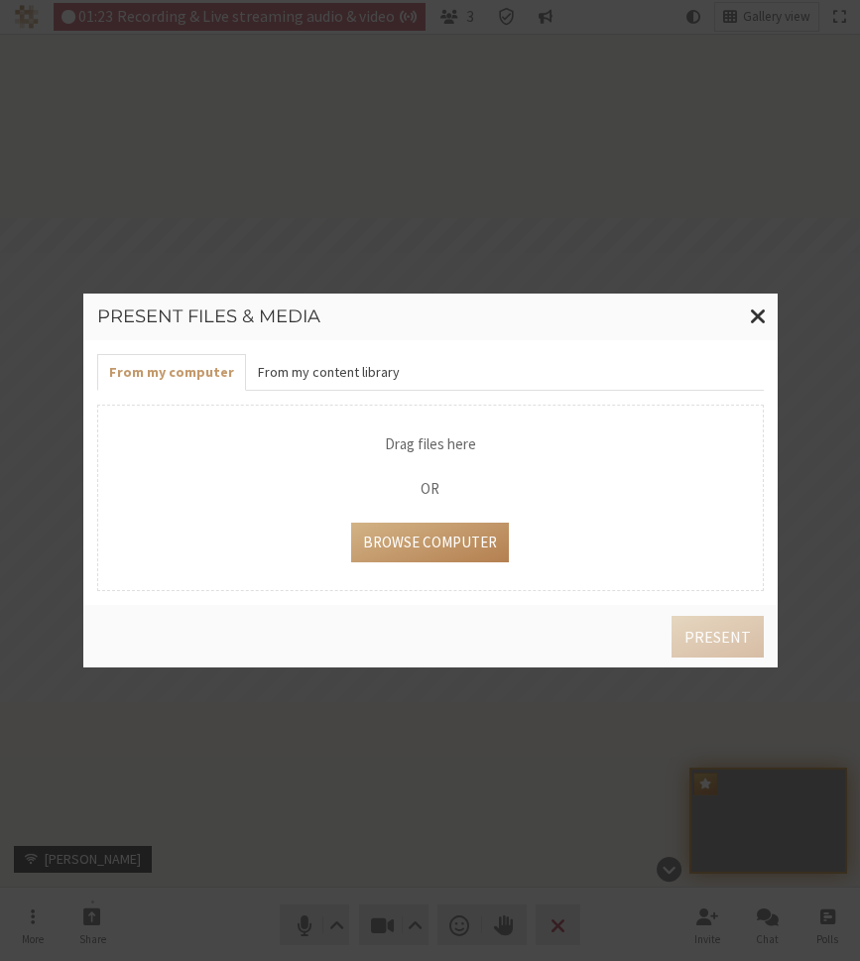
click at [332, 389] on button "From my content library" at bounding box center [329, 372] width 166 height 37
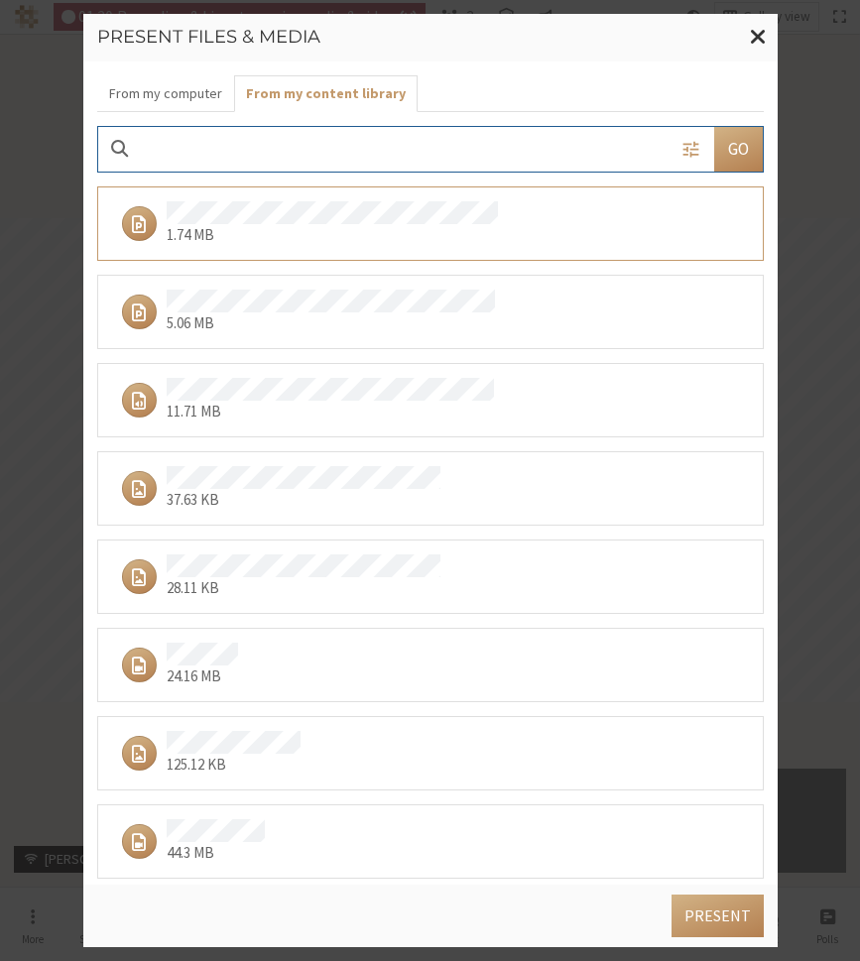
click at [419, 402] on p "11.71 MB" at bounding box center [331, 412] width 328 height 23
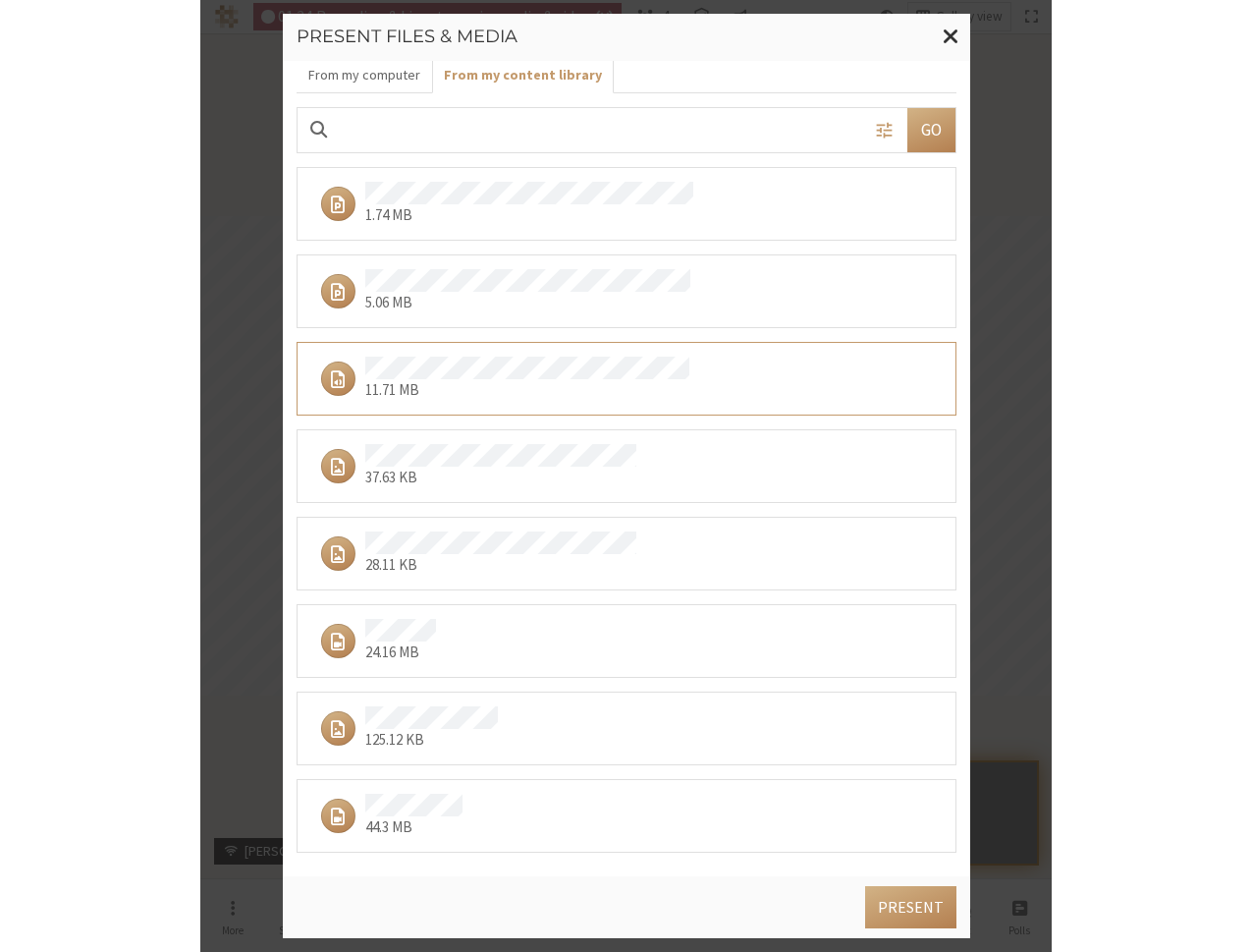
scroll to position [22, 0]
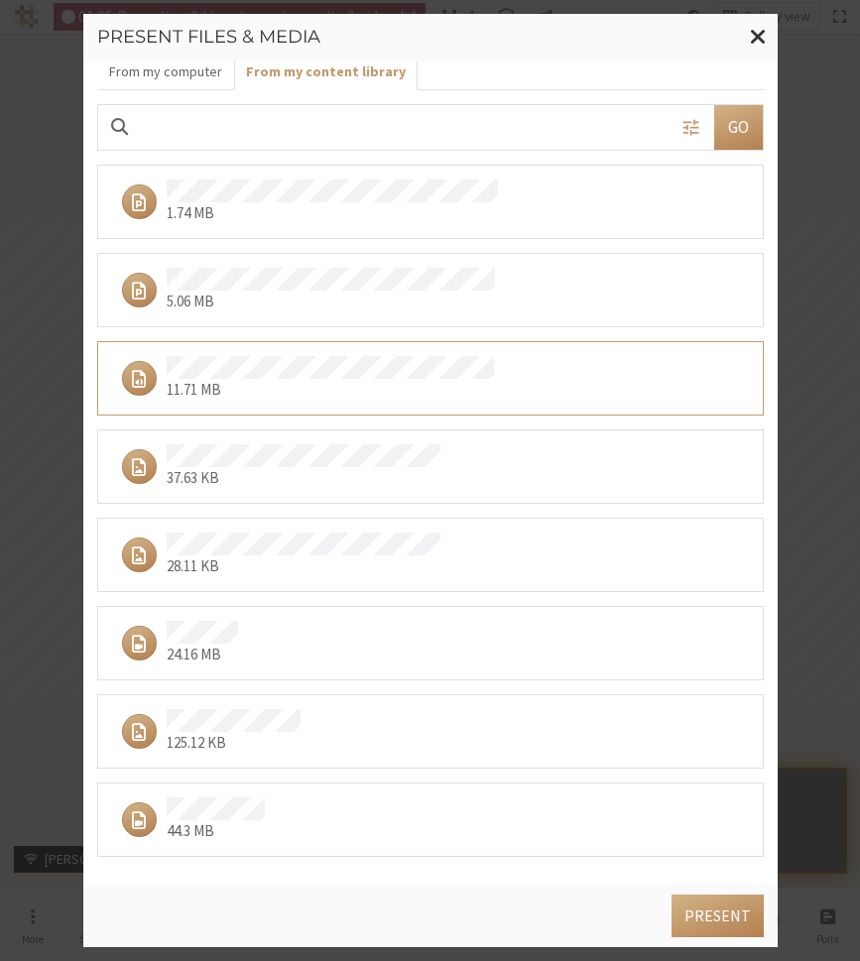
click at [457, 806] on div "44.3 MB" at bounding box center [423, 819] width 622 height 45
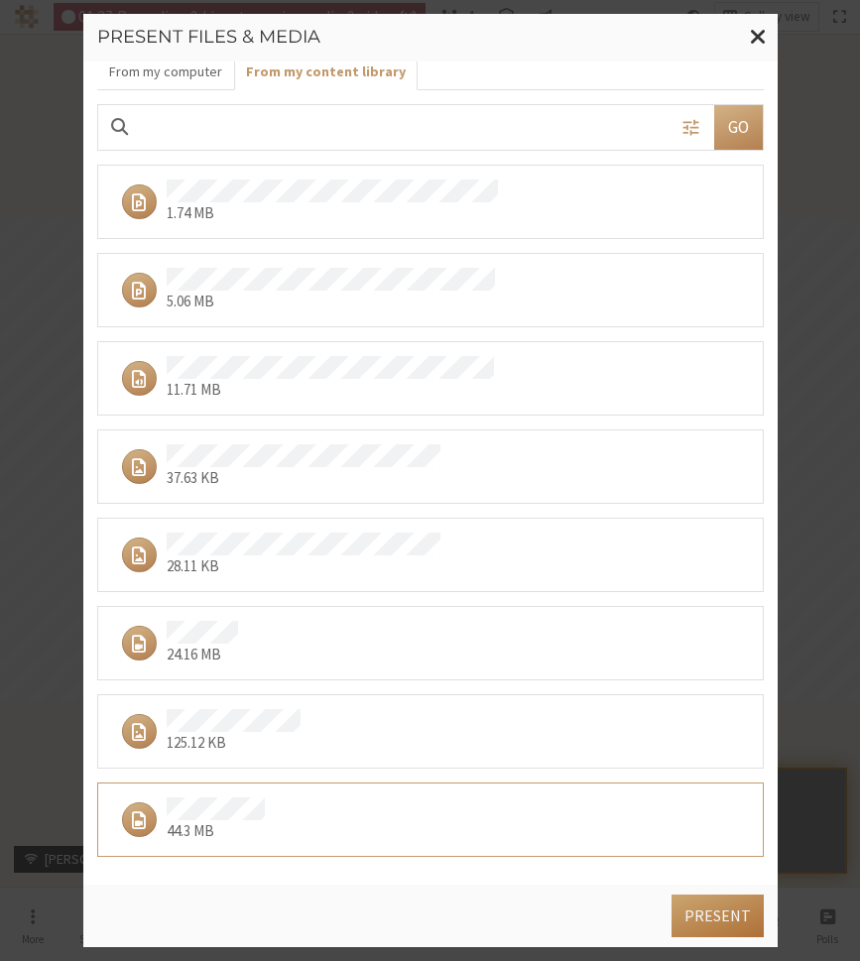
click at [716, 911] on button "Present" at bounding box center [717, 915] width 92 height 42
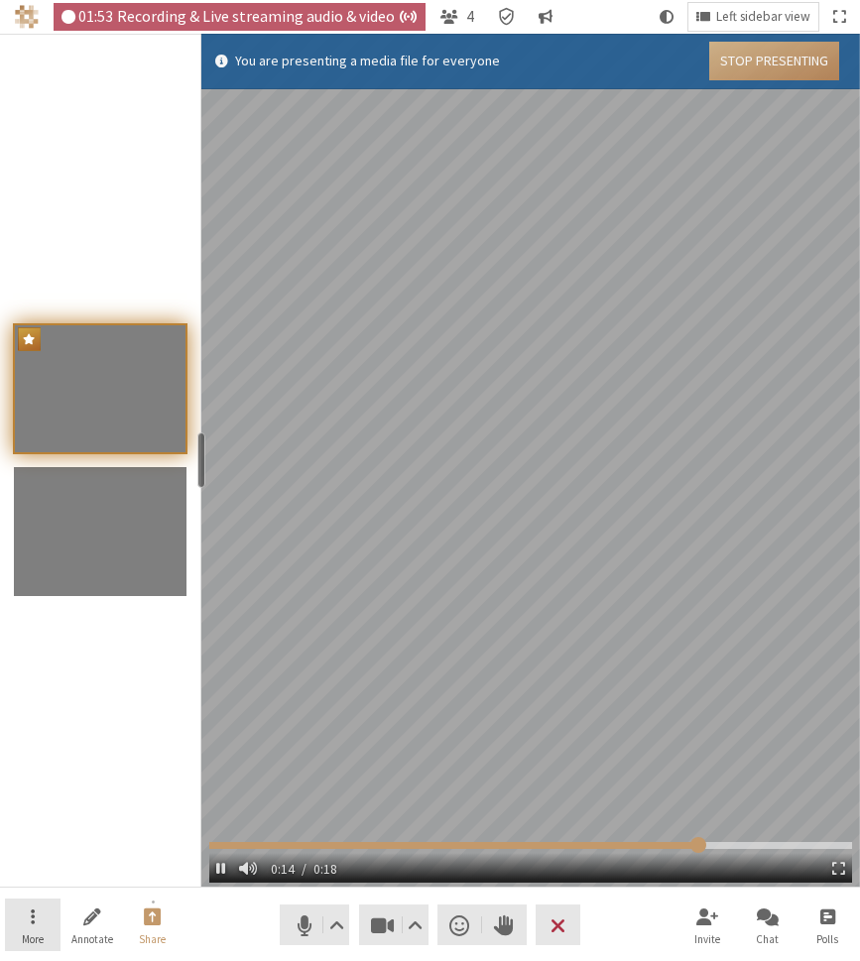
click at [48, 905] on button "More" at bounding box center [33, 925] width 56 height 54
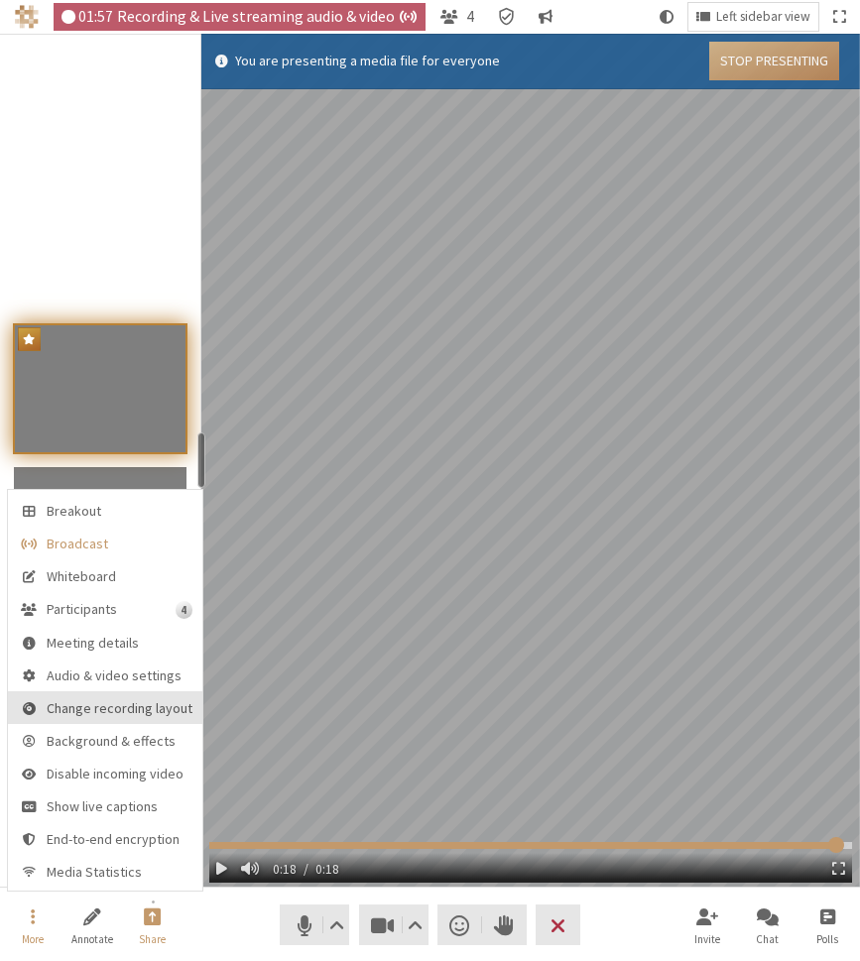
click at [124, 710] on span "Change recording layout" at bounding box center [120, 708] width 146 height 15
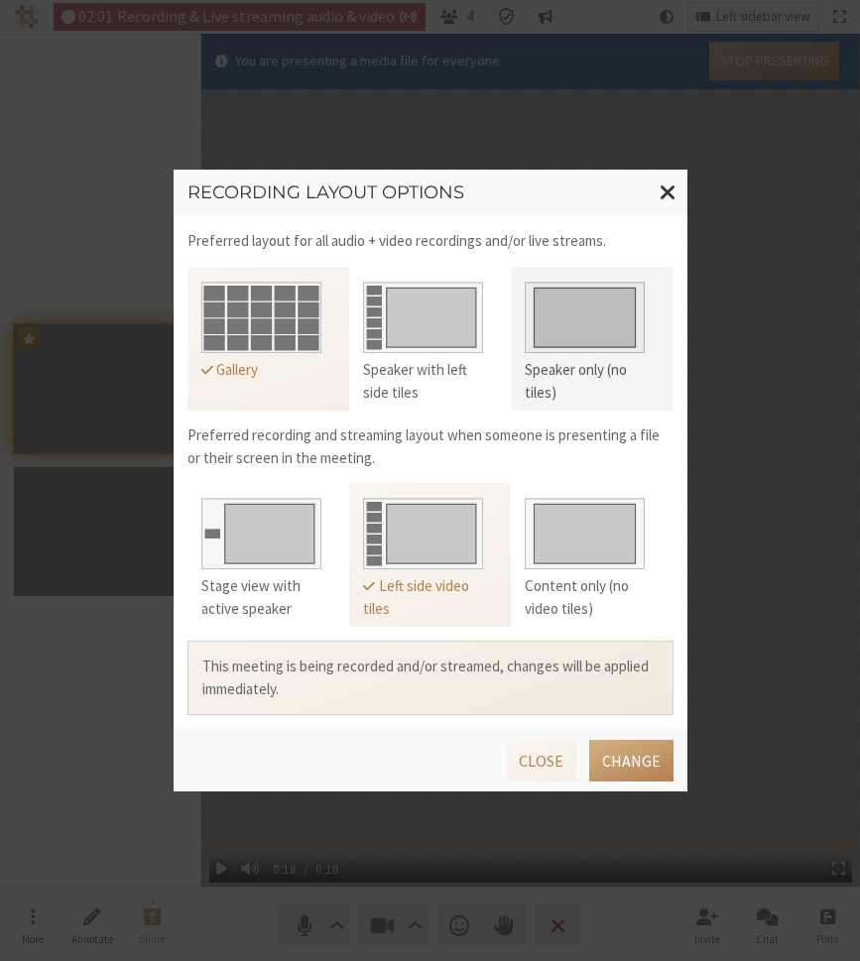
click at [611, 324] on img at bounding box center [585, 313] width 120 height 79
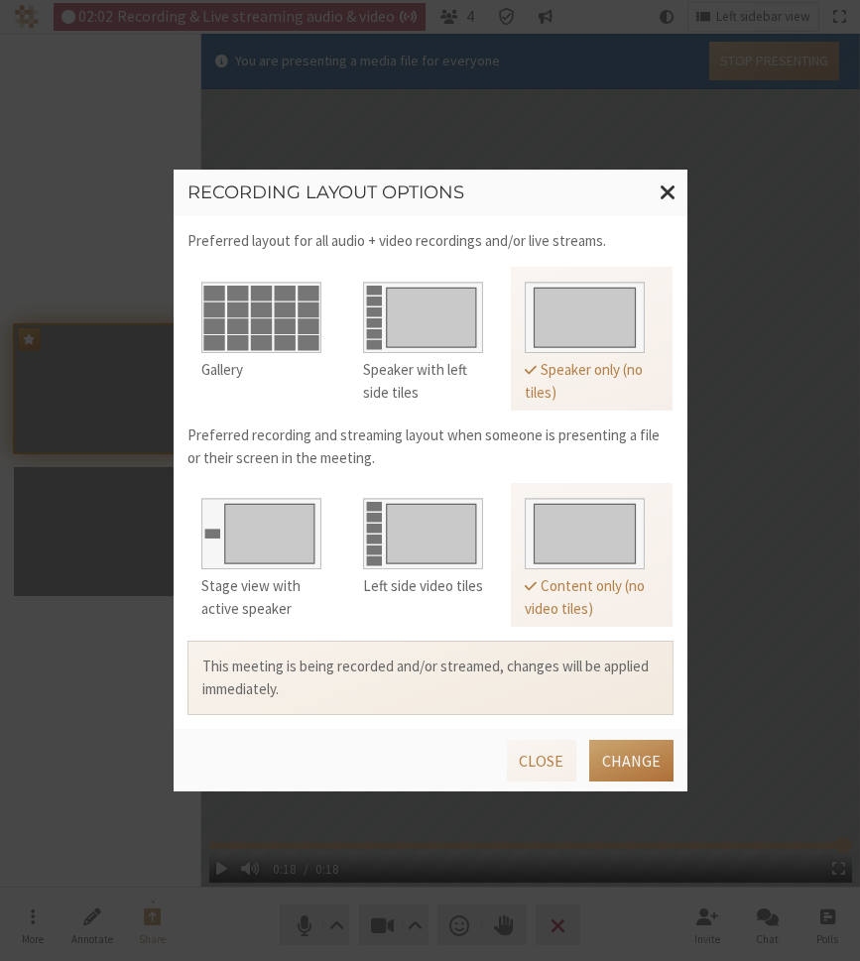
click at [629, 762] on button "Change" at bounding box center [631, 761] width 84 height 42
click at [532, 756] on button "Close" at bounding box center [542, 761] width 70 height 42
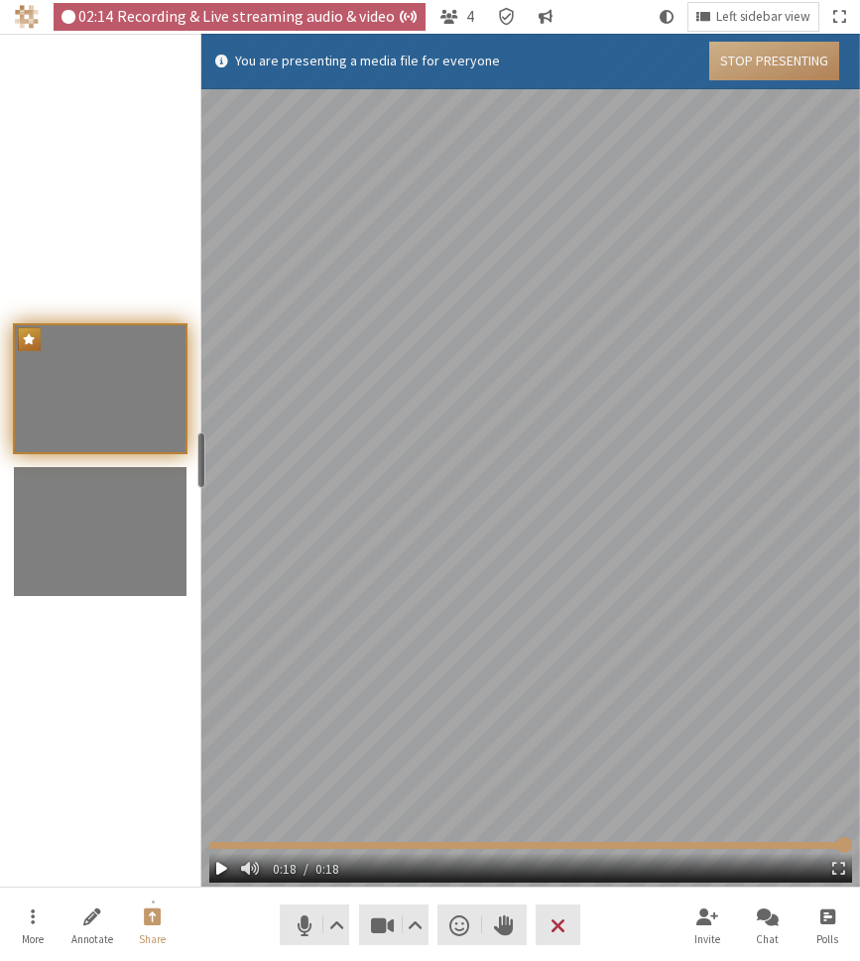
click at [221, 867] on span "Media file" at bounding box center [221, 868] width 11 height 16
click at [227, 868] on button "Media file" at bounding box center [220, 868] width 23 height 30
type input "1.748094"
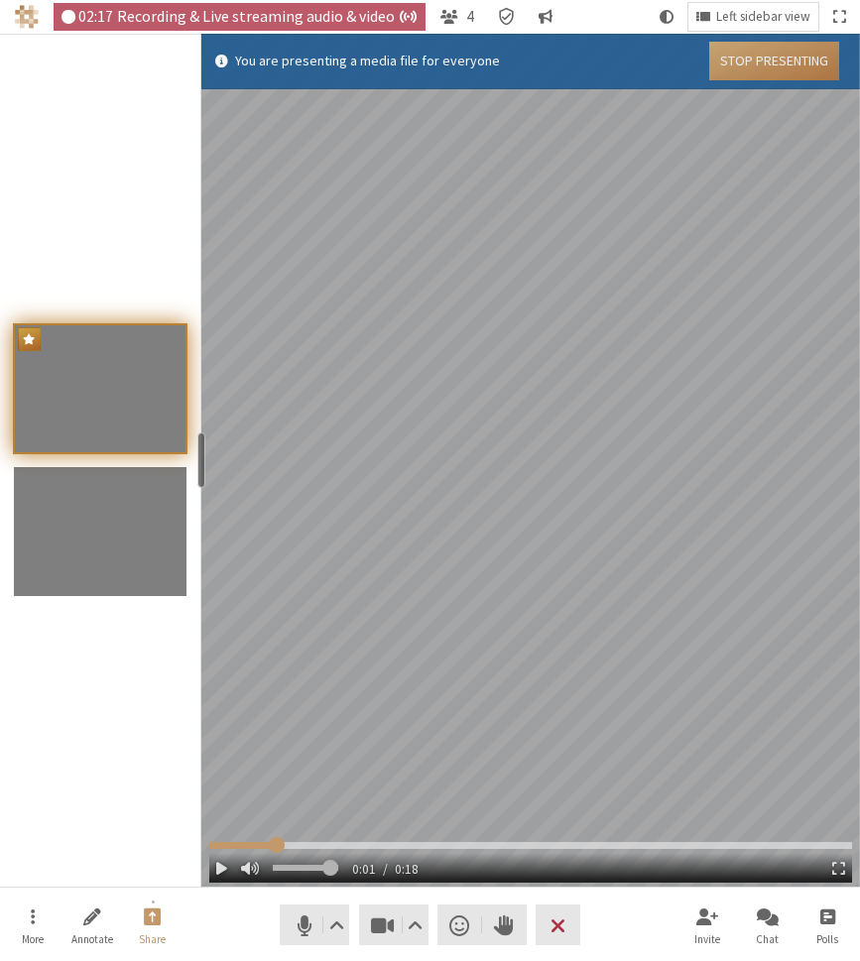
click at [770, 59] on button "Stop Presenting" at bounding box center [774, 61] width 130 height 39
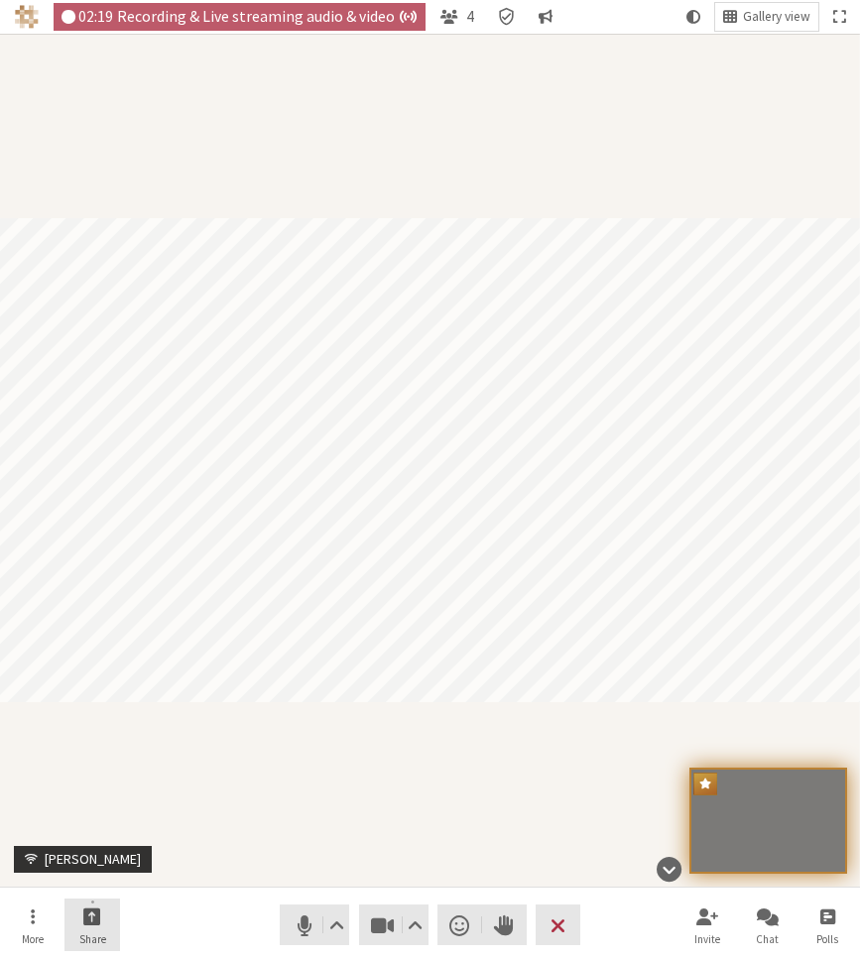
click at [95, 927] on button "Share" at bounding box center [92, 925] width 56 height 54
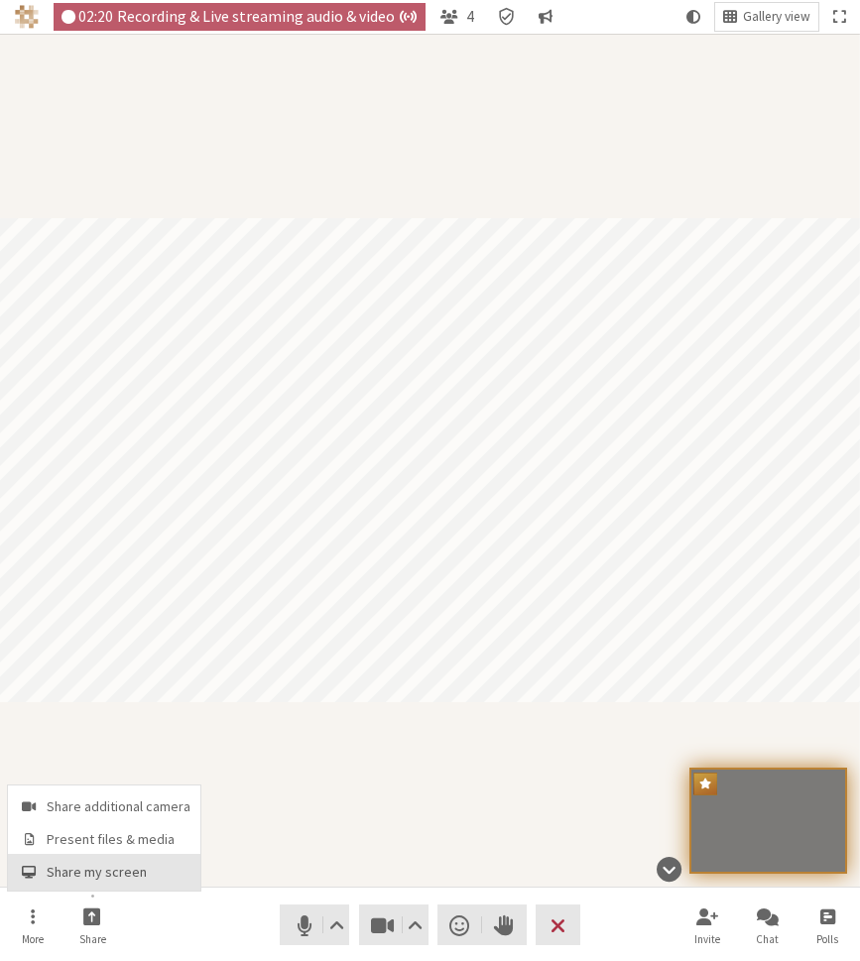
click at [111, 870] on span "Share my screen" at bounding box center [119, 872] width 144 height 15
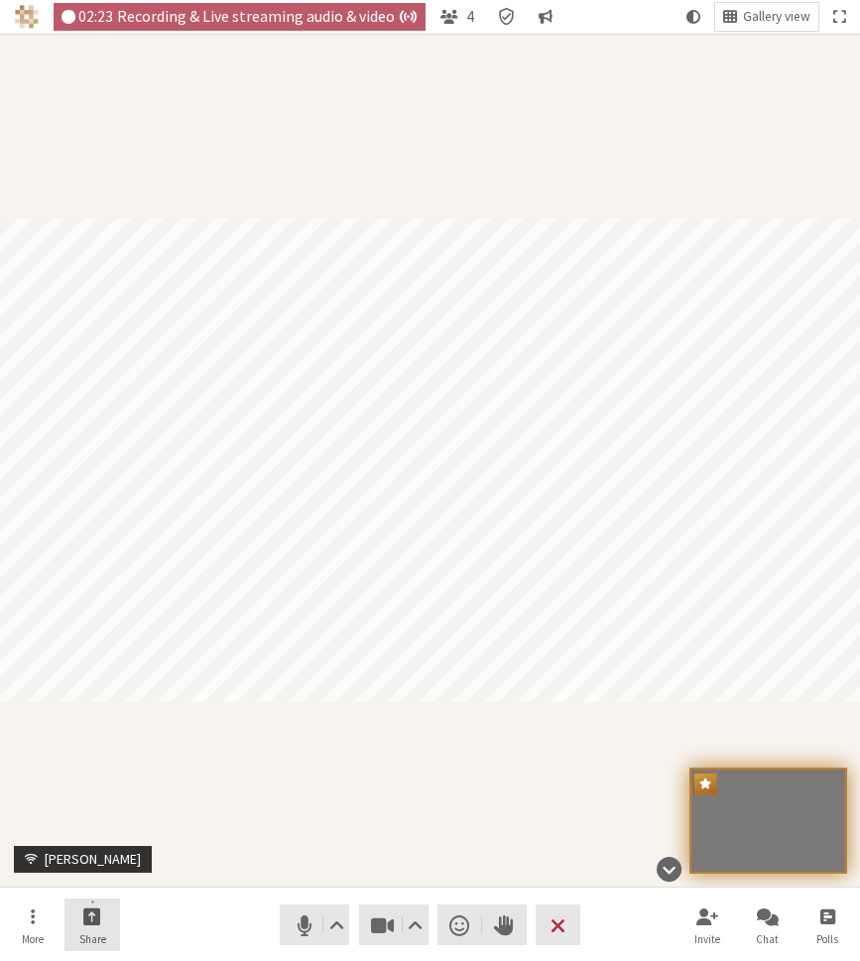
click at [101, 933] on span "Share" at bounding box center [92, 939] width 27 height 12
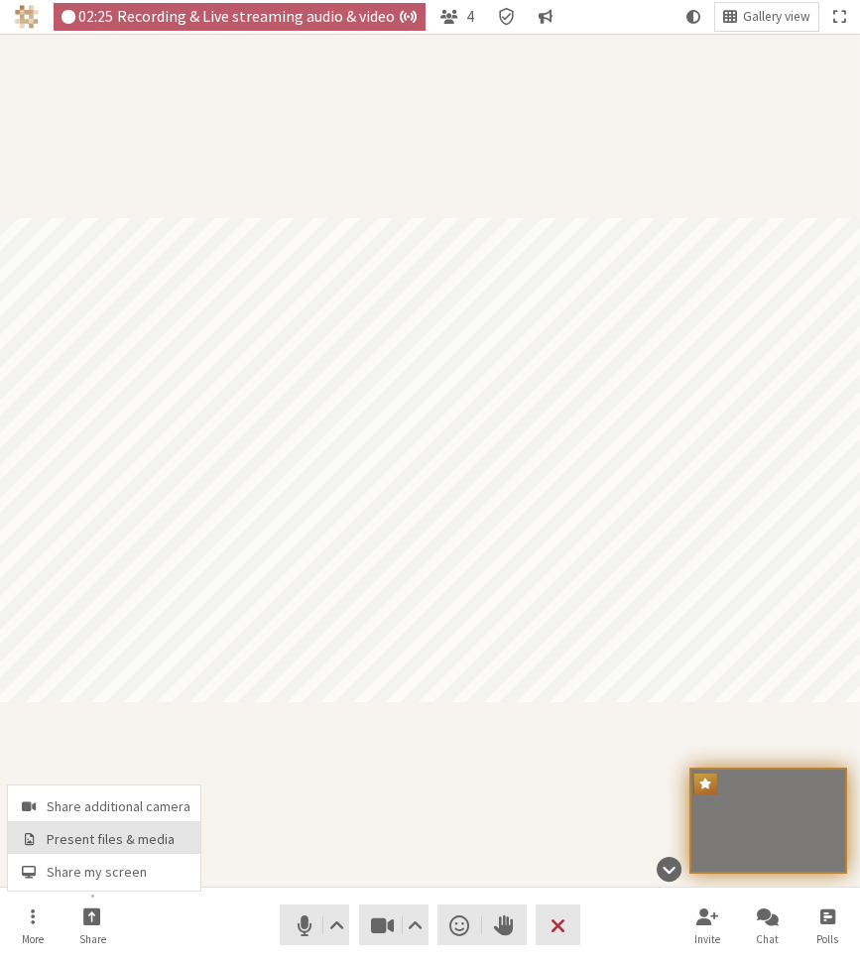
click at [141, 844] on span "Present files & media" at bounding box center [119, 839] width 144 height 15
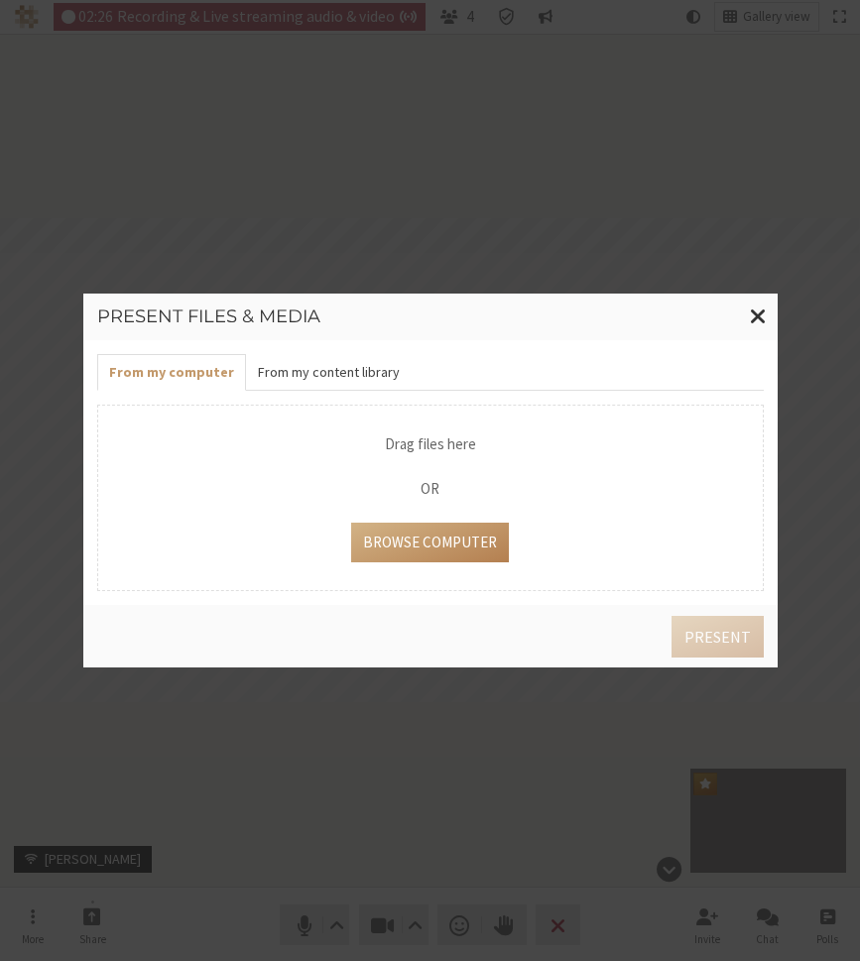
click at [344, 368] on button "From my content library" at bounding box center [329, 372] width 166 height 37
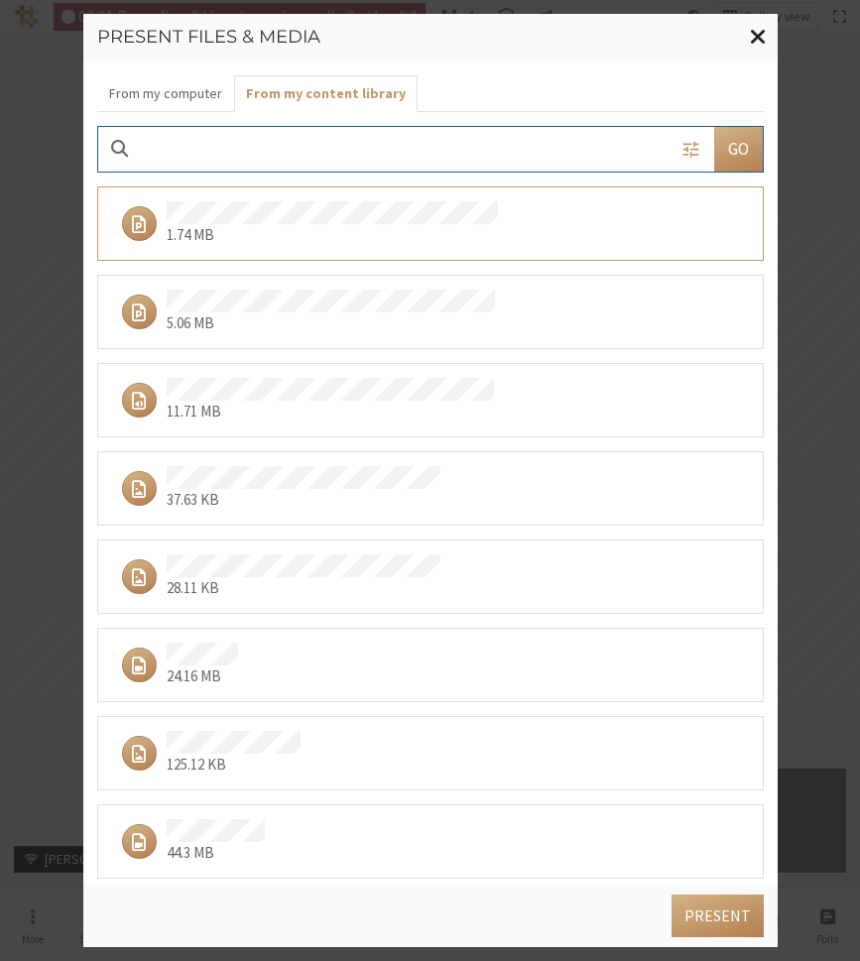
click at [763, 35] on span "Close modal" at bounding box center [758, 36] width 17 height 25
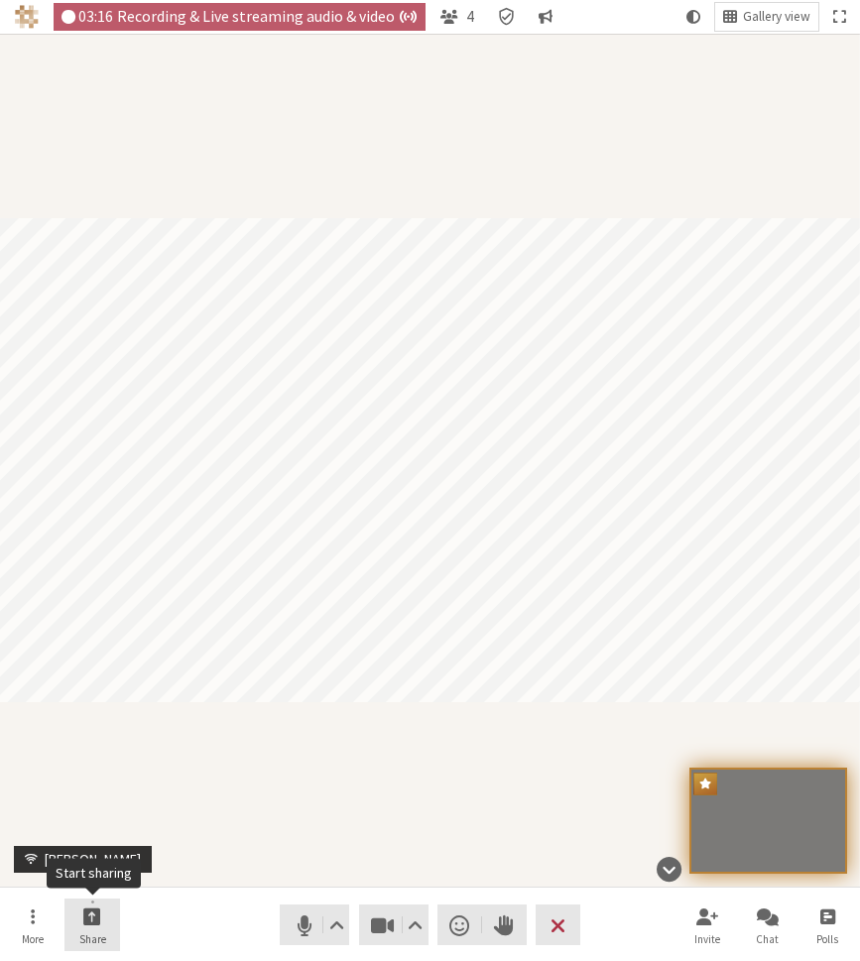
click at [88, 915] on span "Start sharing" at bounding box center [92, 915] width 18 height 23
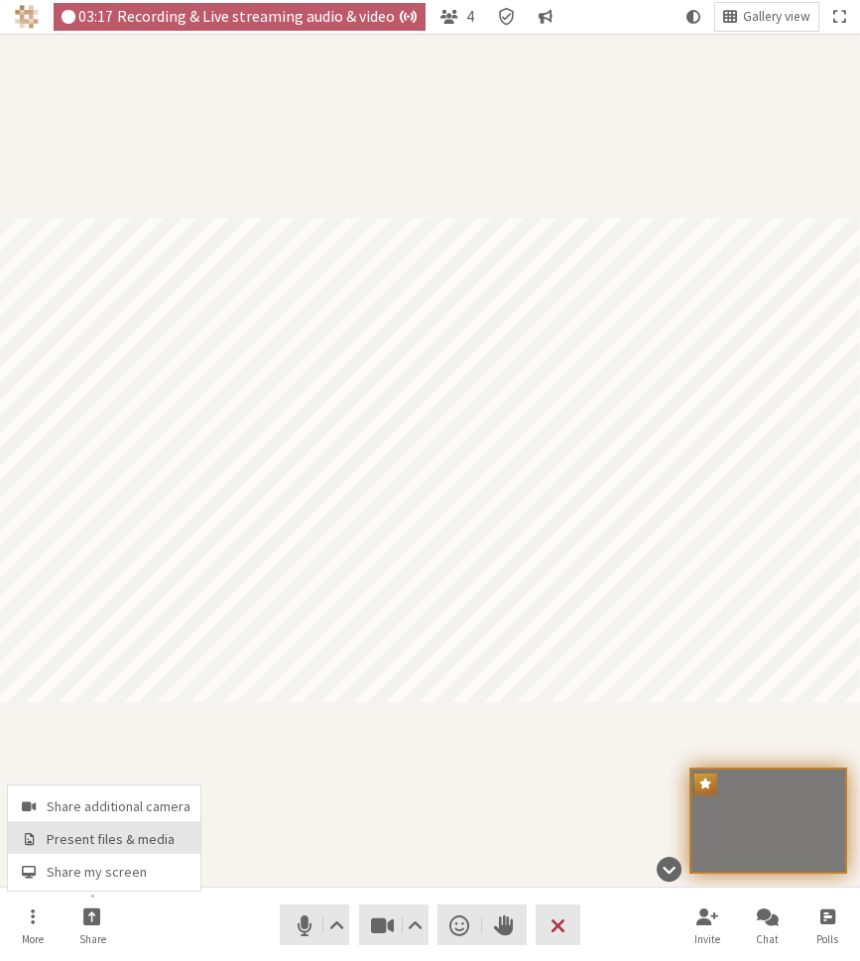
click at [111, 845] on span "Present files & media" at bounding box center [119, 839] width 144 height 15
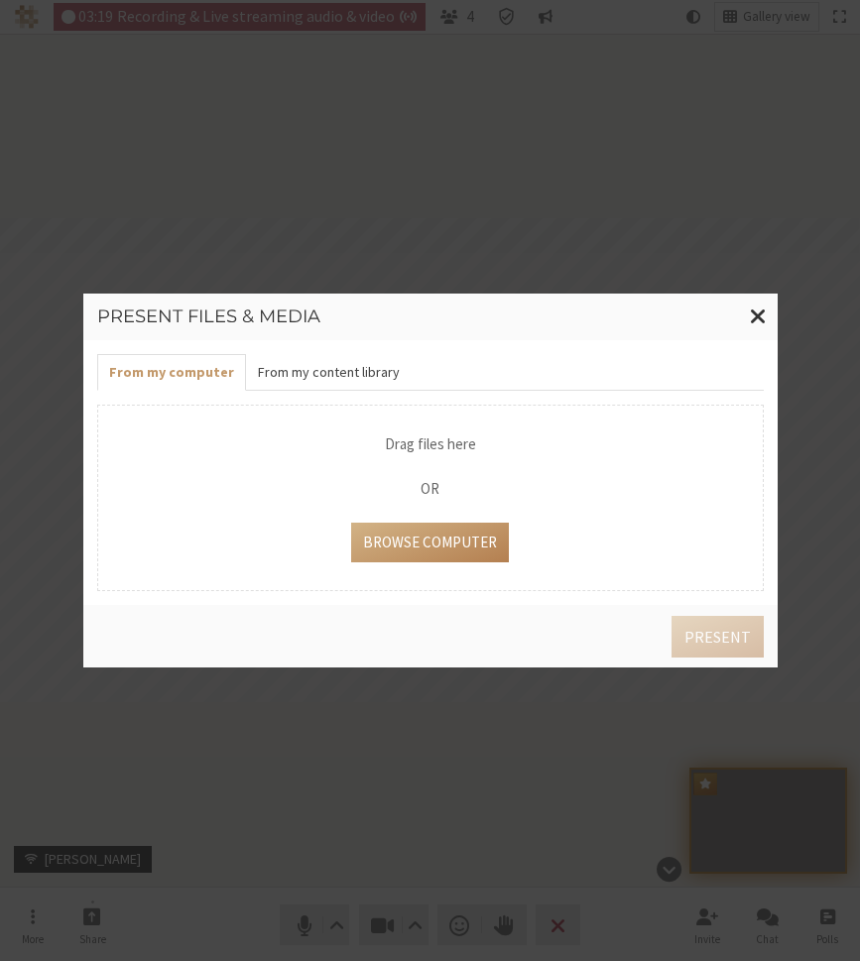
click at [365, 383] on button "From my content library" at bounding box center [329, 372] width 166 height 37
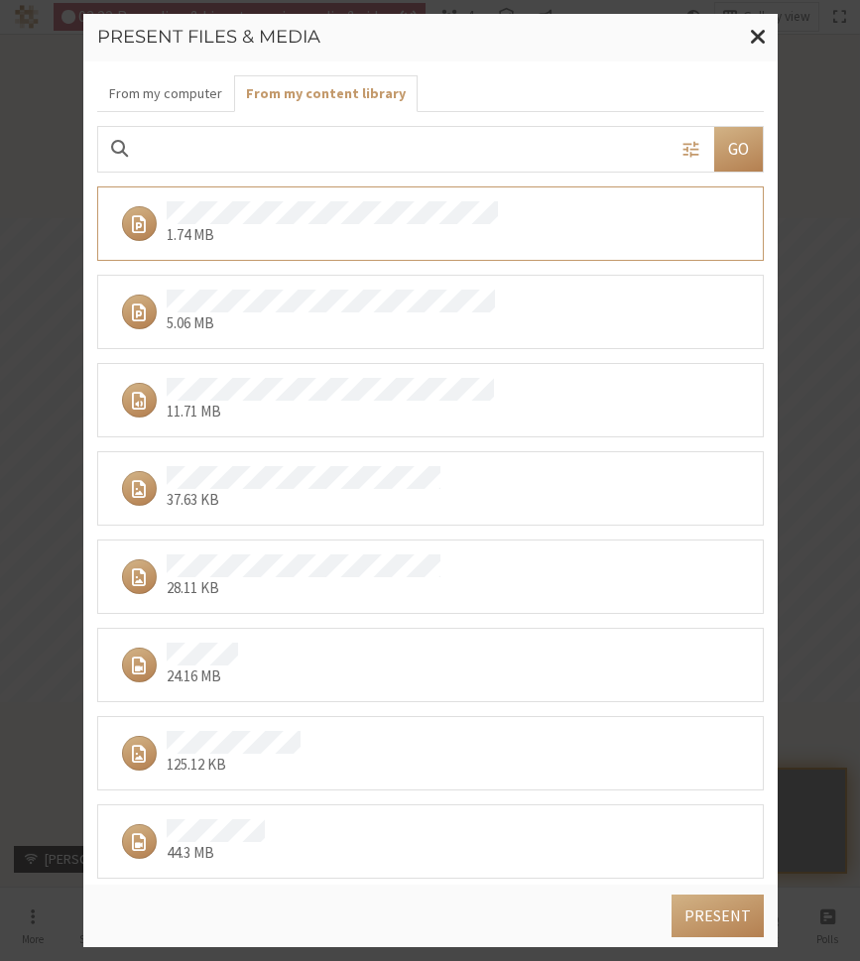
click at [356, 411] on p "11.71 MB" at bounding box center [331, 412] width 328 height 23
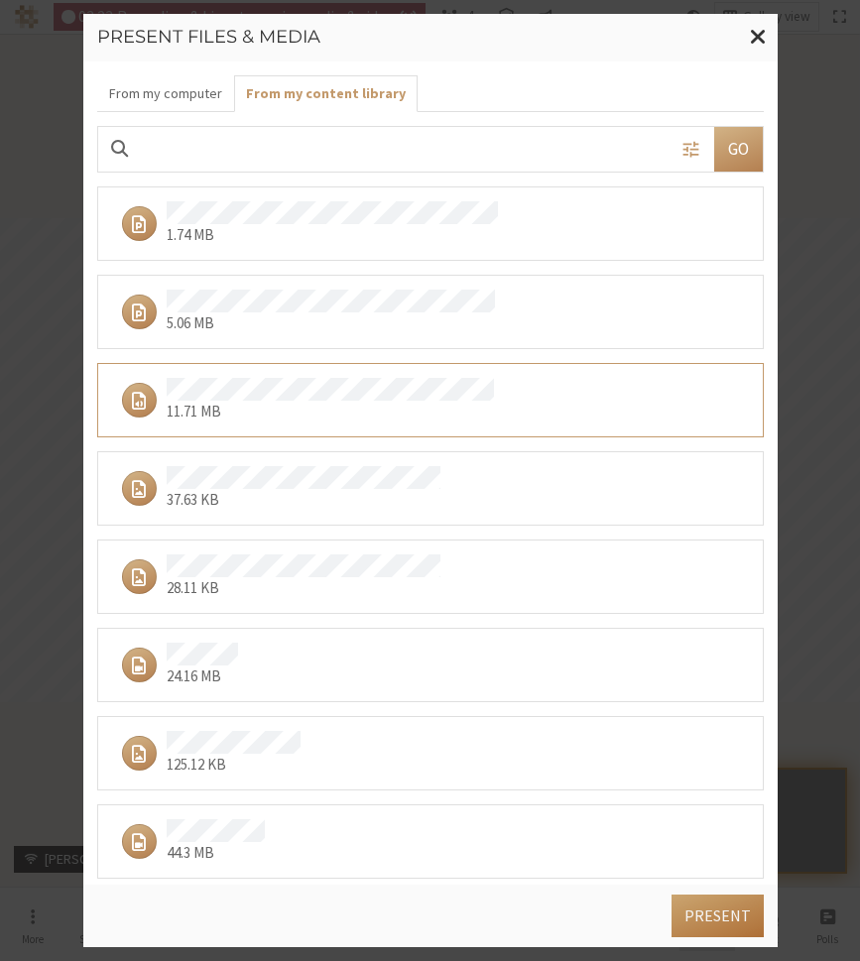
click at [718, 919] on button "Present" at bounding box center [717, 915] width 92 height 42
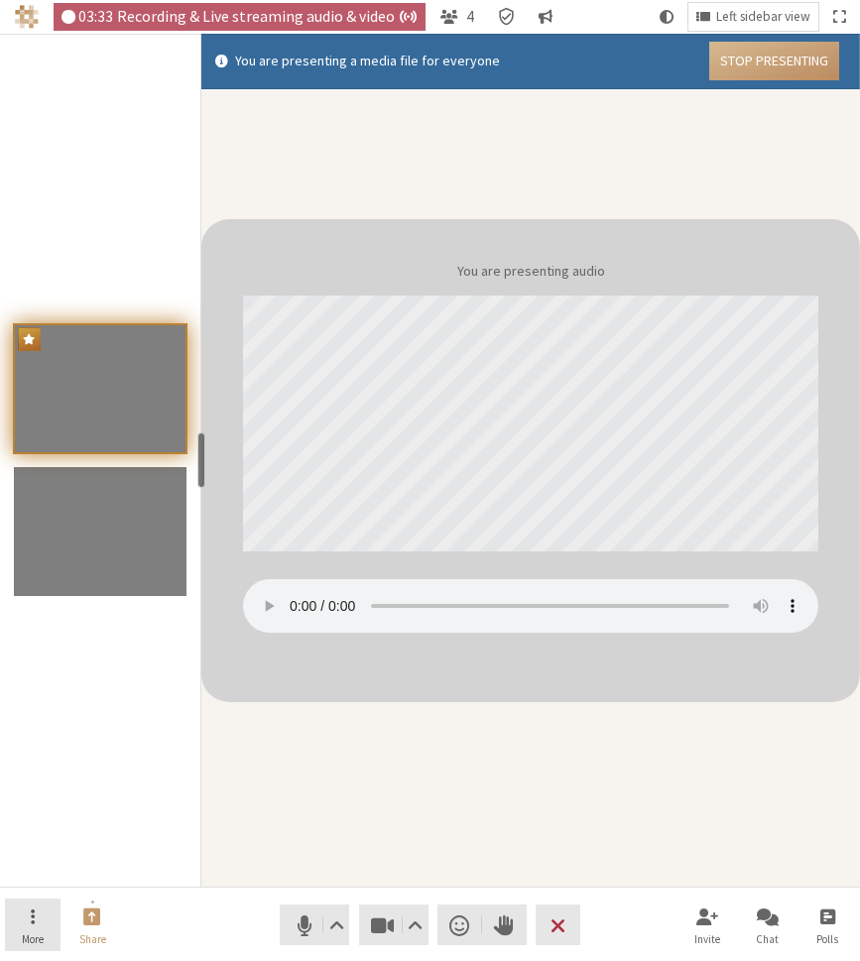
click at [29, 918] on button "More" at bounding box center [33, 925] width 56 height 54
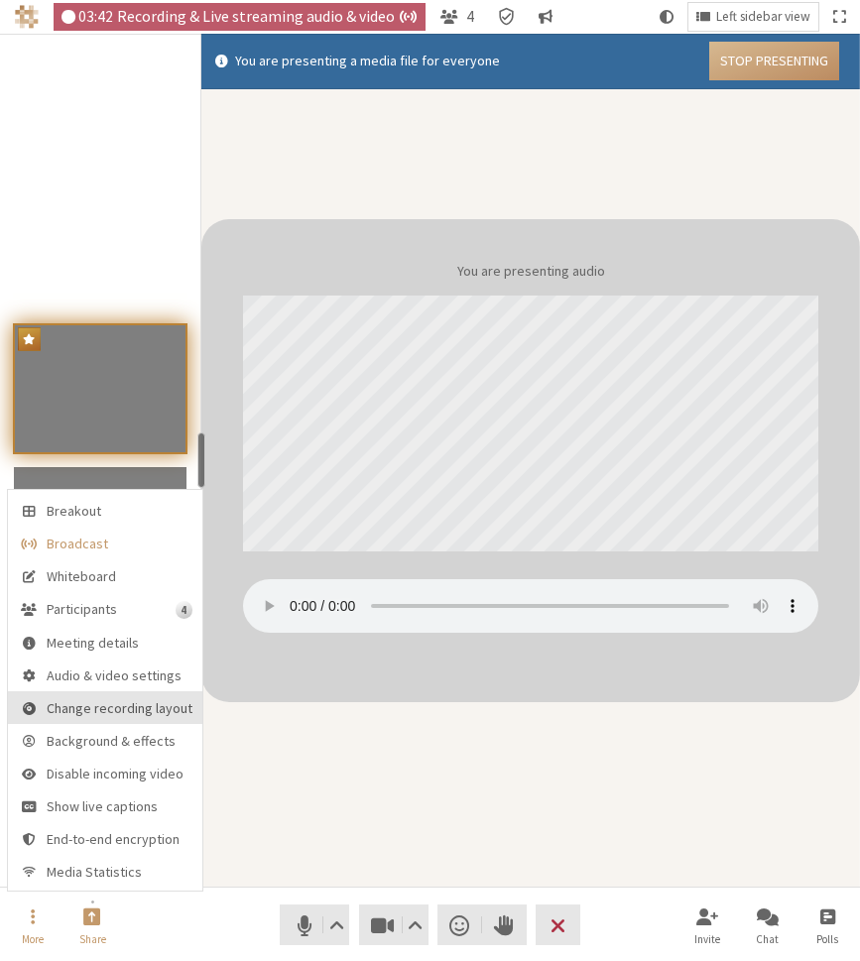
click at [99, 711] on span "Change recording layout" at bounding box center [120, 708] width 146 height 15
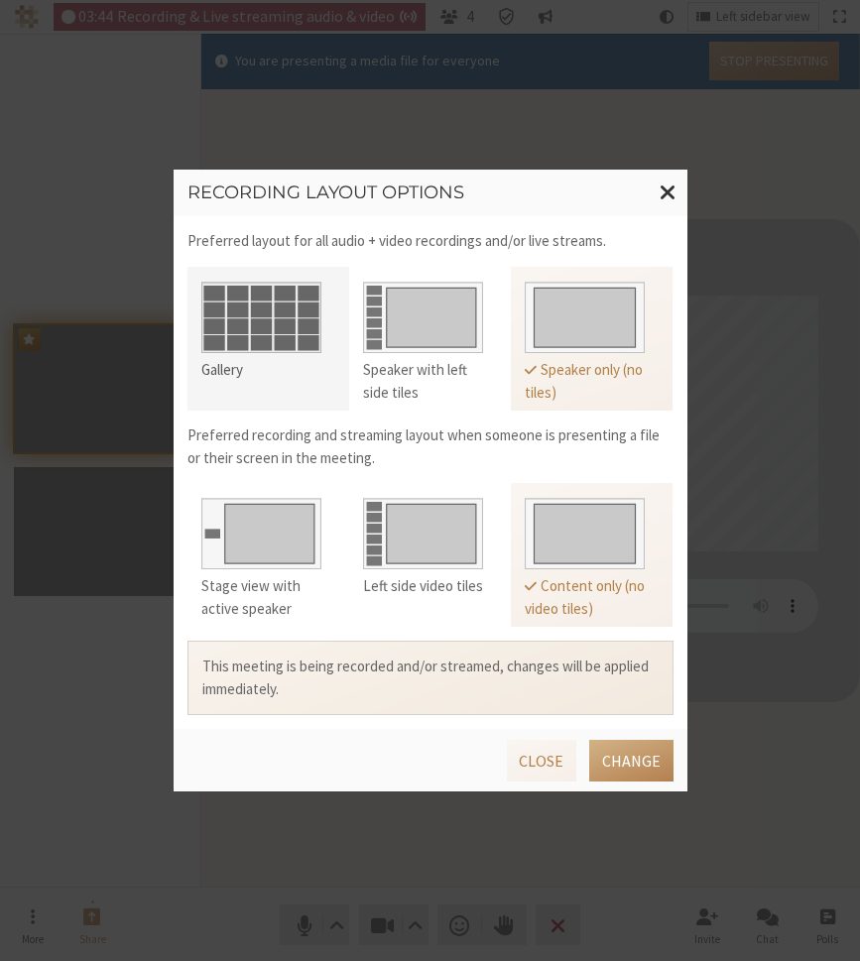
click at [280, 329] on img at bounding box center [261, 313] width 120 height 79
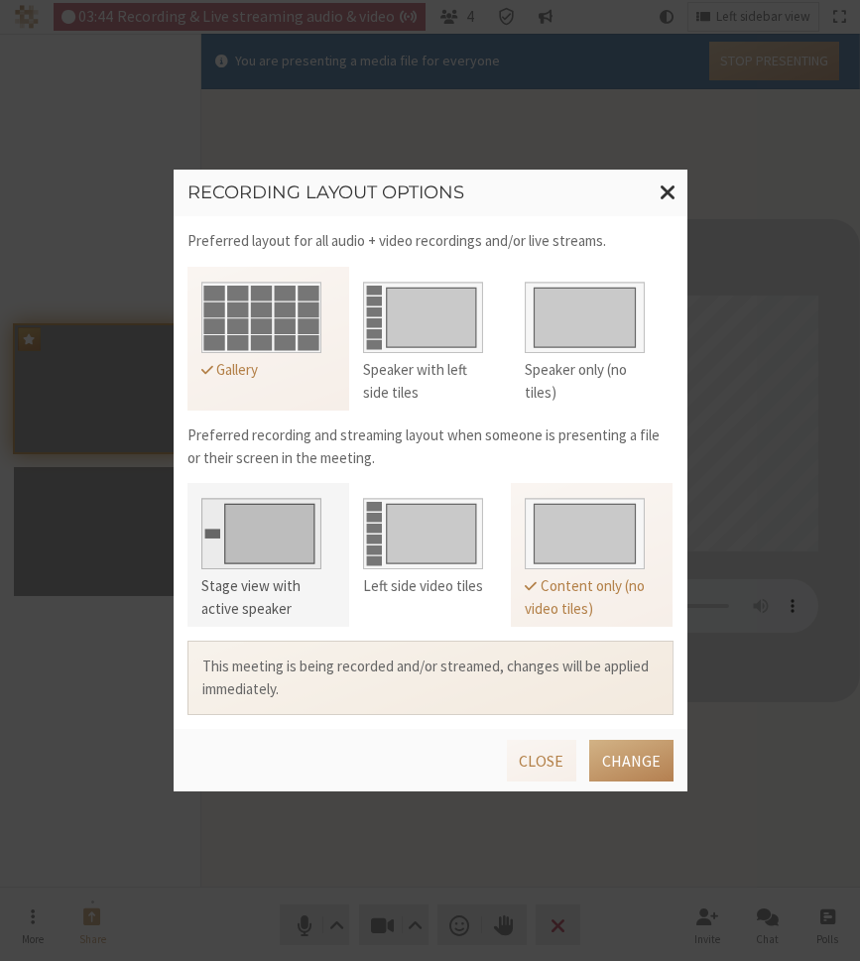
click at [283, 523] on img at bounding box center [261, 529] width 120 height 79
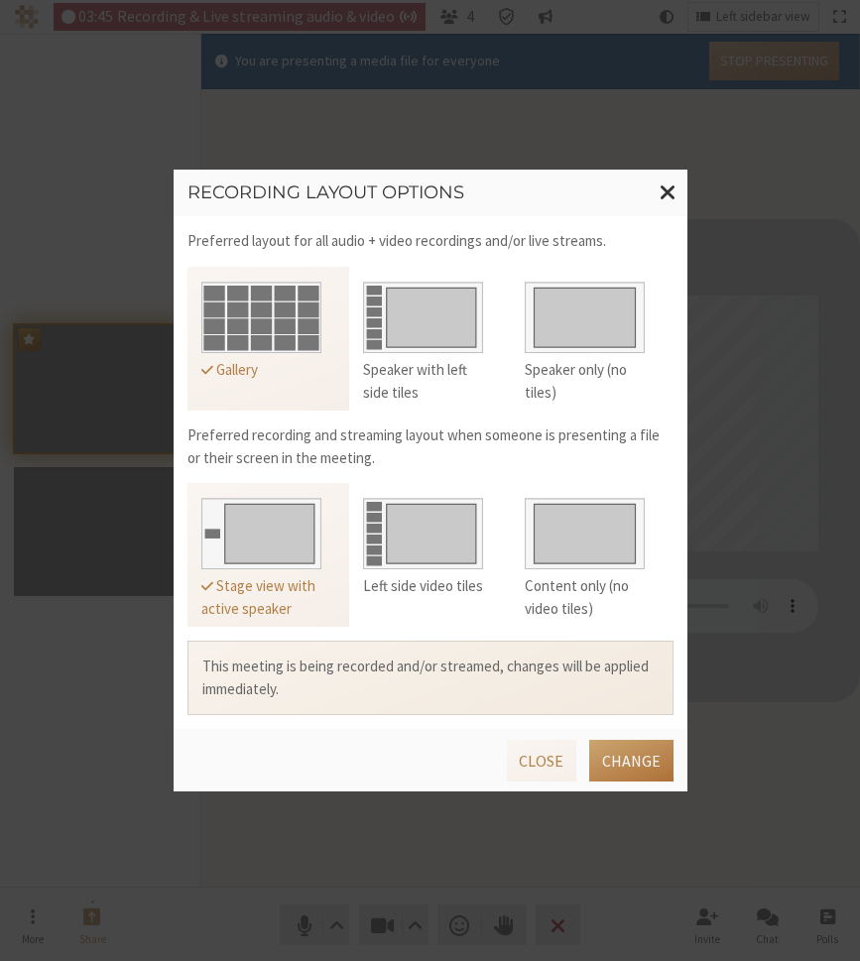
click at [642, 758] on button "Change" at bounding box center [631, 761] width 84 height 42
click at [659, 191] on span "Close modal" at bounding box center [667, 190] width 17 height 25
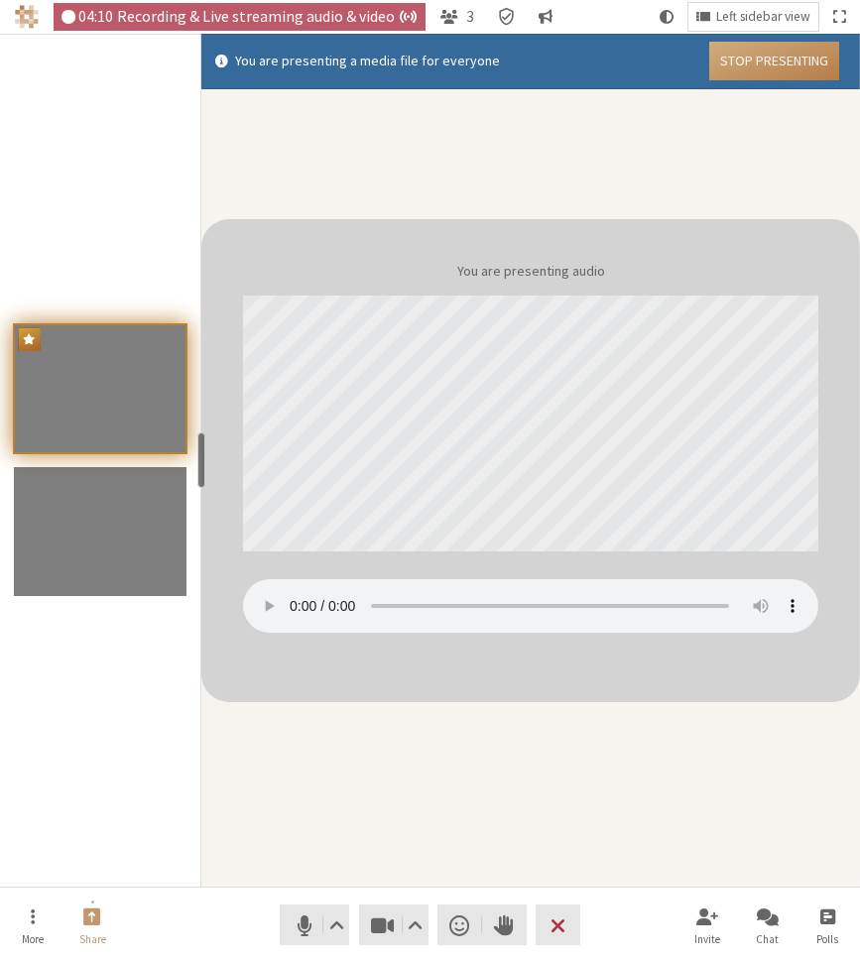
click at [758, 50] on button "Stop Presenting" at bounding box center [774, 61] width 130 height 39
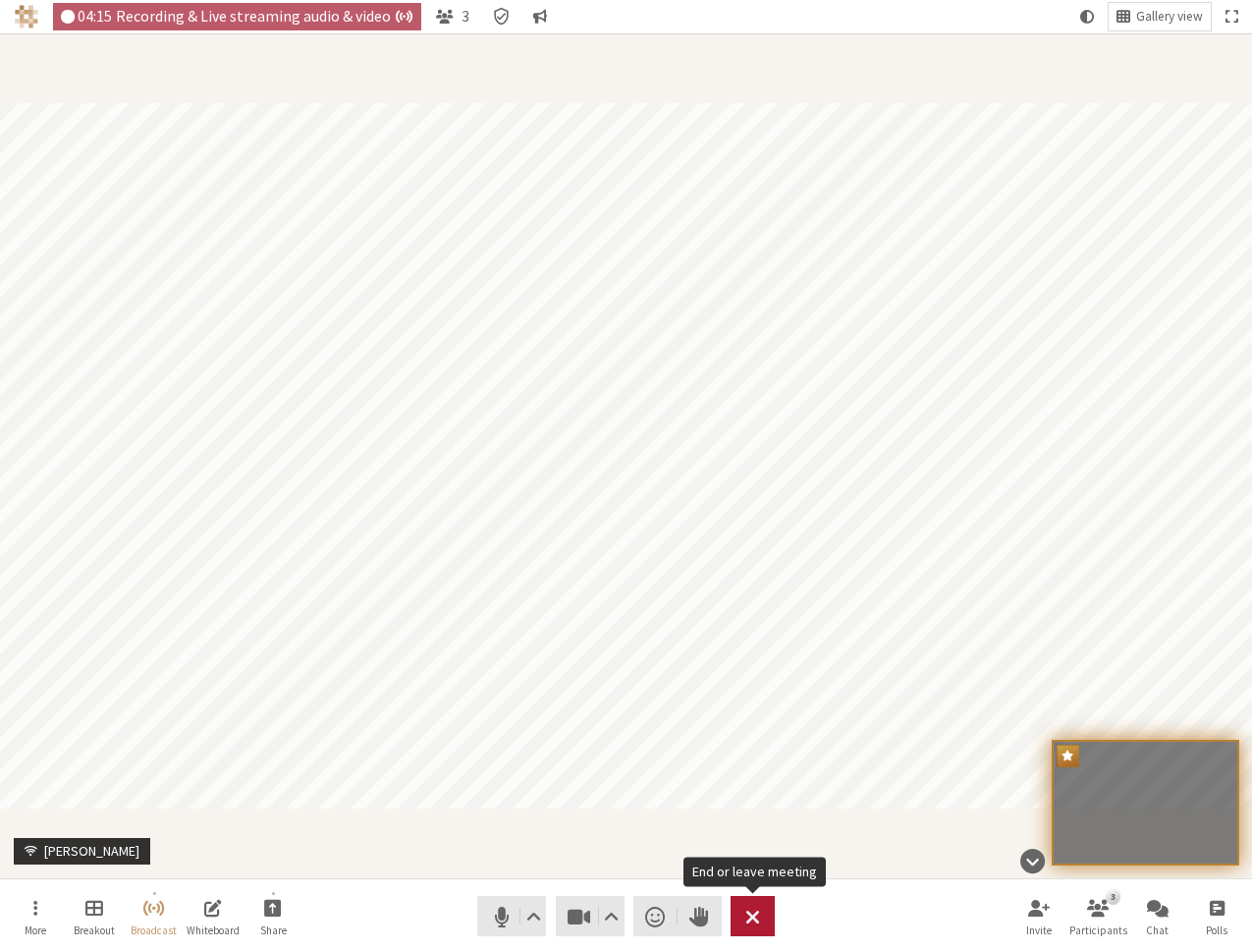
click at [759, 914] on span "End or leave meeting" at bounding box center [753, 916] width 15 height 28
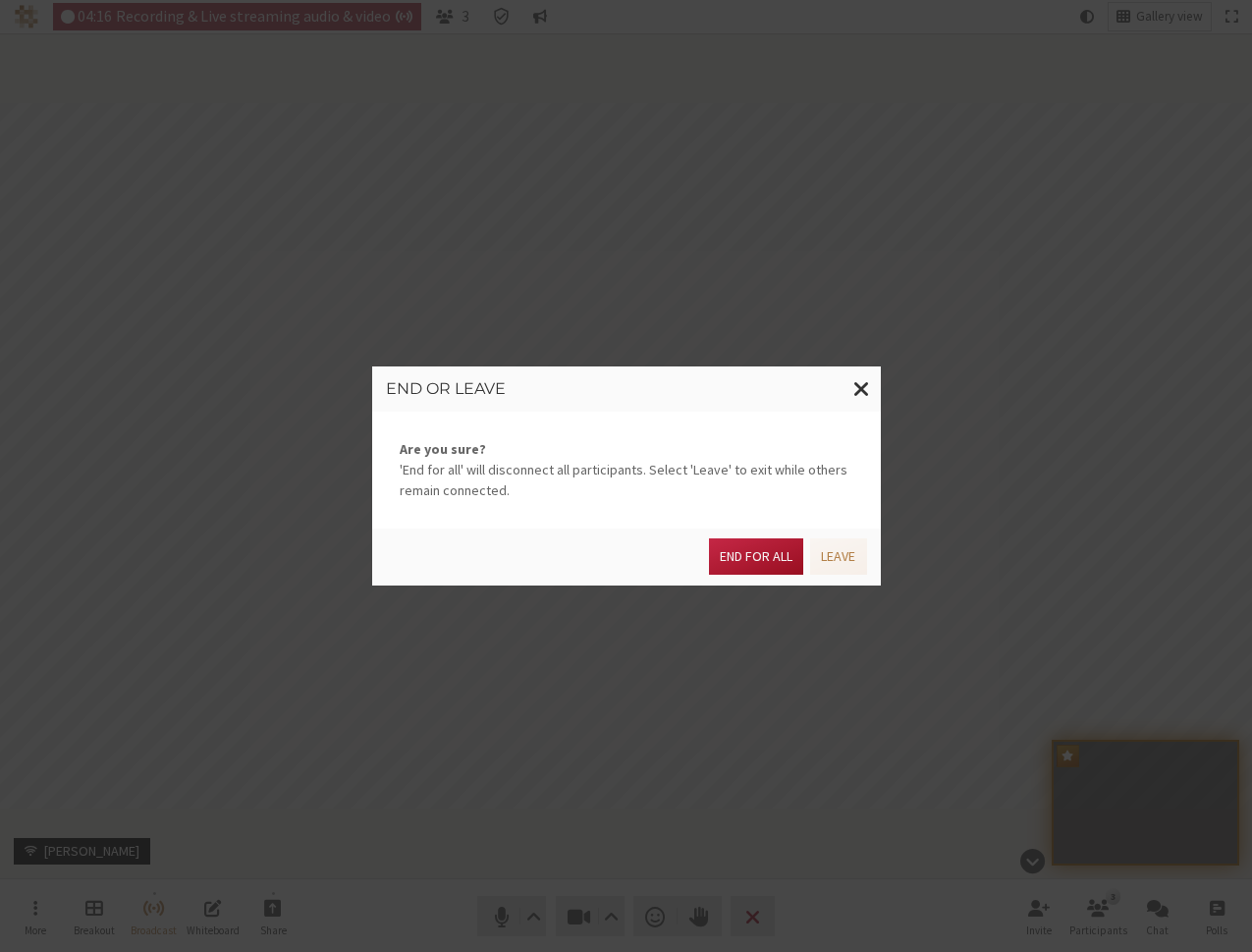
click at [768, 550] on button "End for all" at bounding box center [756, 556] width 94 height 37
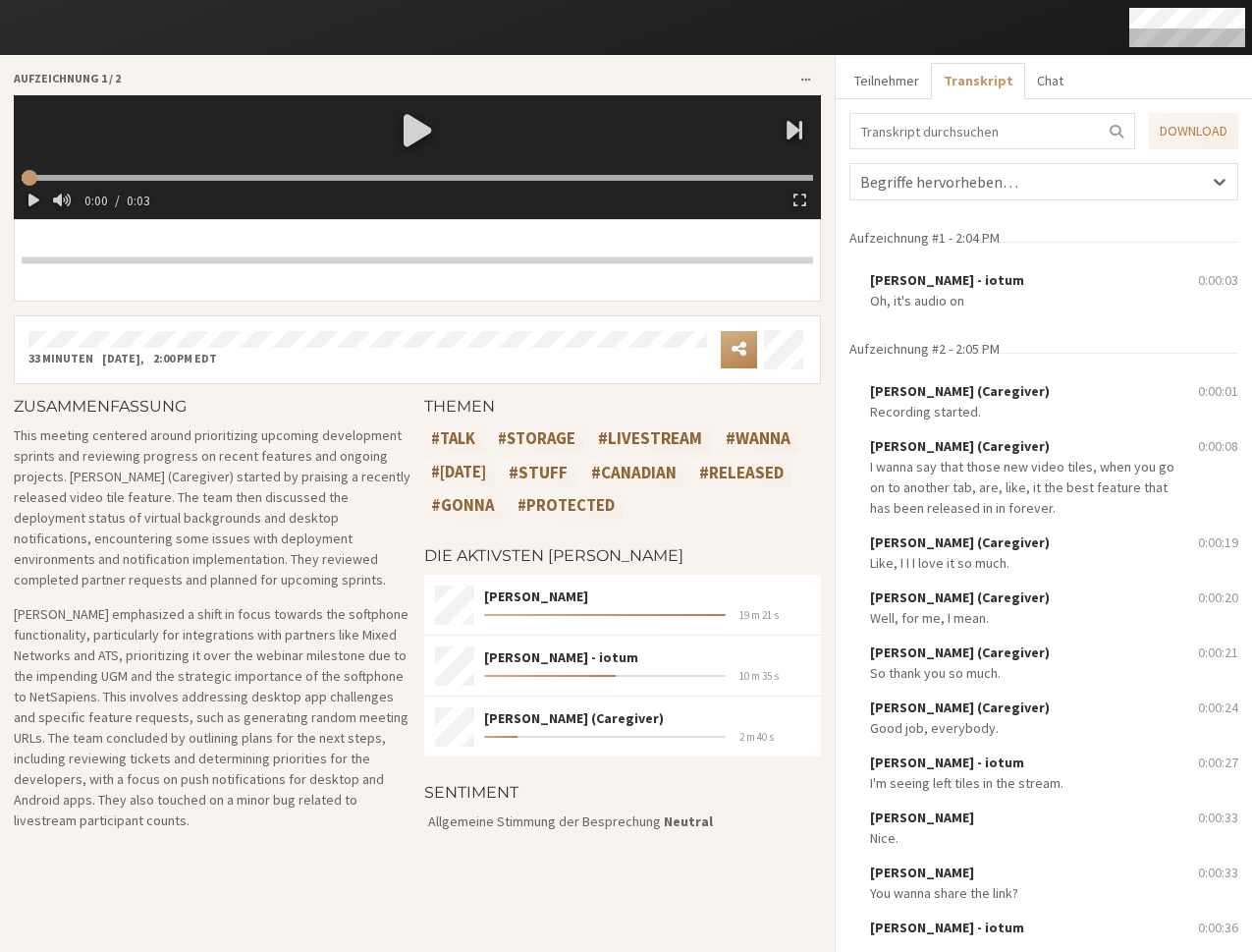
click at [419, 125] on div at bounding box center [417, 129] width 807 height 68
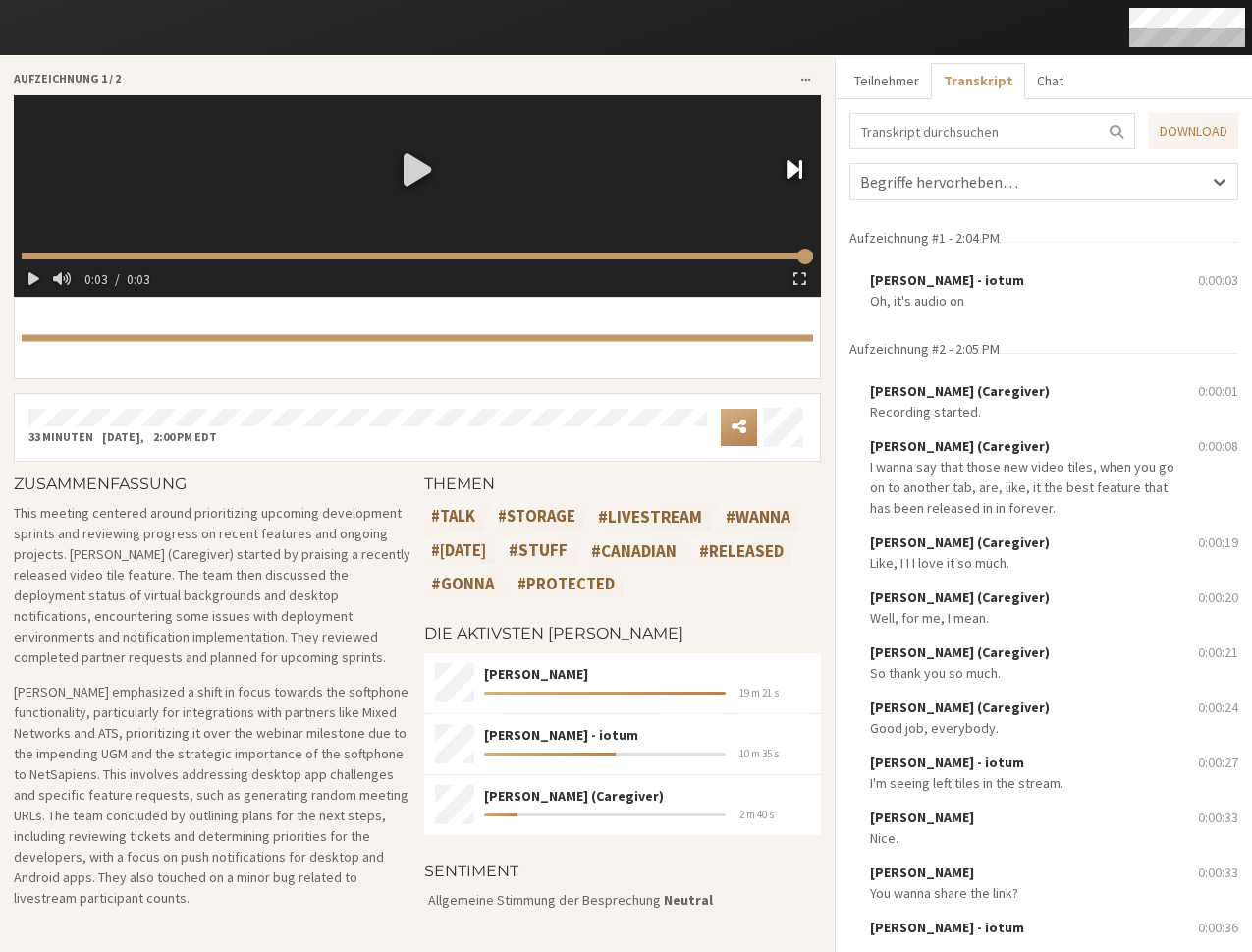
click at [795, 168] on span "button" at bounding box center [794, 169] width 16 height 28
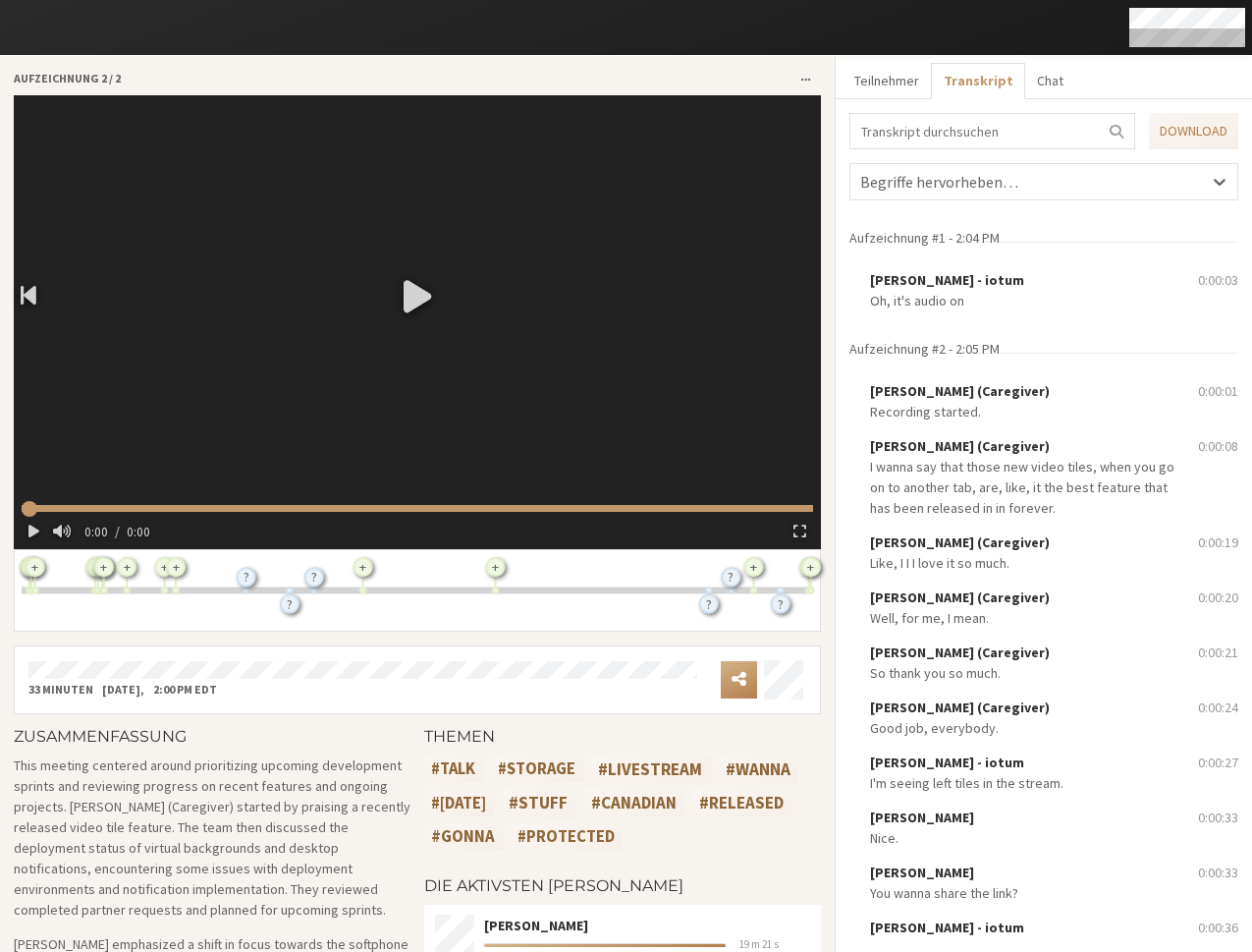
click at [423, 272] on div at bounding box center [417, 294] width 807 height 399
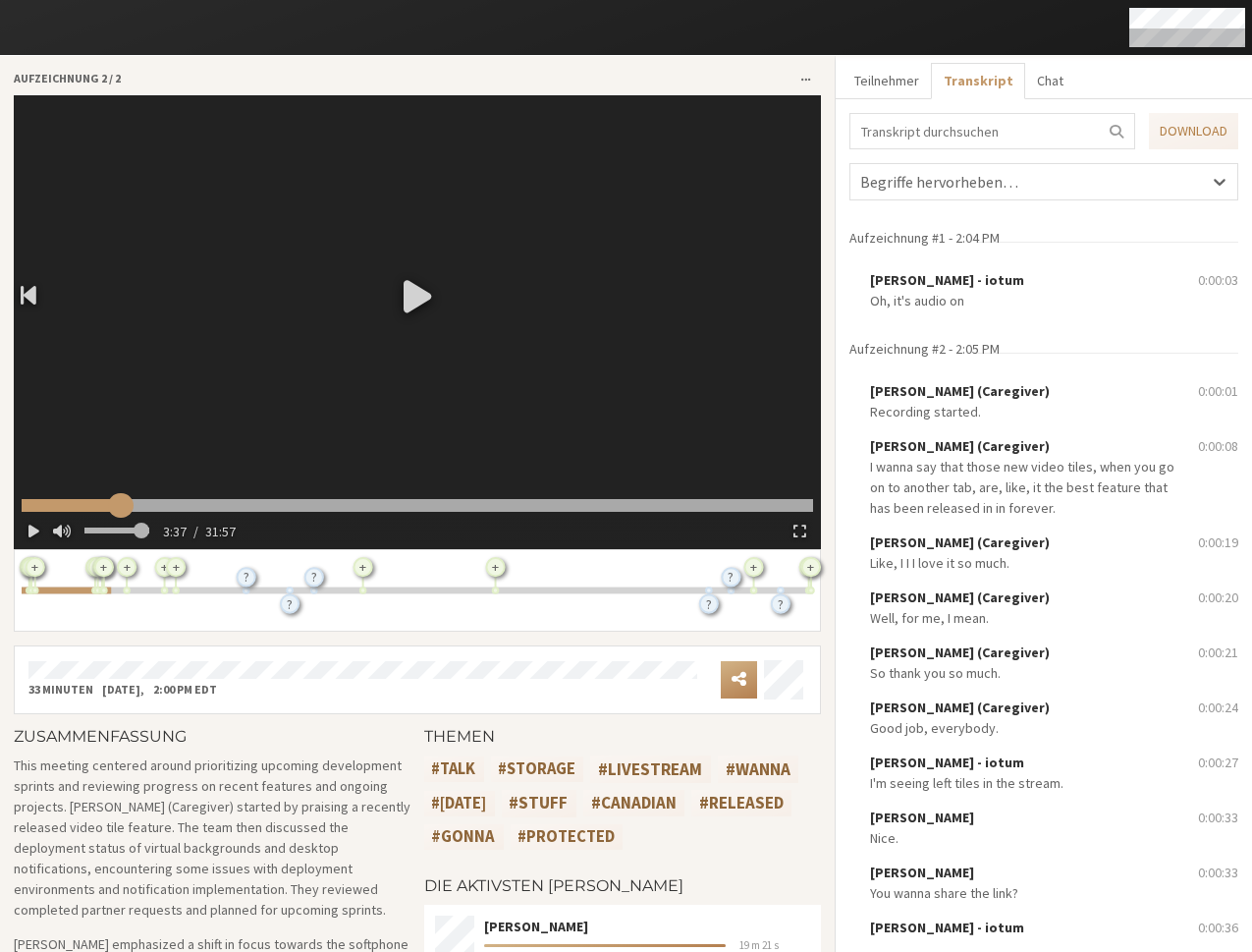
click at [120, 500] on input "range" at bounding box center [417, 505] width 791 height 13
click at [82, 499] on input "range" at bounding box center [417, 505] width 791 height 13
type input "127.606363"
click at [135, 499] on input "range" at bounding box center [417, 505] width 791 height 13
type input "259.872508"
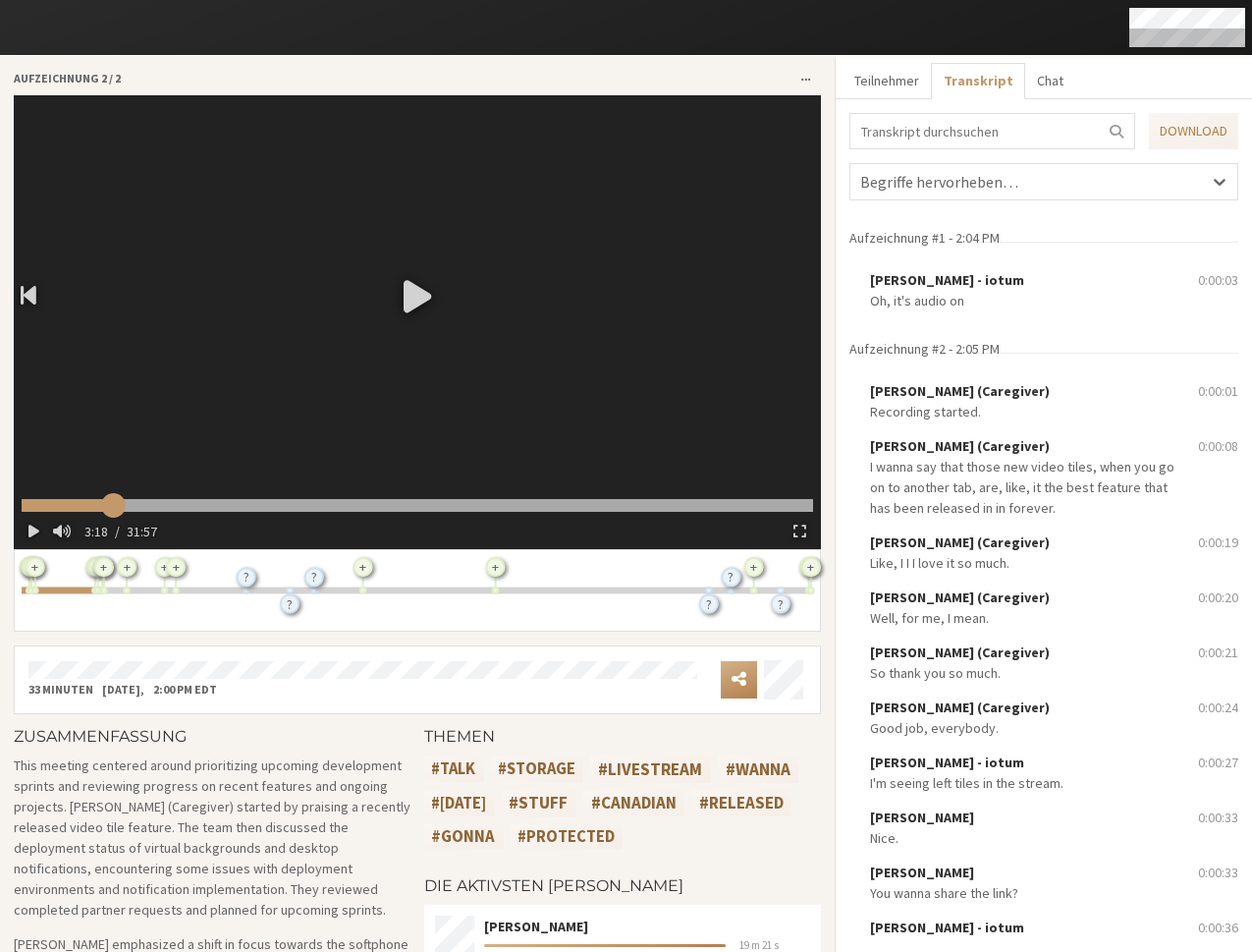
click at [112, 503] on input "range" at bounding box center [417, 505] width 791 height 13
click at [322, 499] on input "range" at bounding box center [417, 505] width 791 height 13
click at [419, 499] on input "range" at bounding box center [417, 505] width 791 height 13
type input "1214.907769"
click at [513, 501] on input "range" at bounding box center [417, 505] width 791 height 13
